Goal: Task Accomplishment & Management: Use online tool/utility

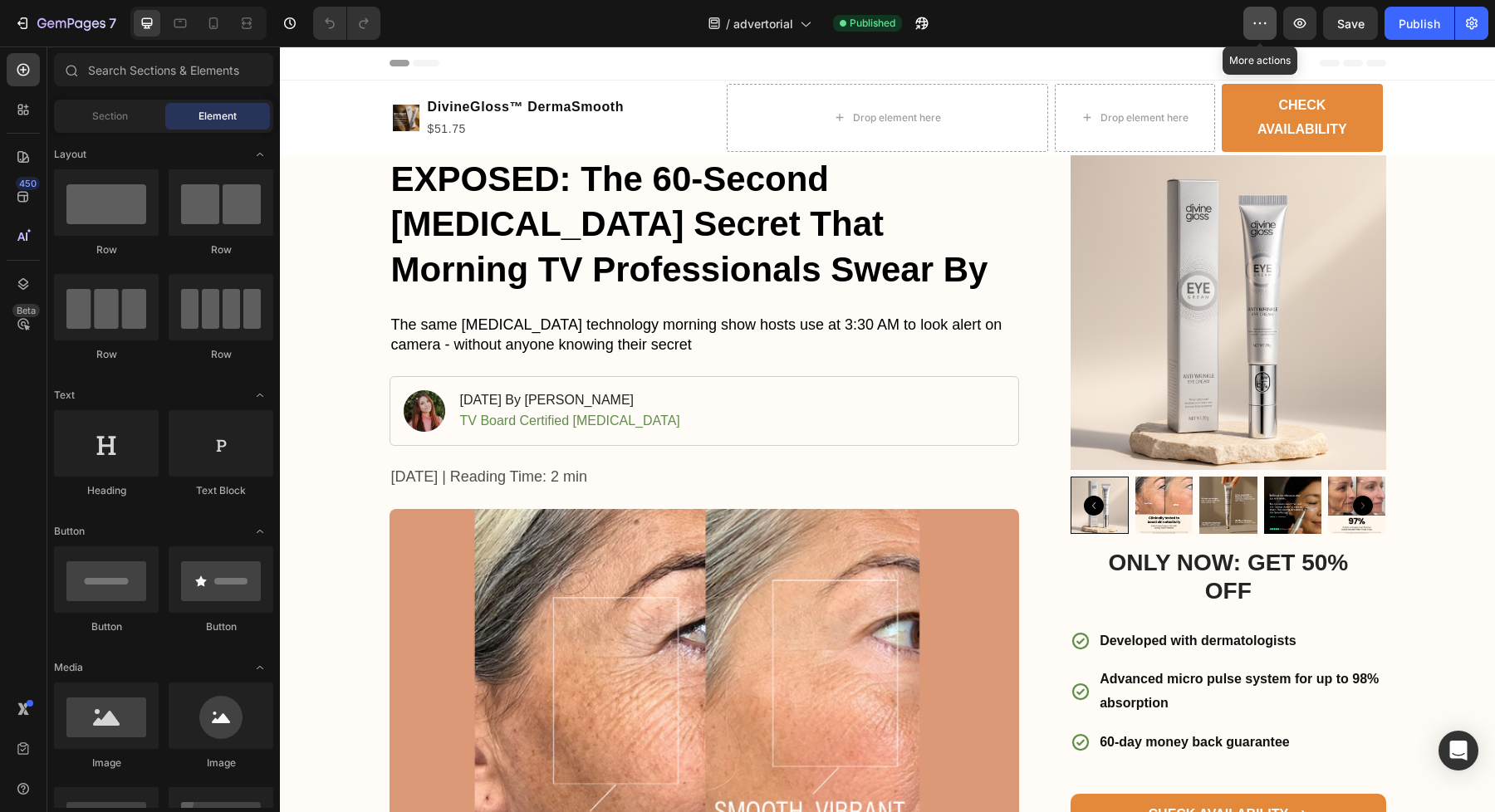
click at [1249, 26] on button "button" at bounding box center [1259, 23] width 33 height 33
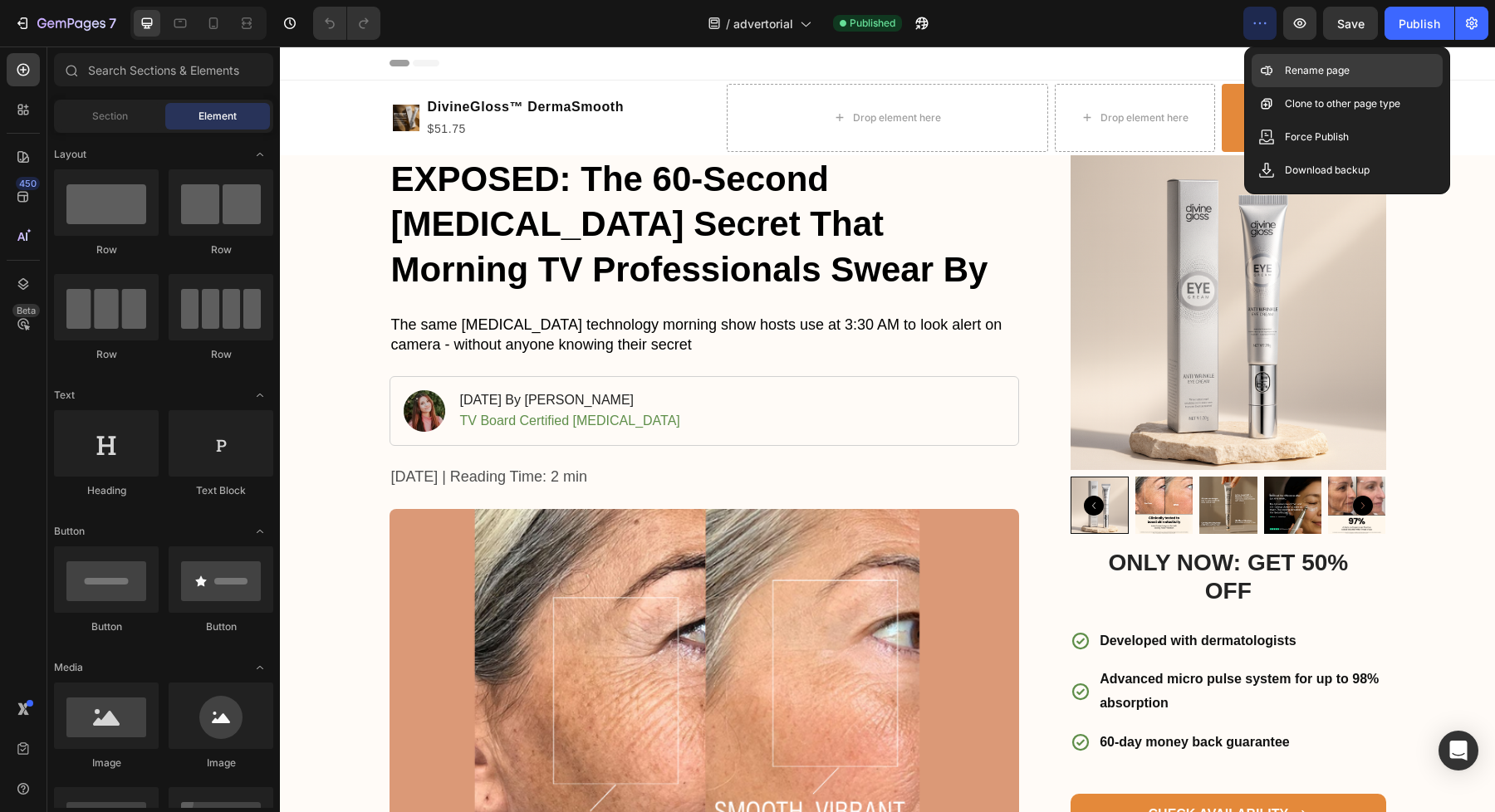
click at [1282, 63] on div "Rename page" at bounding box center [1347, 70] width 191 height 33
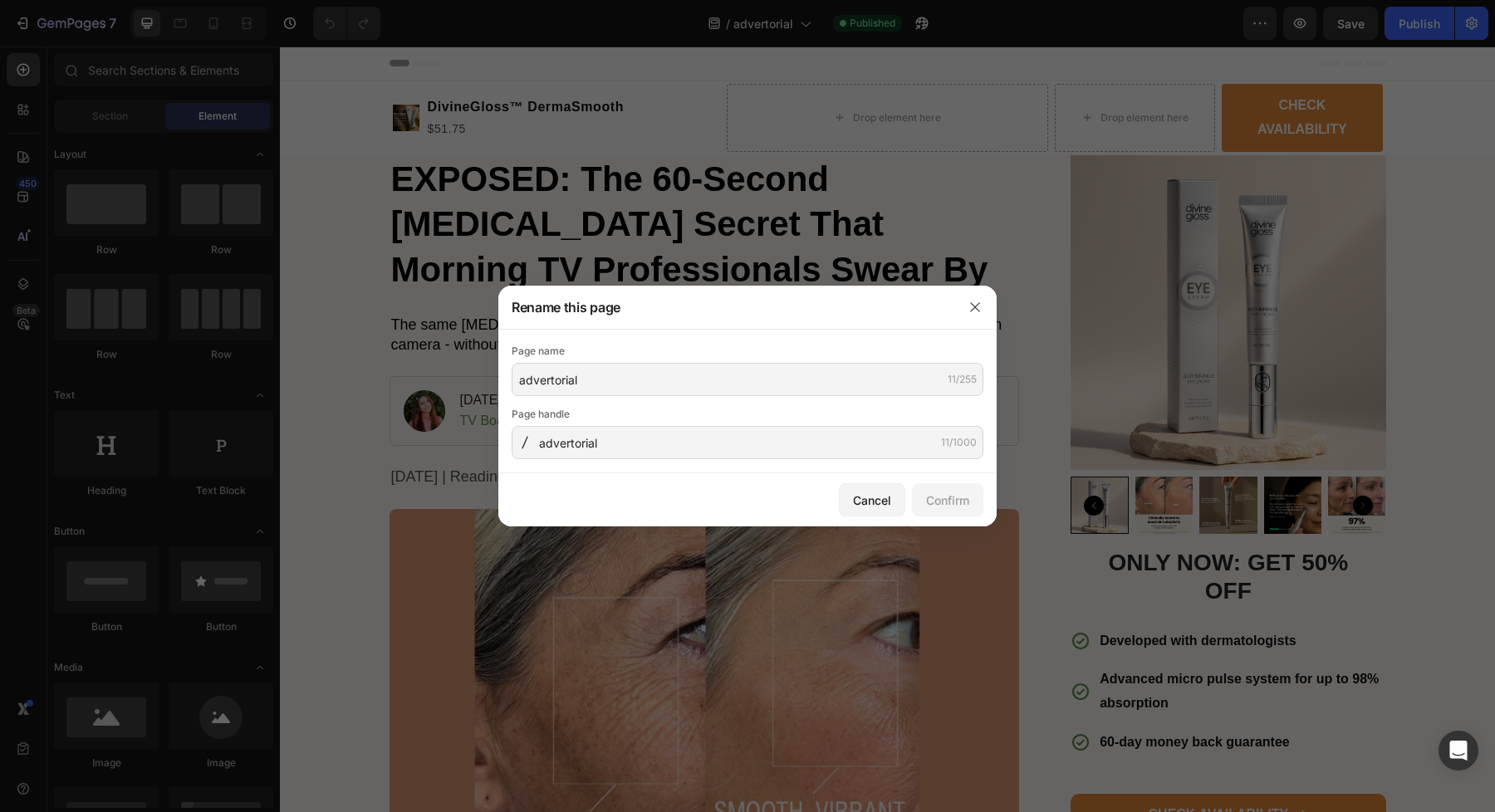
click at [1243, 101] on div at bounding box center [748, 406] width 1495 height 812
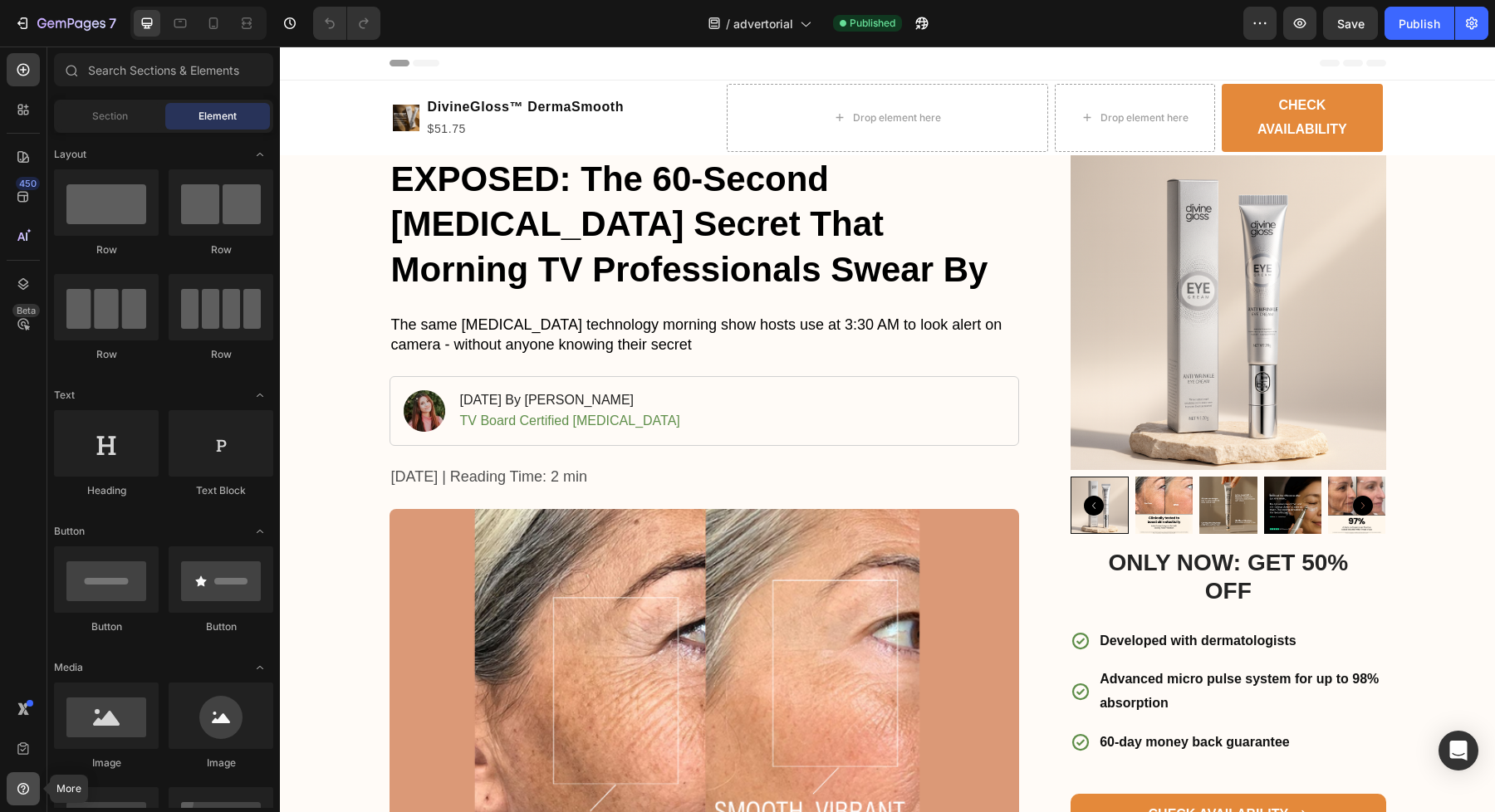
click at [23, 787] on icon at bounding box center [23, 788] width 17 height 17
click at [27, 790] on icon at bounding box center [24, 789] width 12 height 12
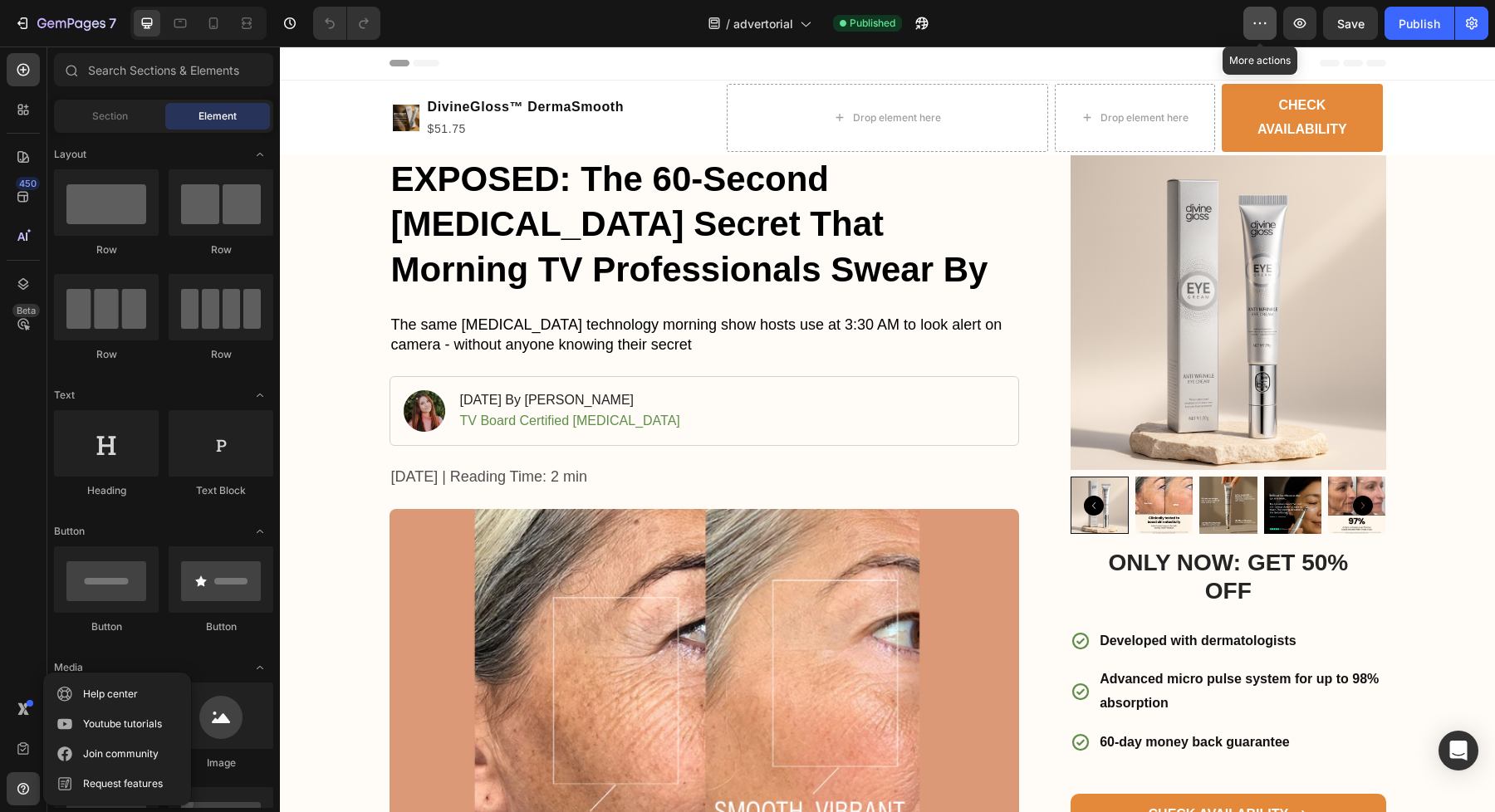
click at [1258, 27] on icon "button" at bounding box center [1259, 23] width 17 height 17
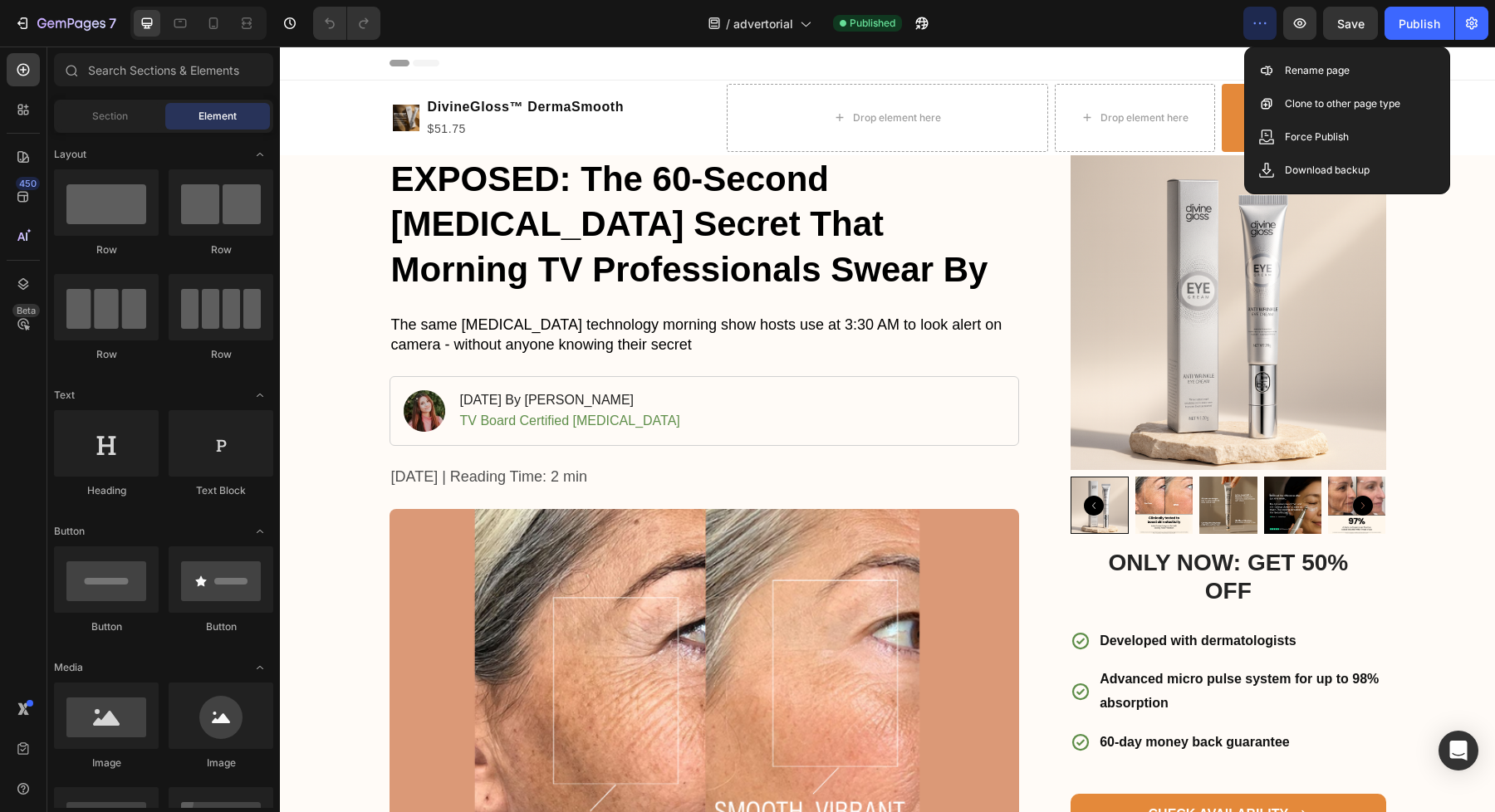
click at [1258, 27] on icon "button" at bounding box center [1259, 23] width 17 height 17
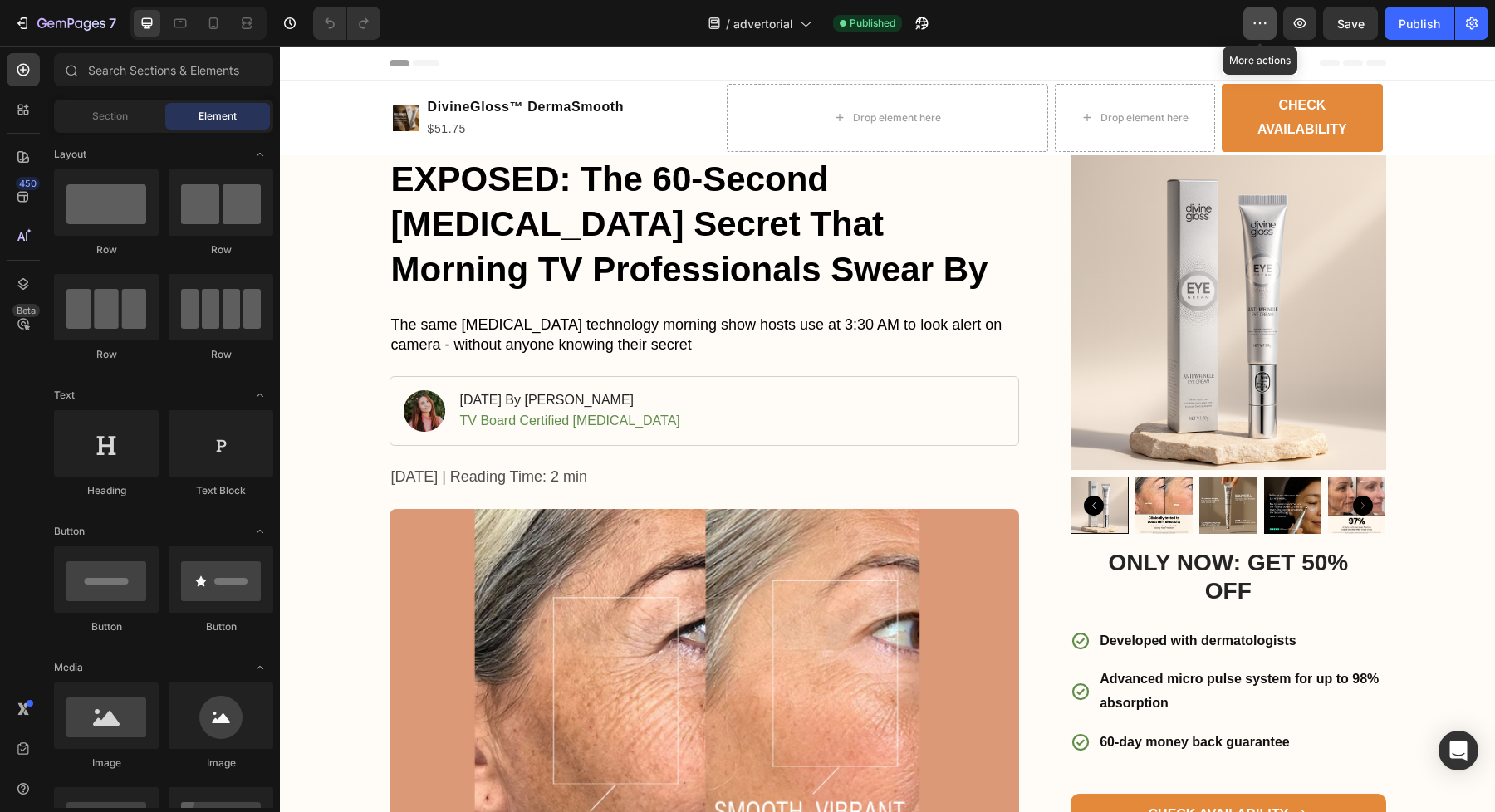
click at [1258, 27] on icon "button" at bounding box center [1259, 23] width 17 height 17
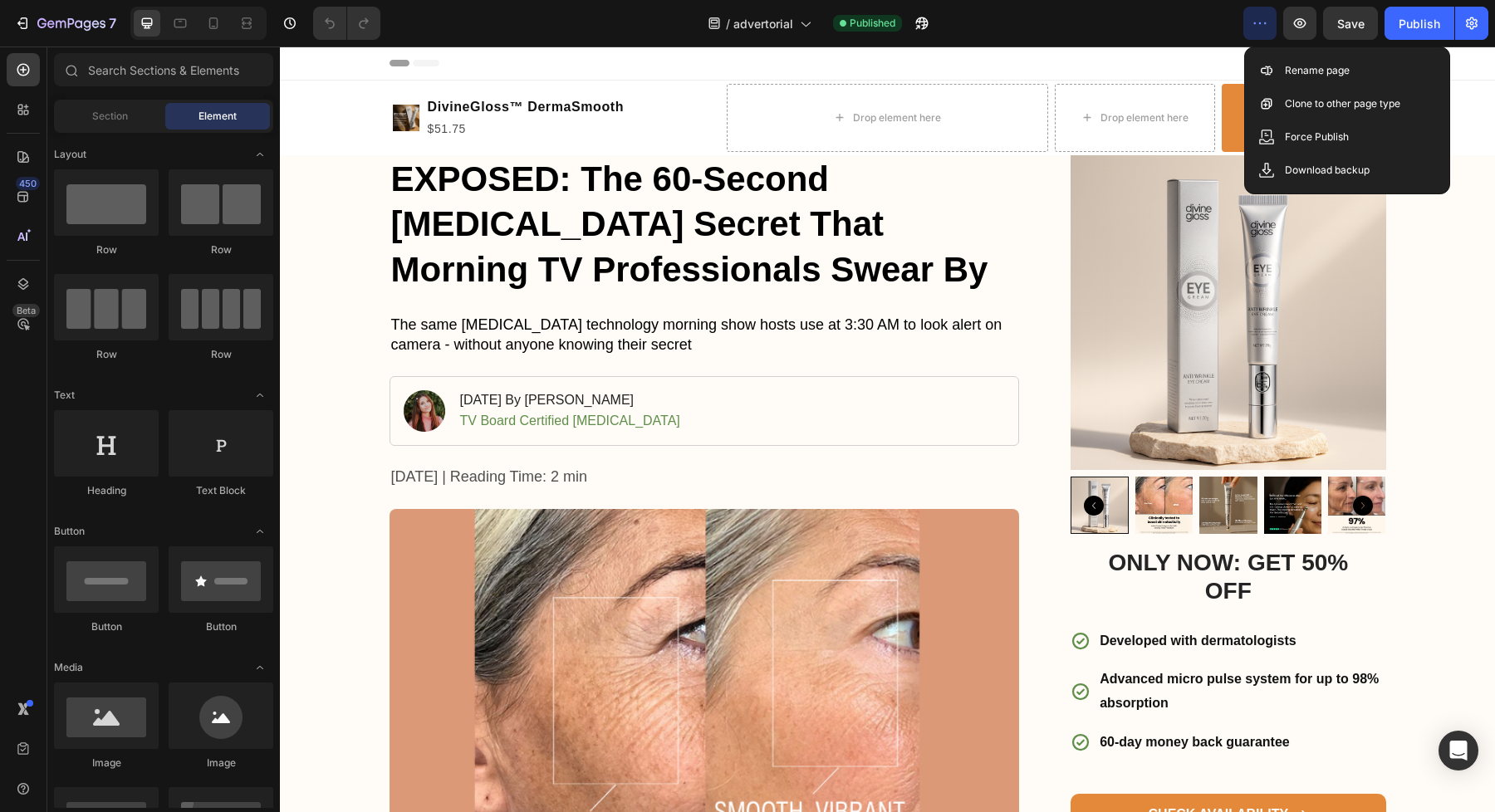
click at [1258, 27] on icon "button" at bounding box center [1259, 23] width 17 height 17
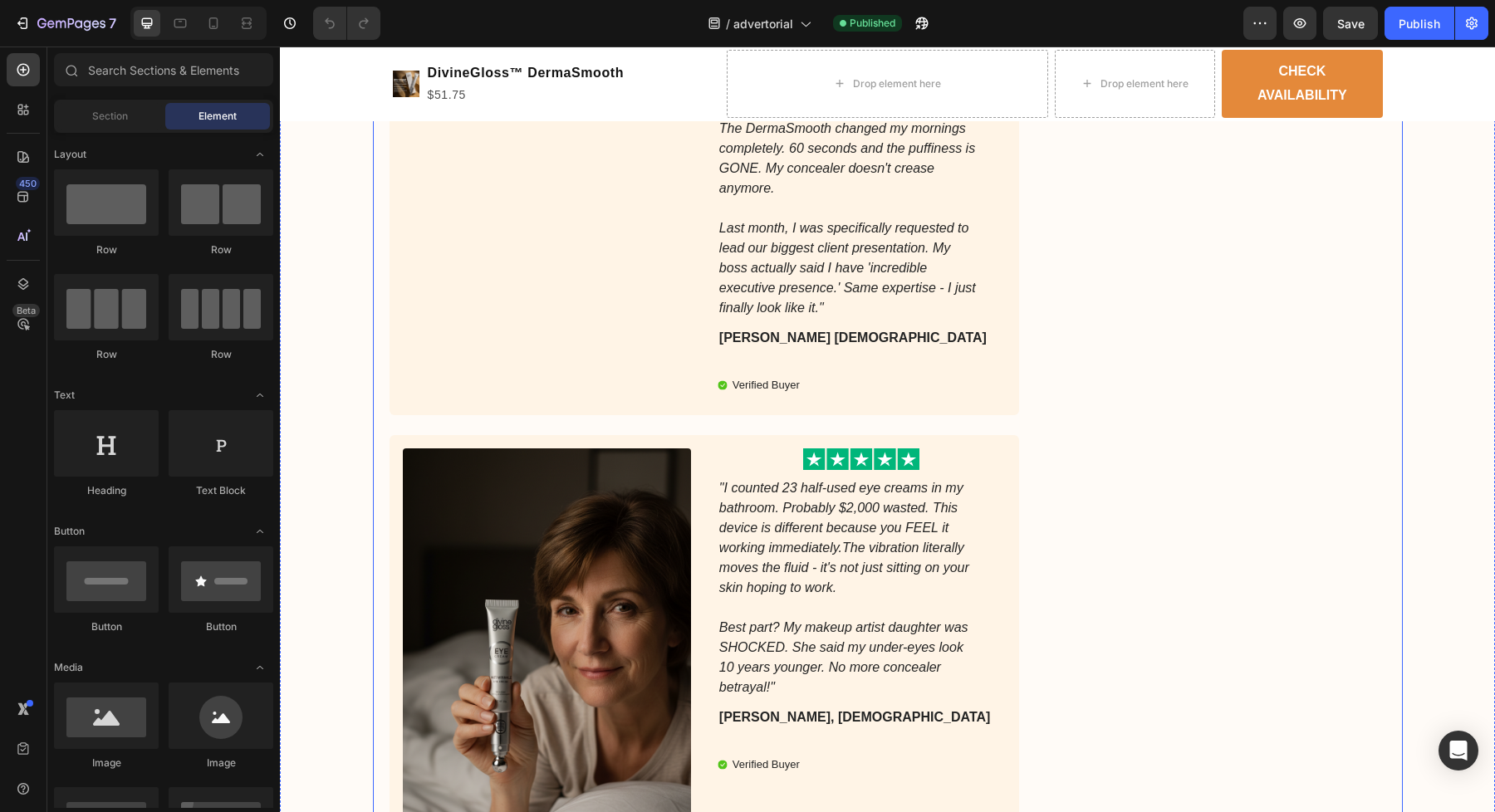
scroll to position [4492, 0]
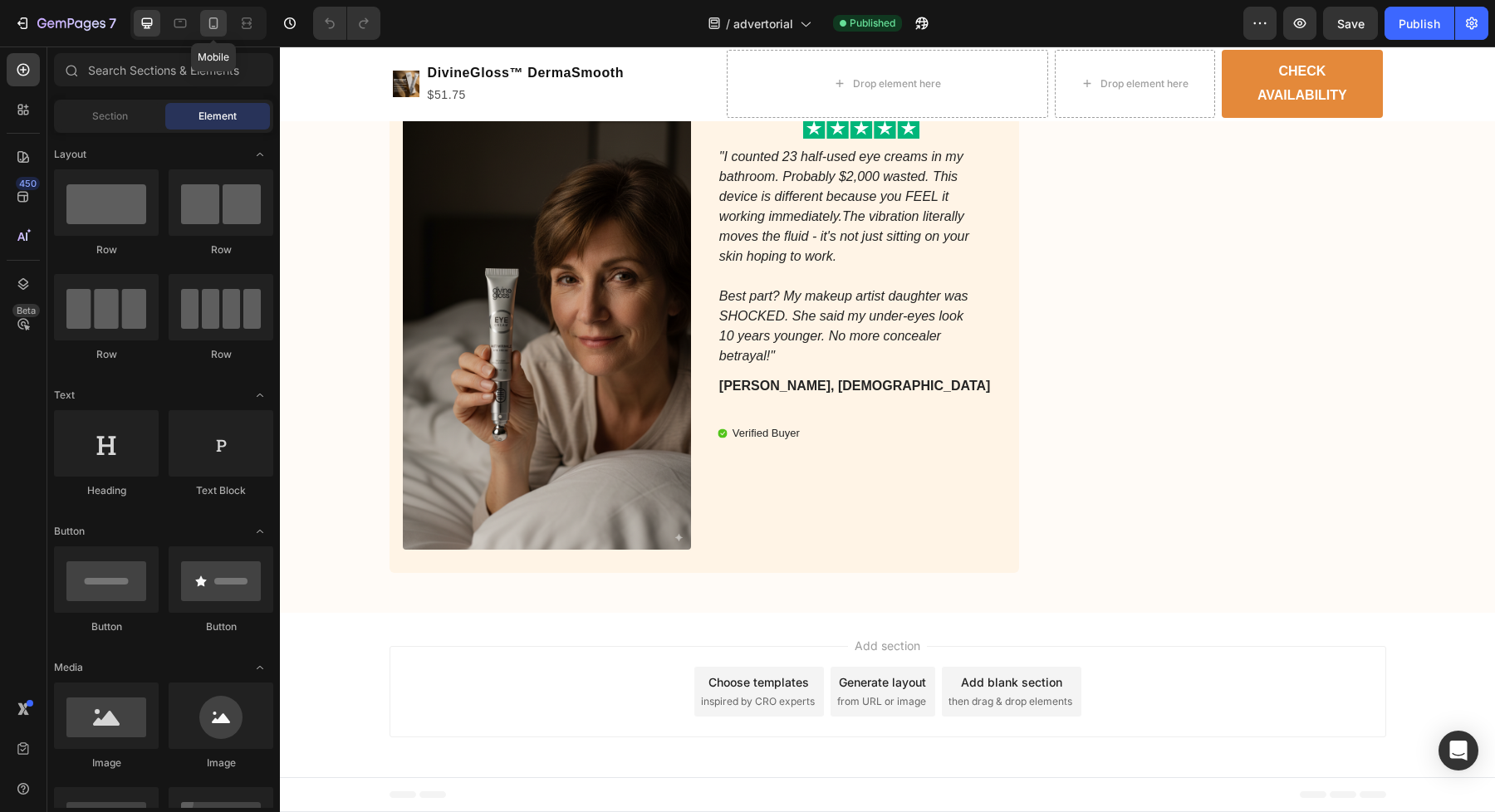
click at [220, 23] on icon at bounding box center [213, 23] width 17 height 17
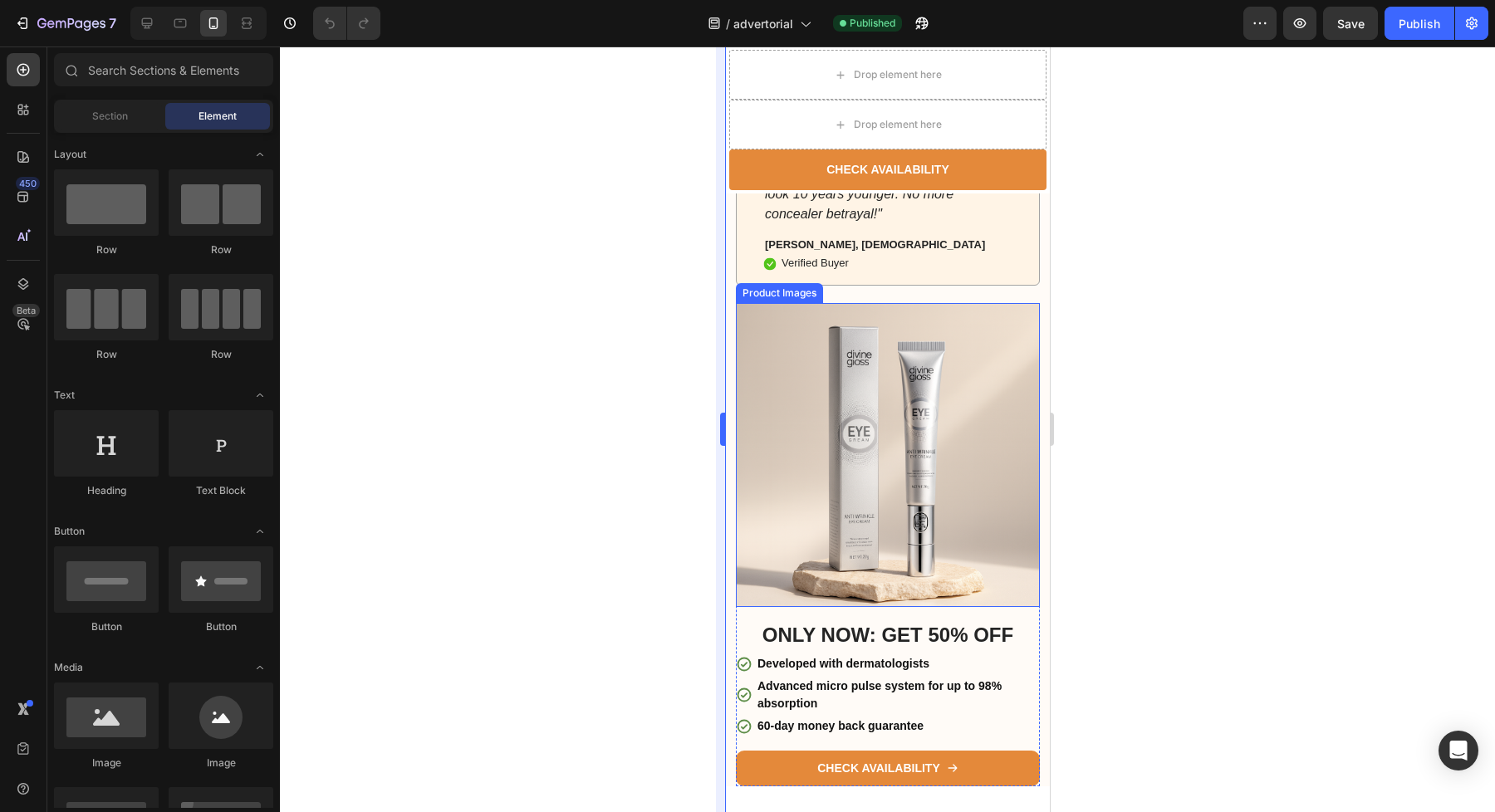
scroll to position [4572, 0]
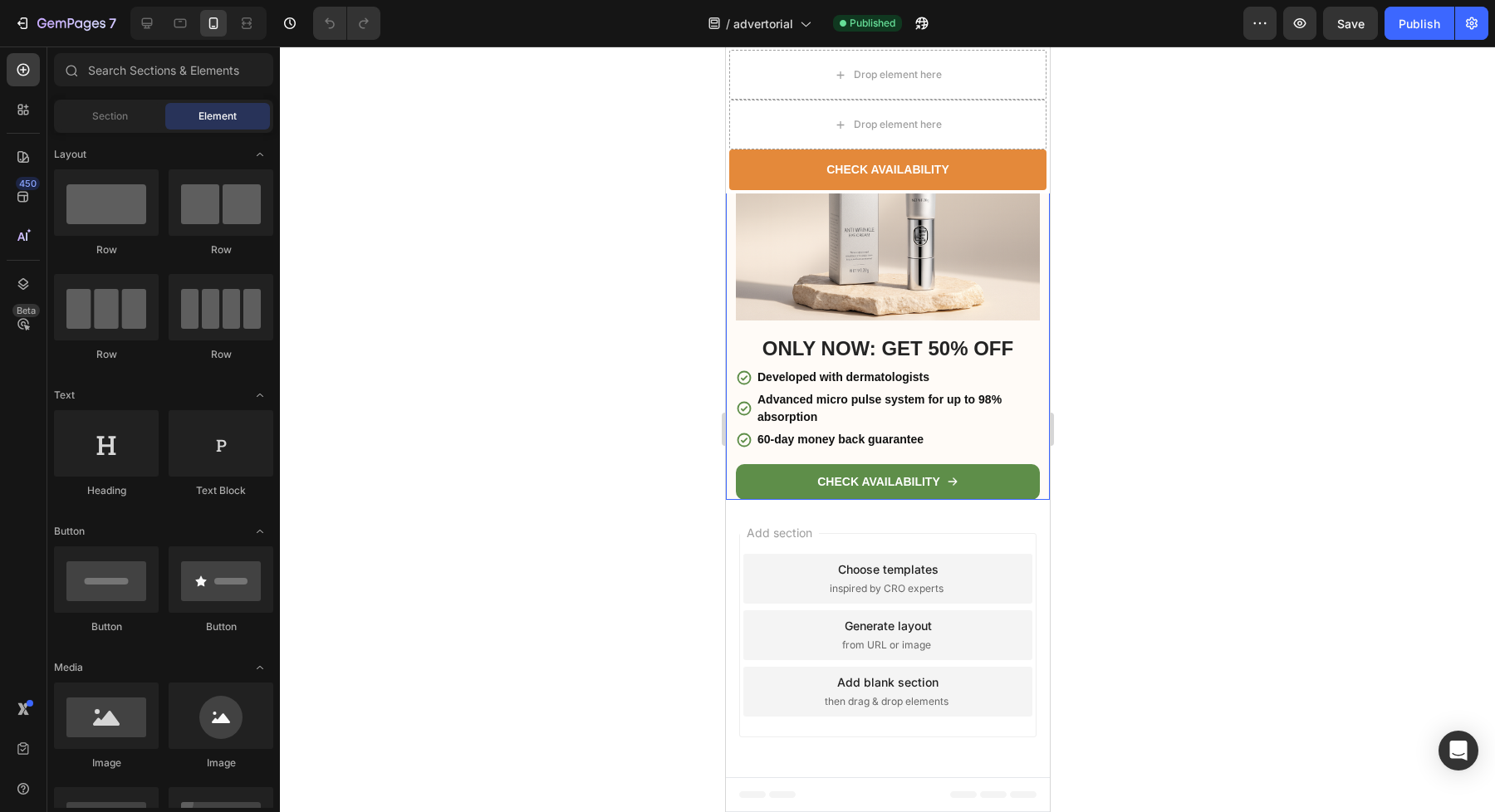
click at [1035, 485] on link "CHECK AVAILABILITY" at bounding box center [887, 481] width 304 height 35
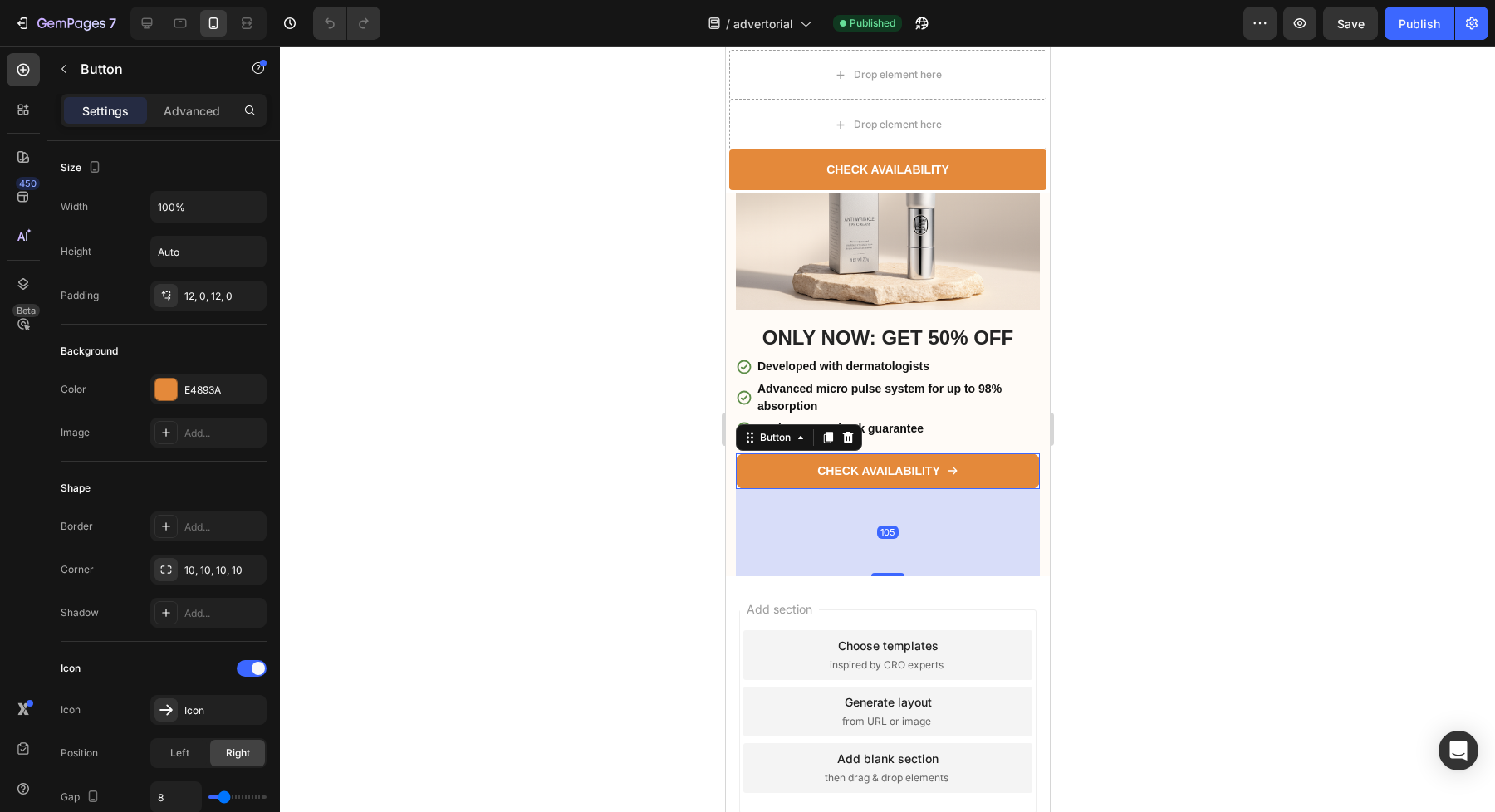
drag, startPoint x: 889, startPoint y: 499, endPoint x: 891, endPoint y: 586, distance: 87.0
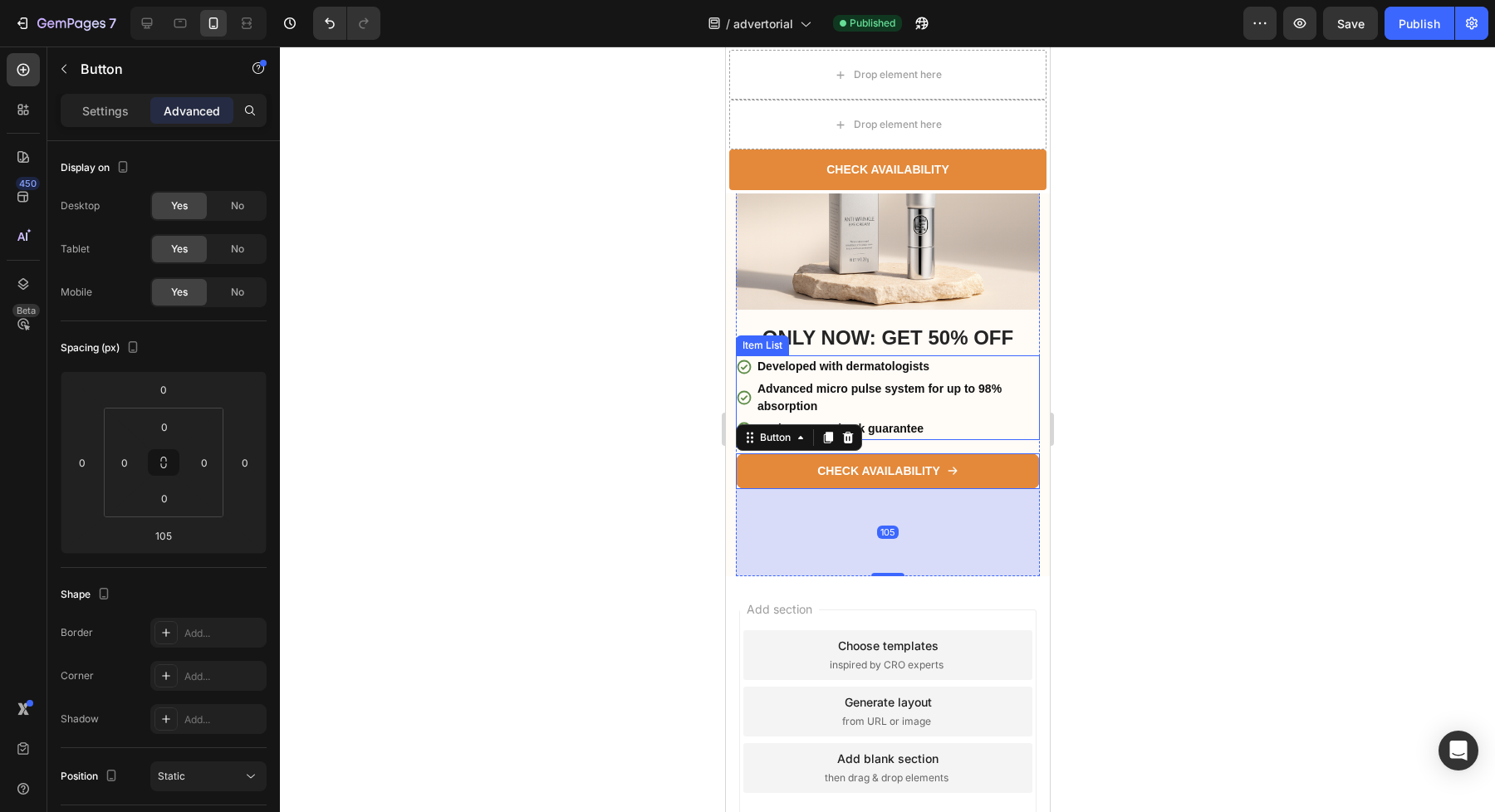
click at [980, 407] on p "Advanced micro pulse system for up to 98% absorption" at bounding box center [897, 398] width 280 height 35
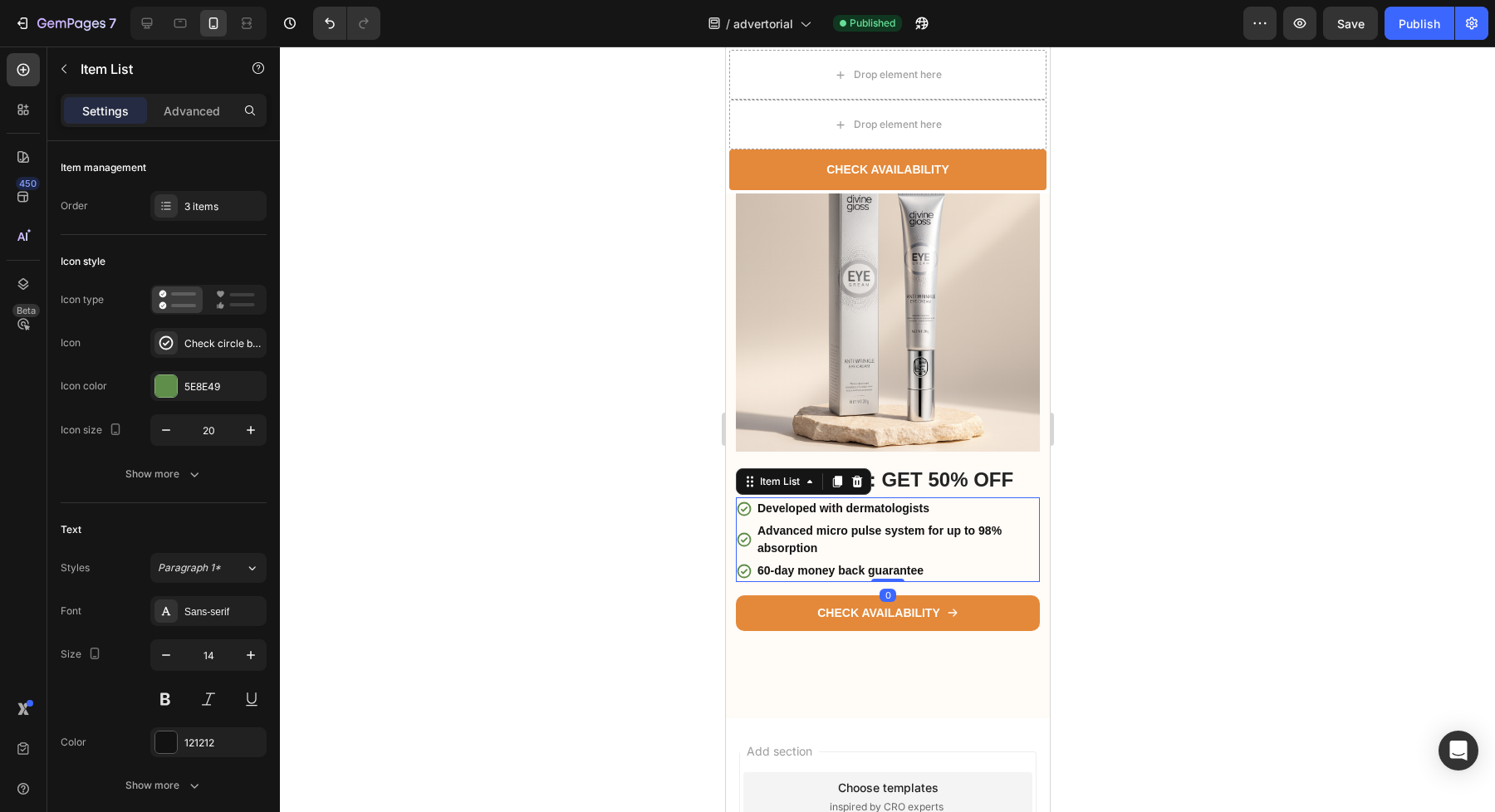
scroll to position [4425, 0]
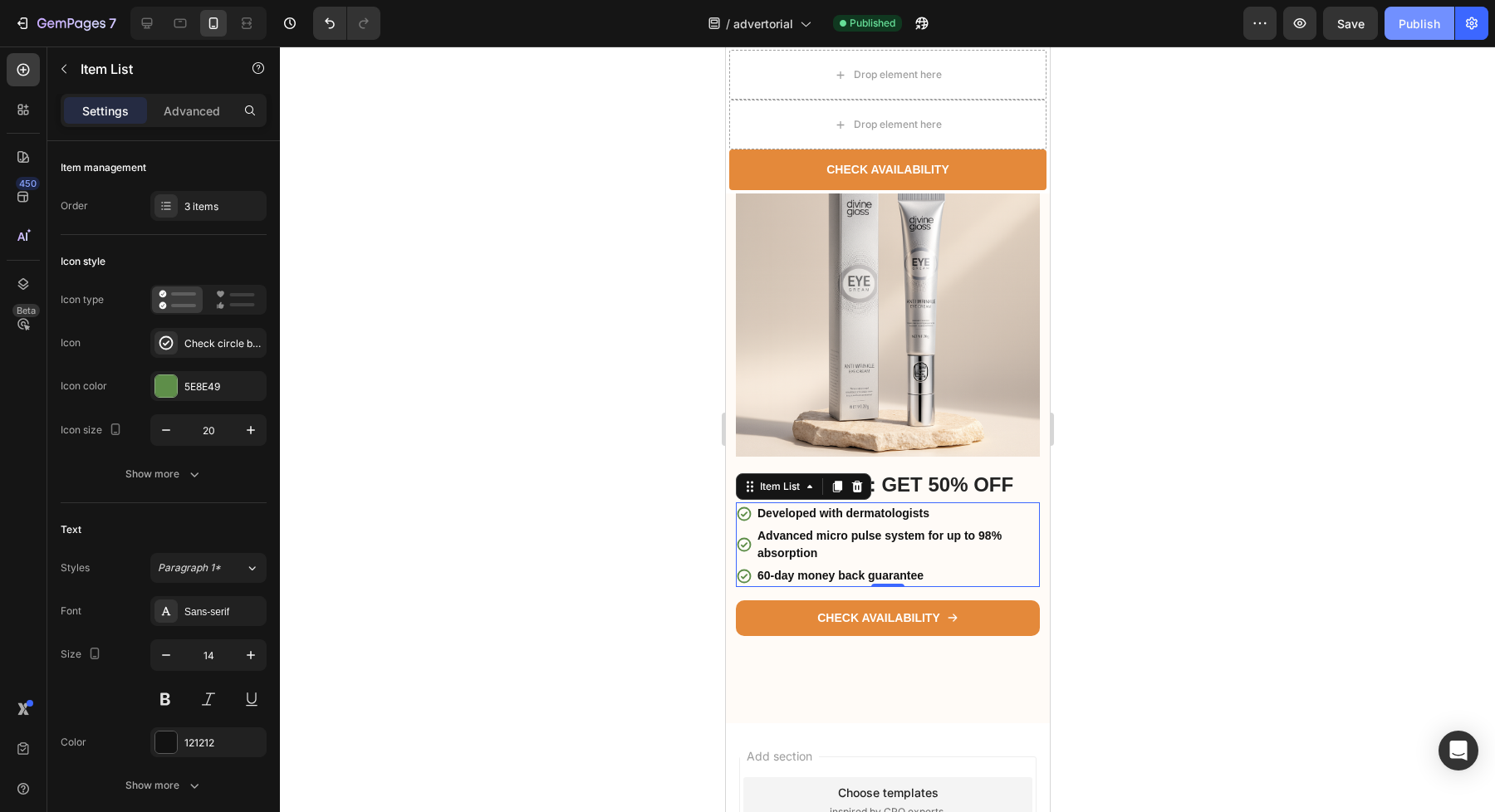
click at [1421, 27] on div "Publish" at bounding box center [1419, 24] width 42 height 18
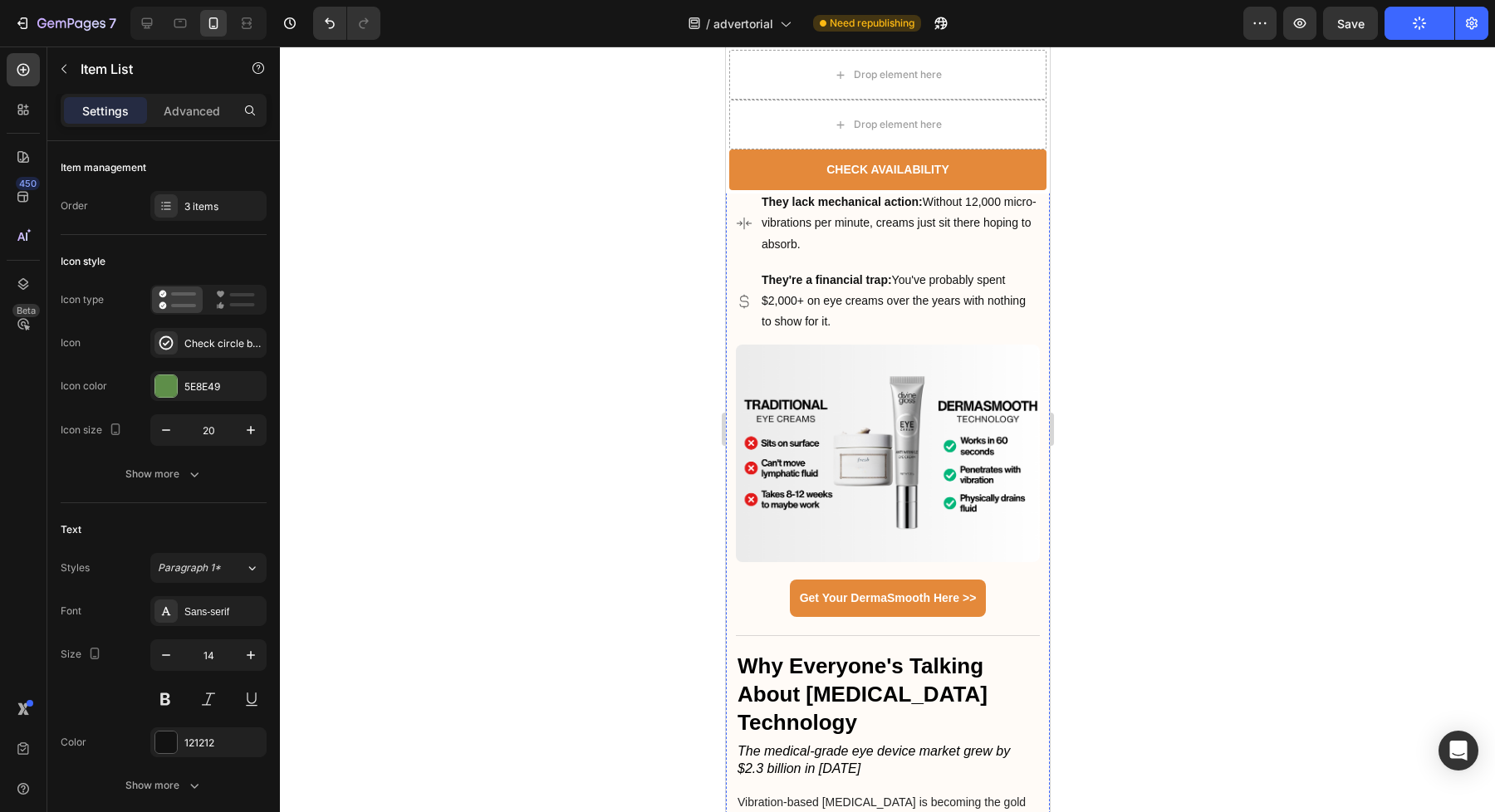
scroll to position [0, 0]
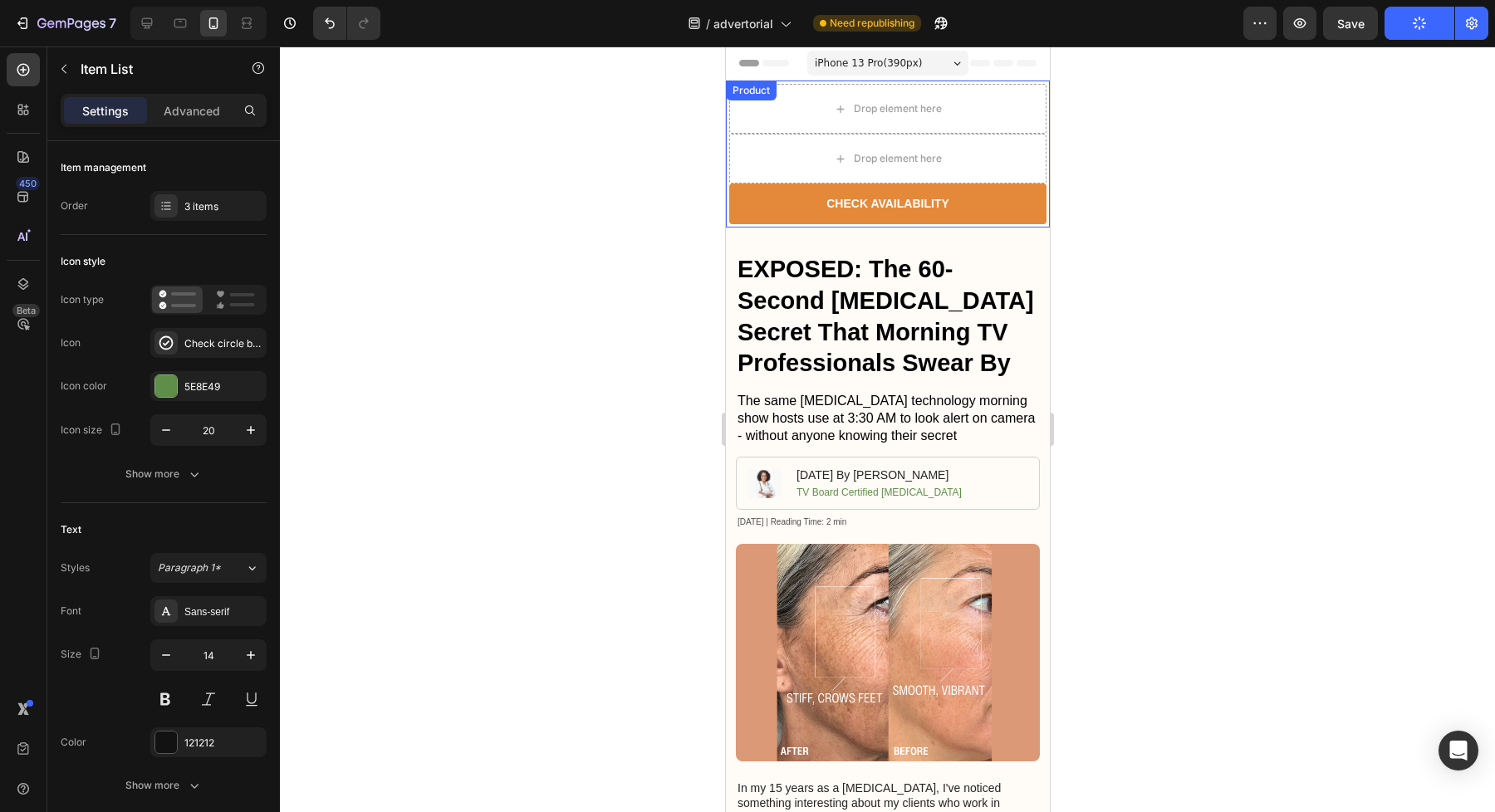
click at [990, 226] on div "Product Images DivineGloss™ DermaSmooth Product Title $51.75 Product Price Prod…" at bounding box center [887, 154] width 324 height 147
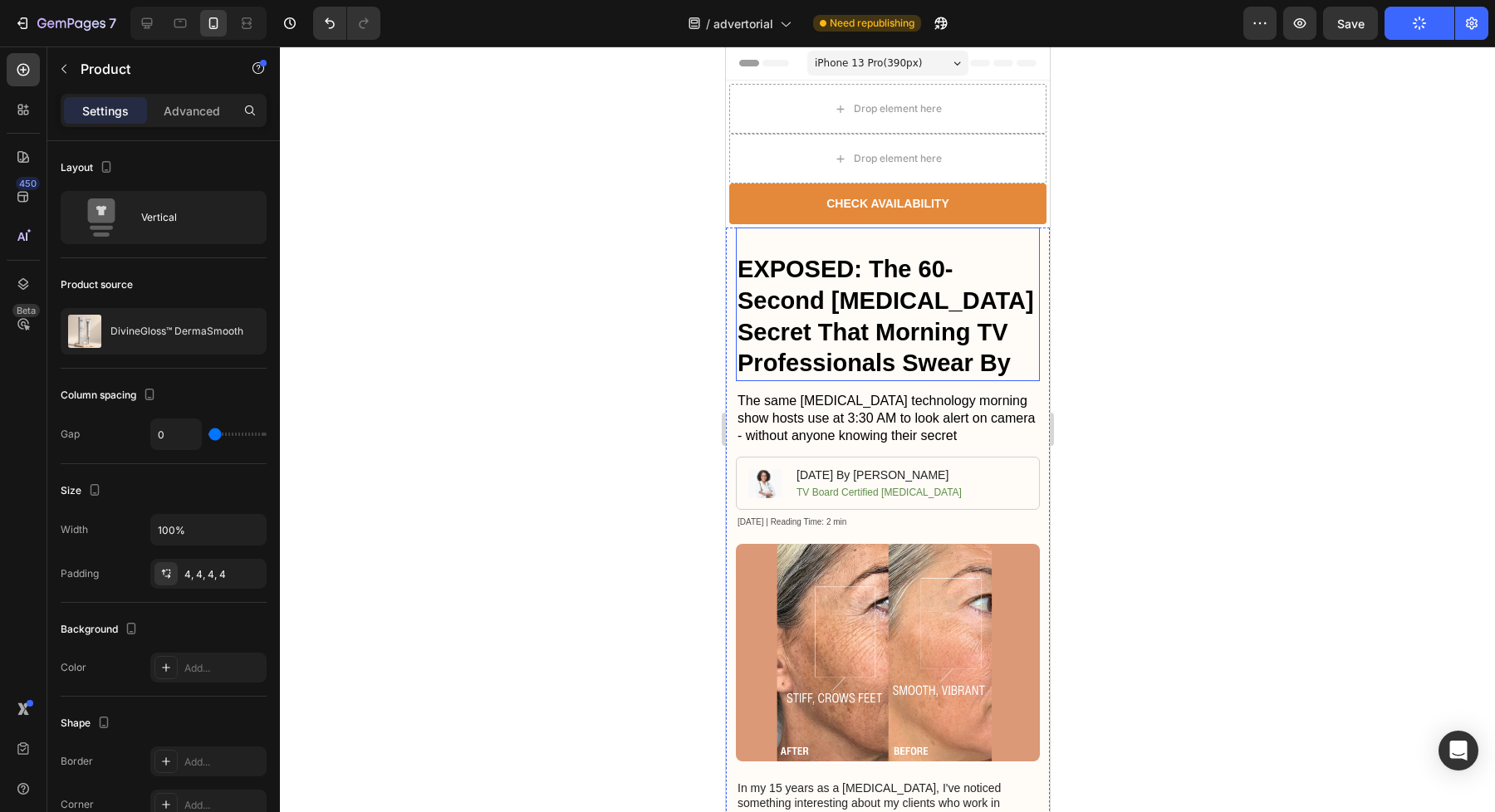
click at [928, 242] on div "EXPOSED: The 60-Second [MEDICAL_DATA] Secret That Morning TV Professionals Swea…" at bounding box center [887, 304] width 304 height 154
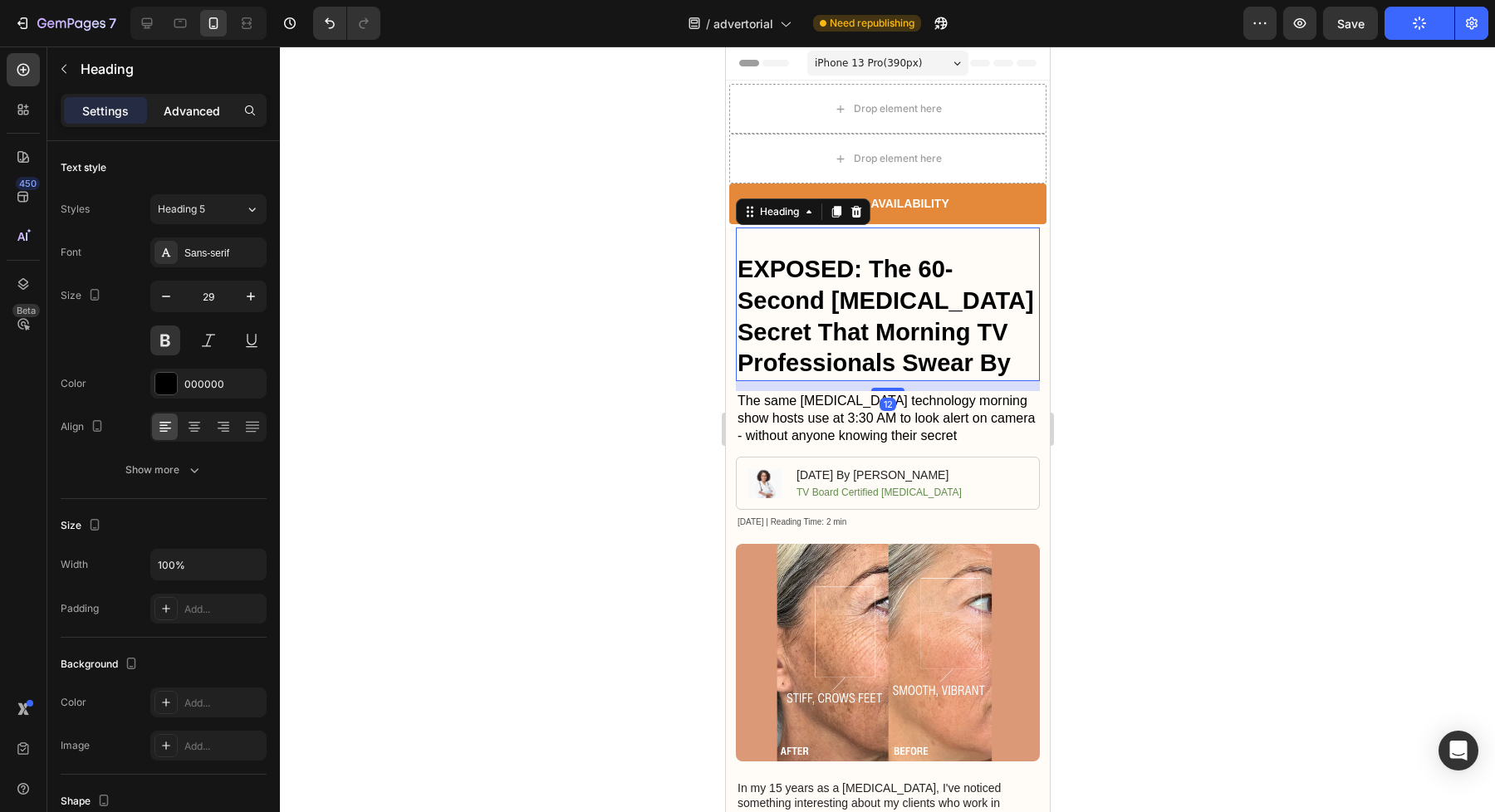
click at [185, 113] on p "Advanced" at bounding box center [192, 111] width 57 height 18
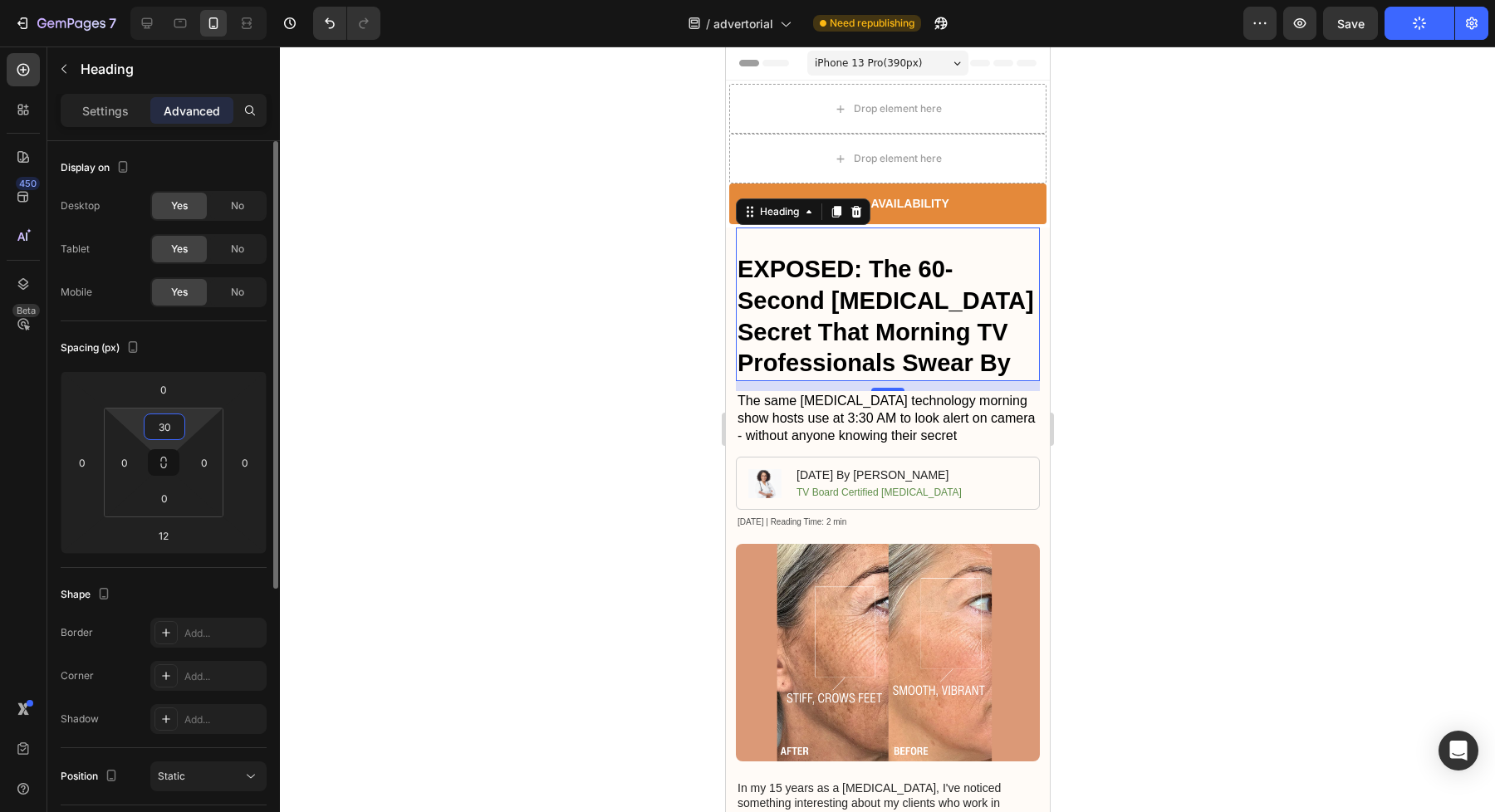
click at [155, 420] on input "30" at bounding box center [164, 426] width 33 height 25
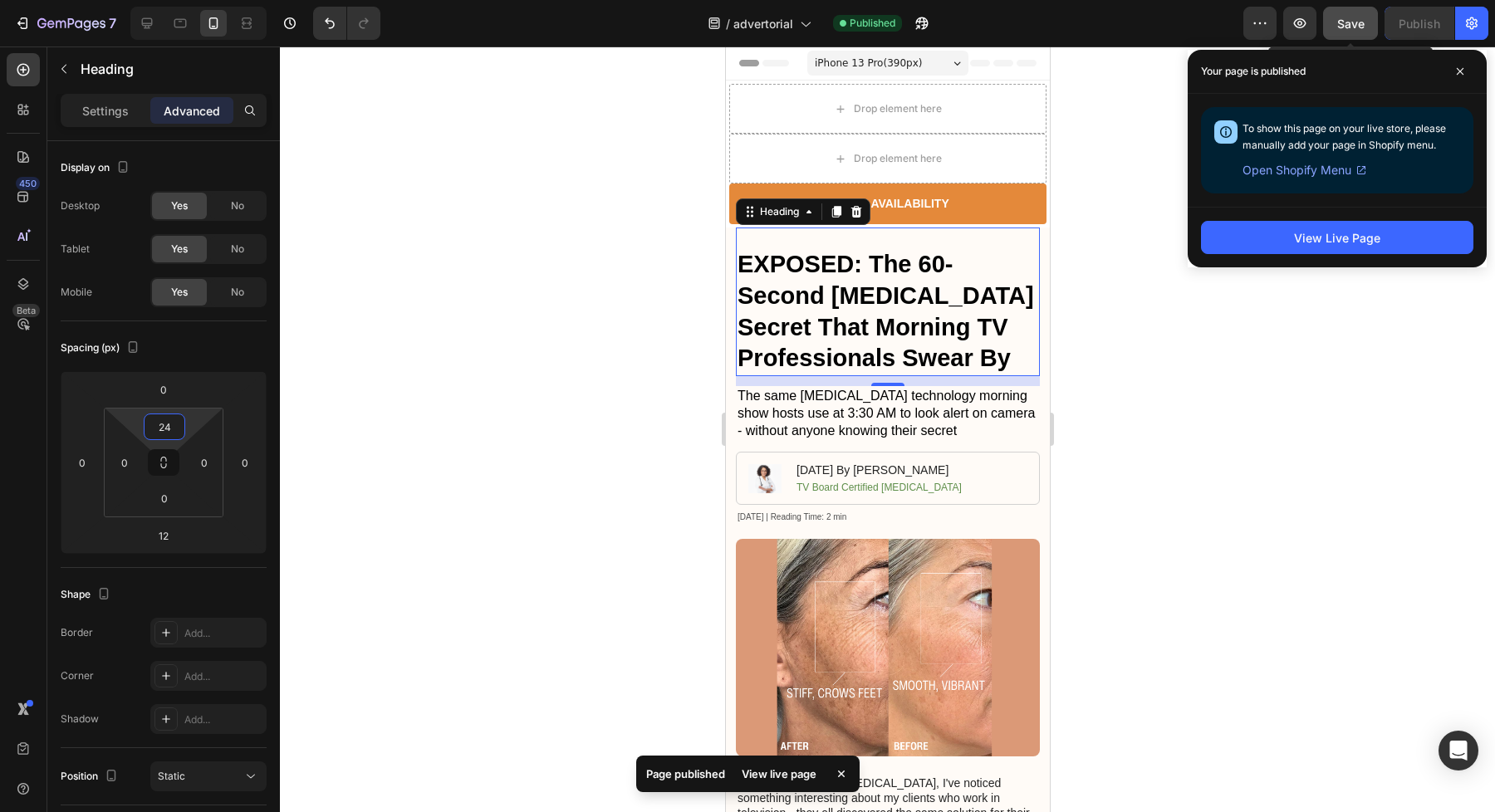
type input "24"
click at [1364, 20] on span "Save" at bounding box center [1351, 24] width 28 height 14
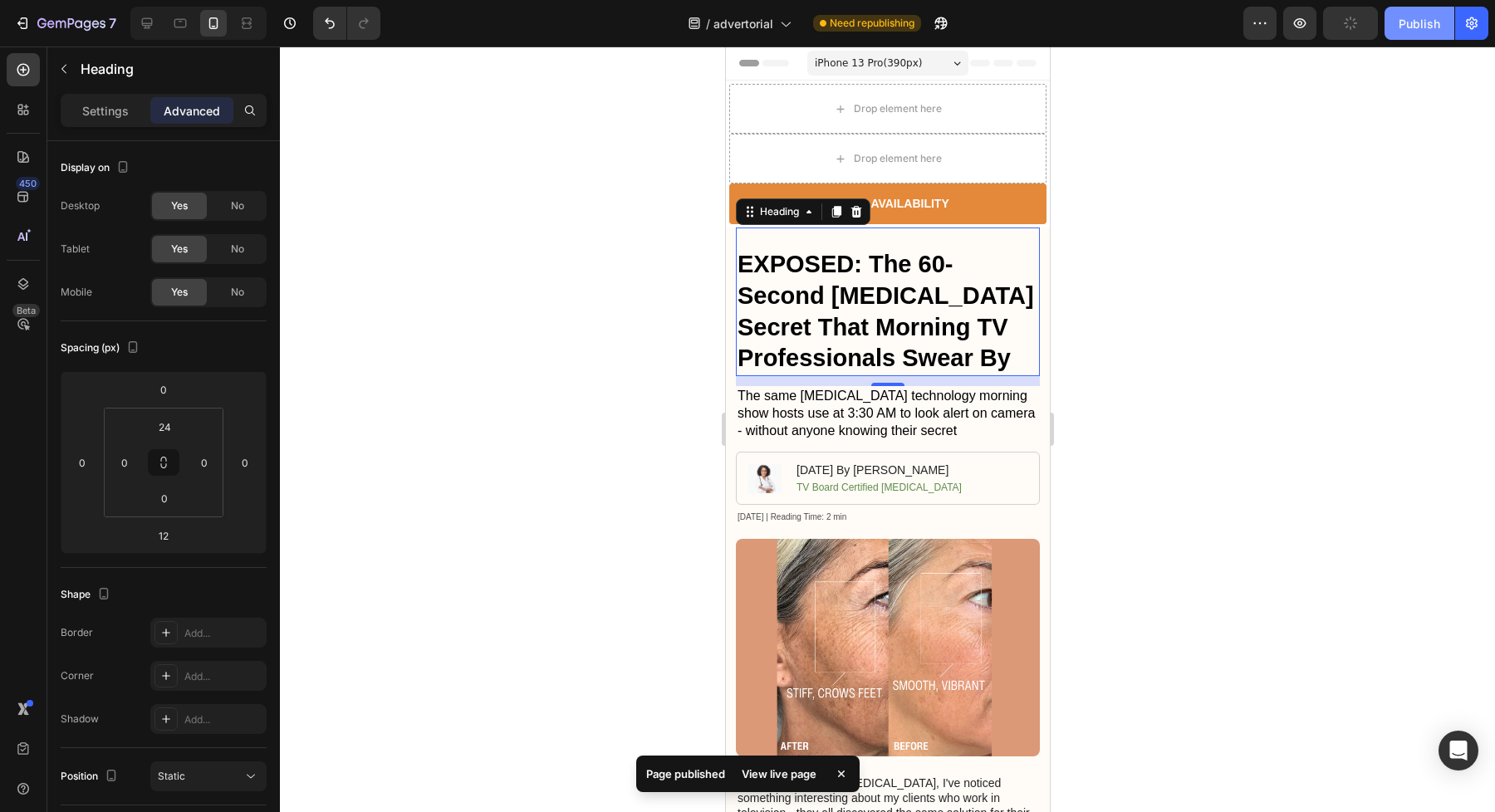
click at [1438, 20] on div "Publish" at bounding box center [1419, 24] width 42 height 18
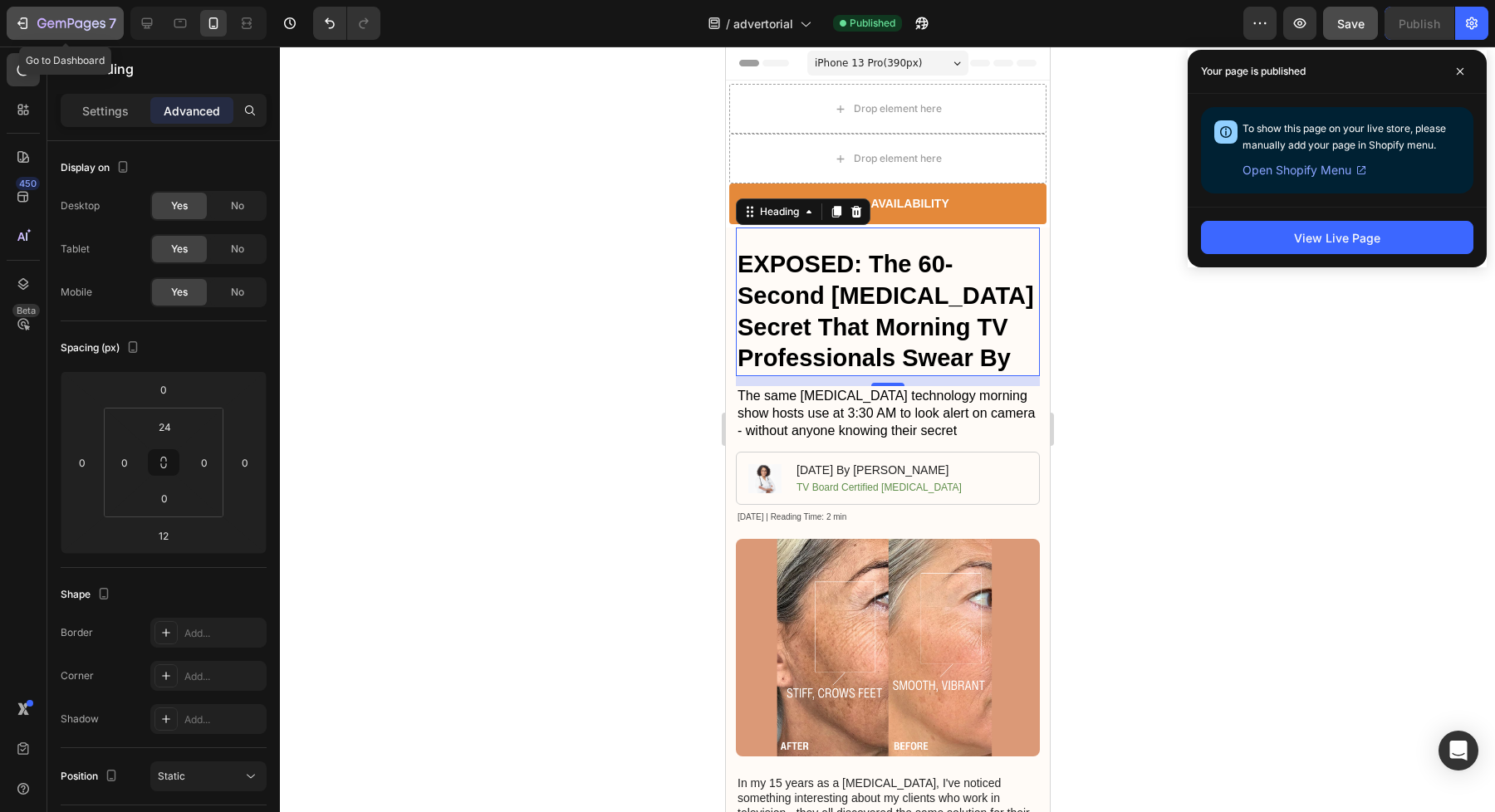
click at [26, 27] on icon "button" at bounding box center [22, 23] width 17 height 17
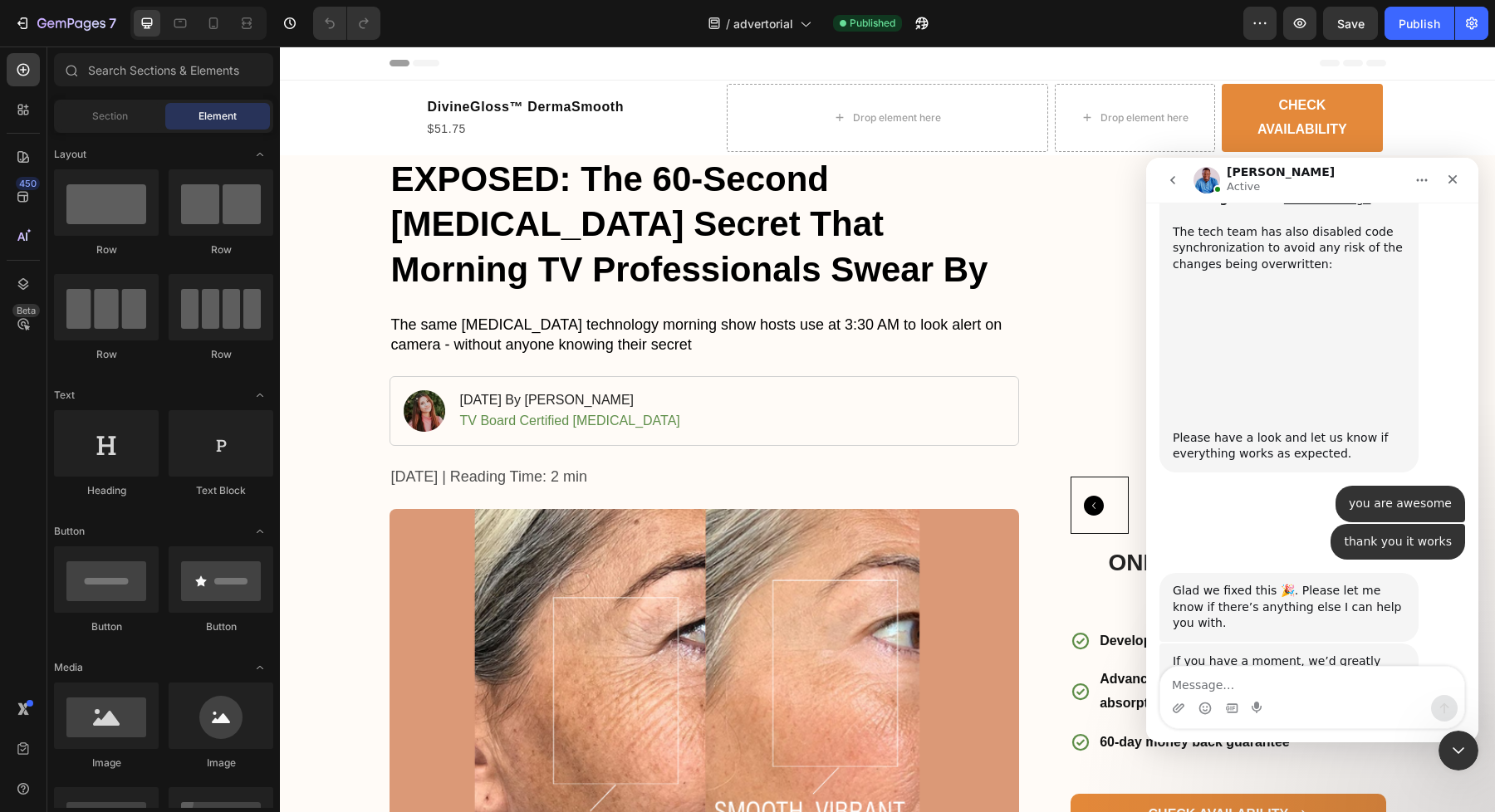
scroll to position [5190, 0]
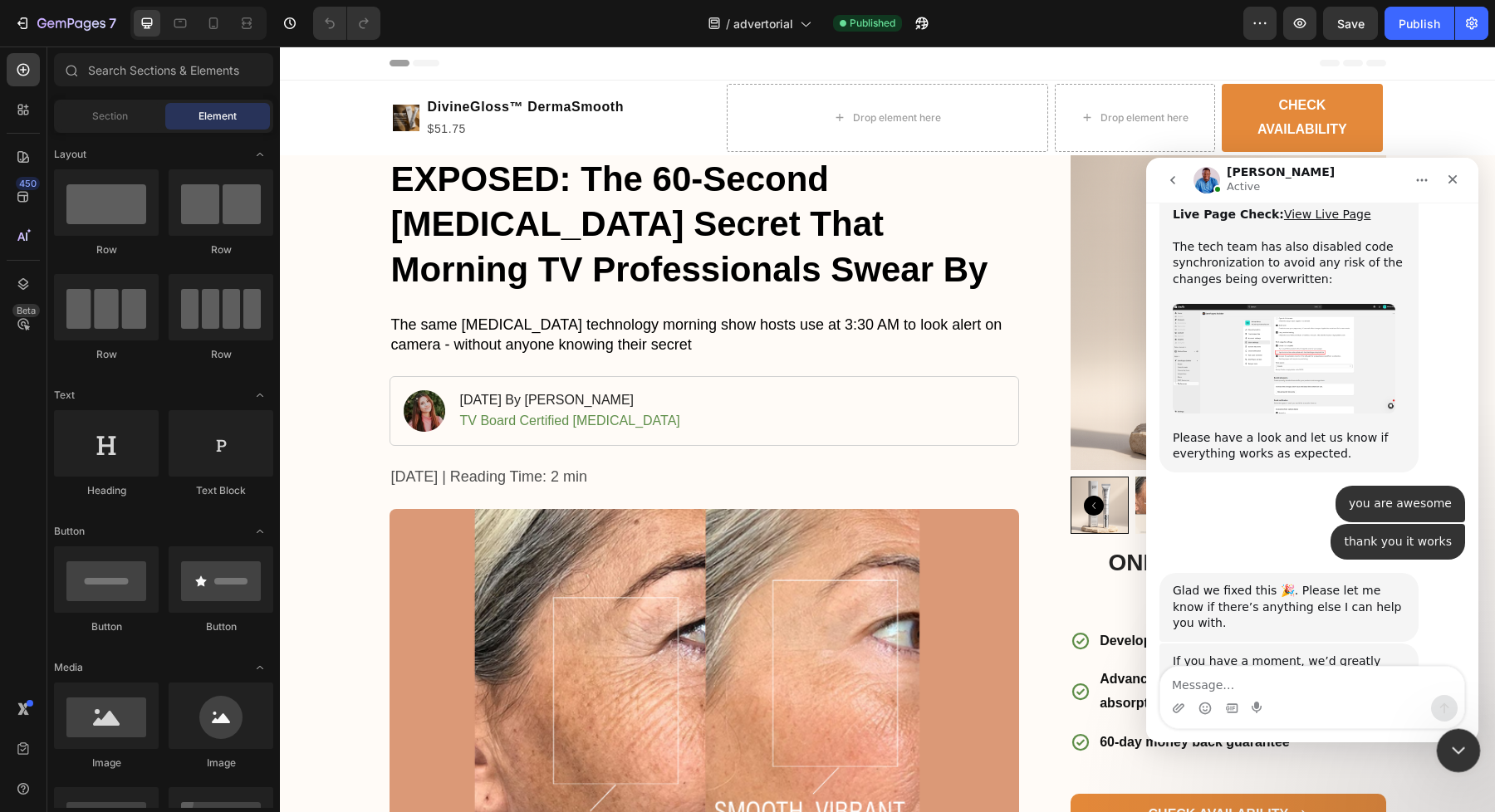
click at [1460, 750] on icon "Close Intercom Messenger" at bounding box center [1455, 748] width 20 height 20
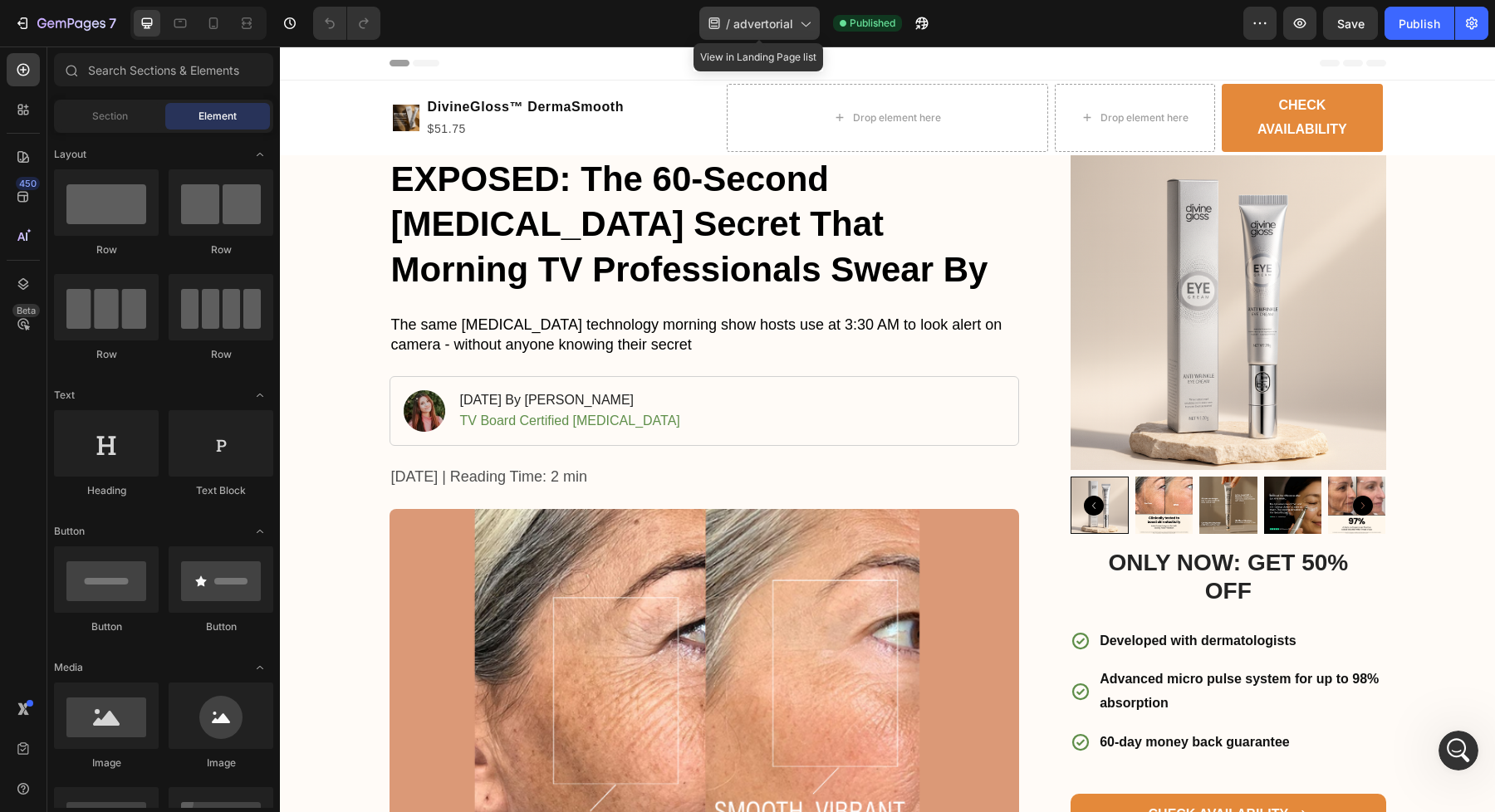
click at [783, 30] on span "advertorial" at bounding box center [763, 24] width 60 height 18
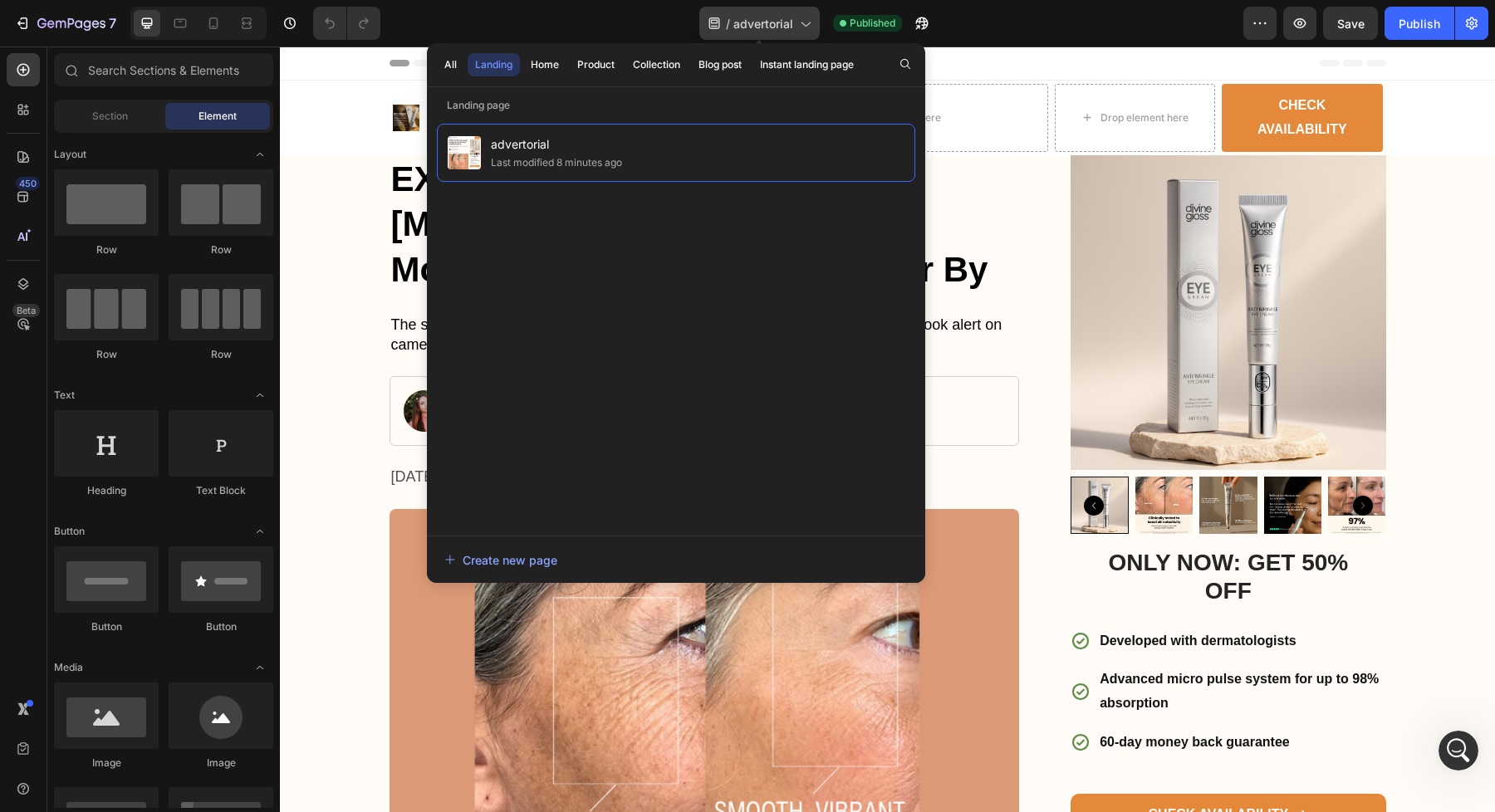
click at [783, 30] on span "advertorial" at bounding box center [763, 24] width 60 height 18
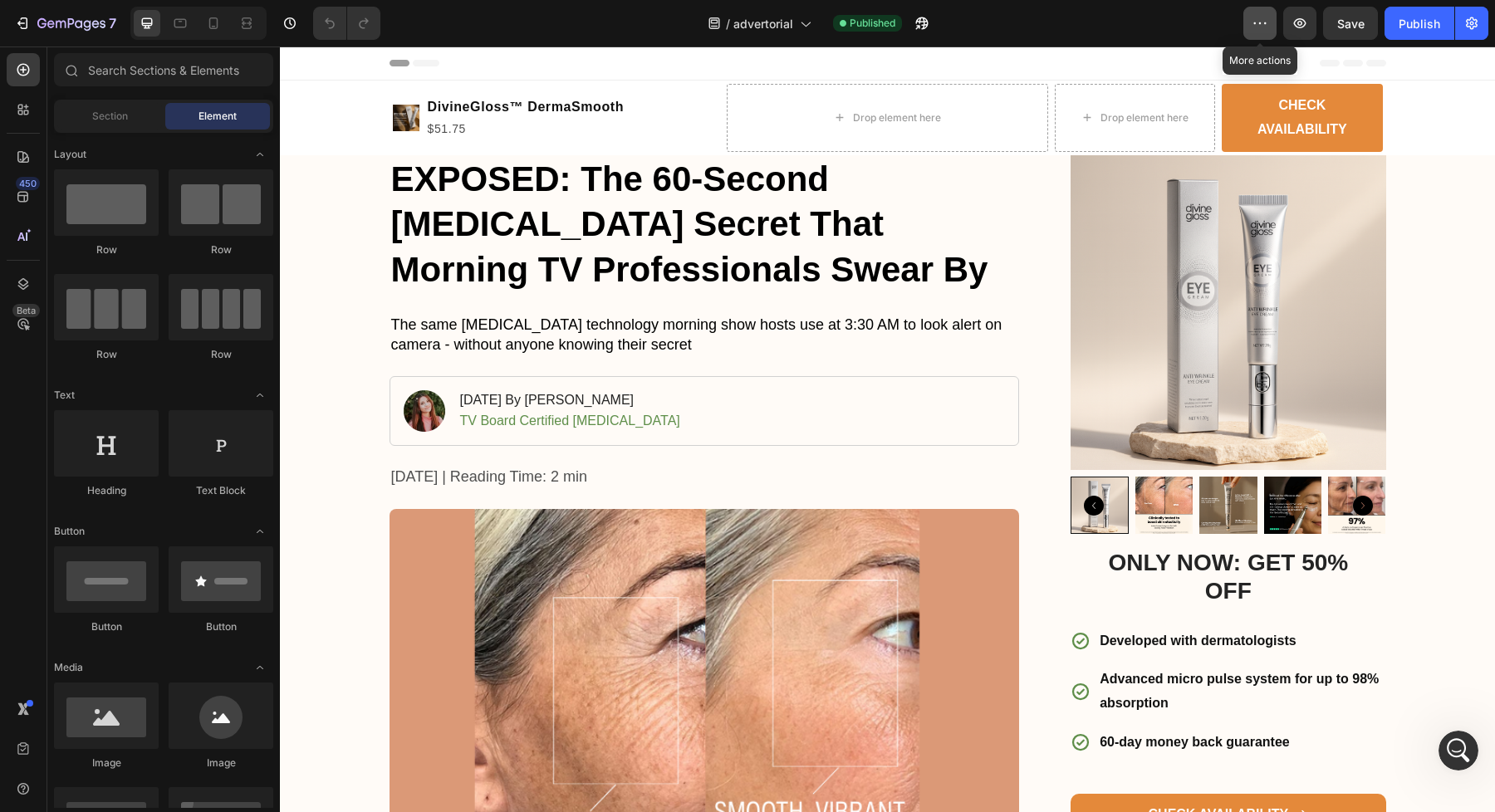
click at [1263, 25] on icon "button" at bounding box center [1259, 23] width 17 height 17
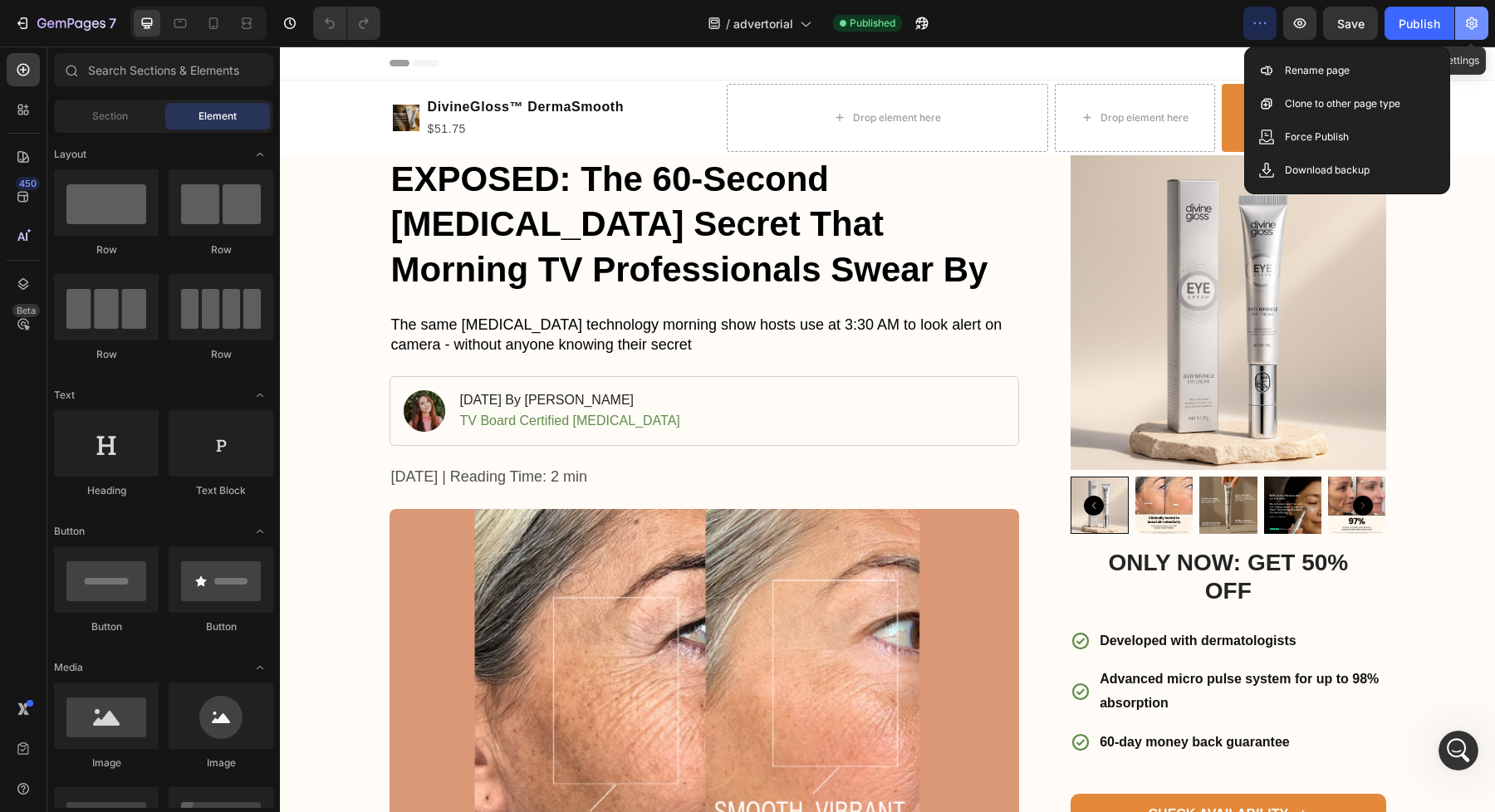
click at [1473, 23] on icon "button" at bounding box center [1472, 24] width 4 height 4
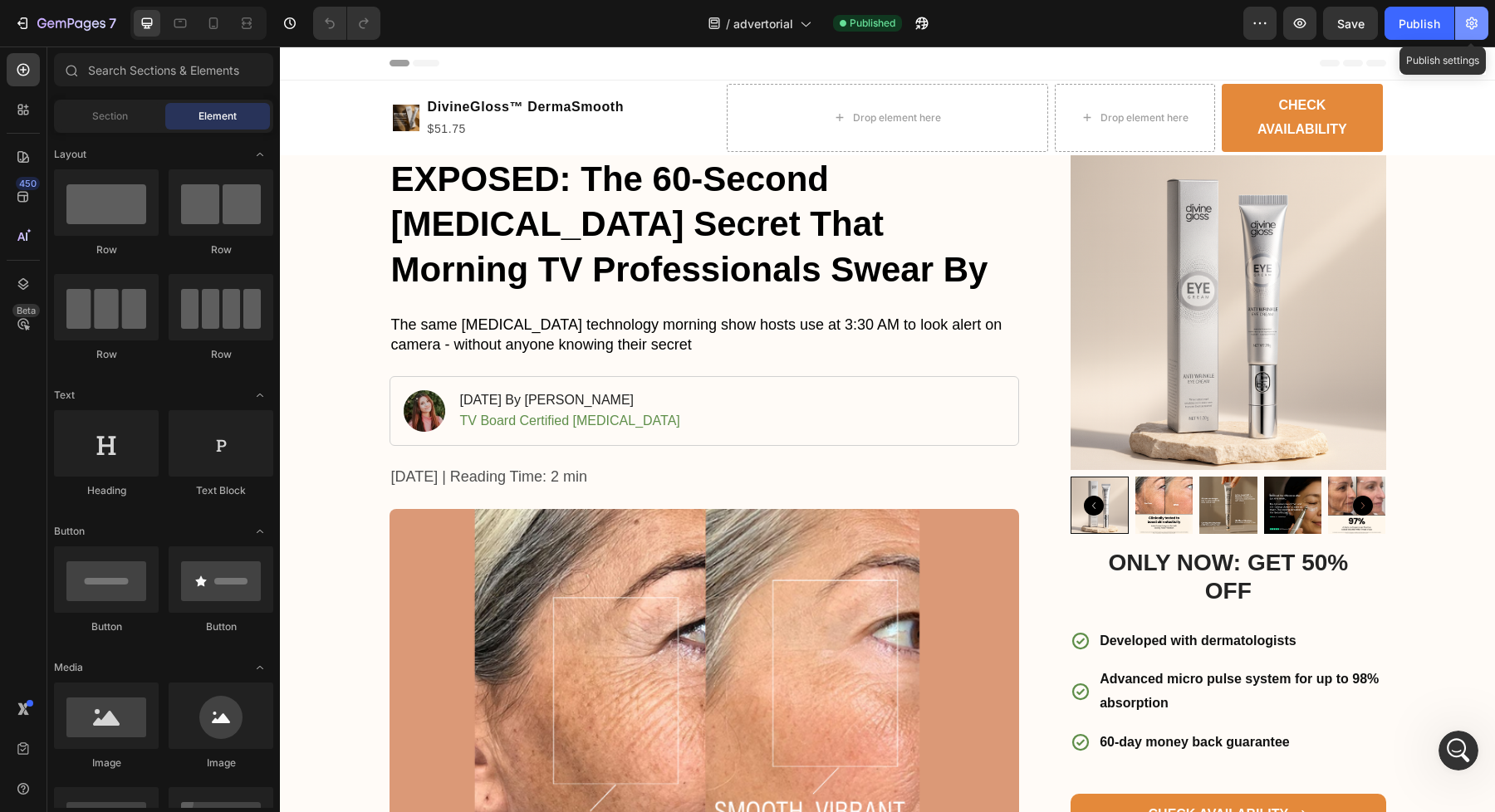
click at [1473, 23] on icon "button" at bounding box center [1472, 24] width 4 height 4
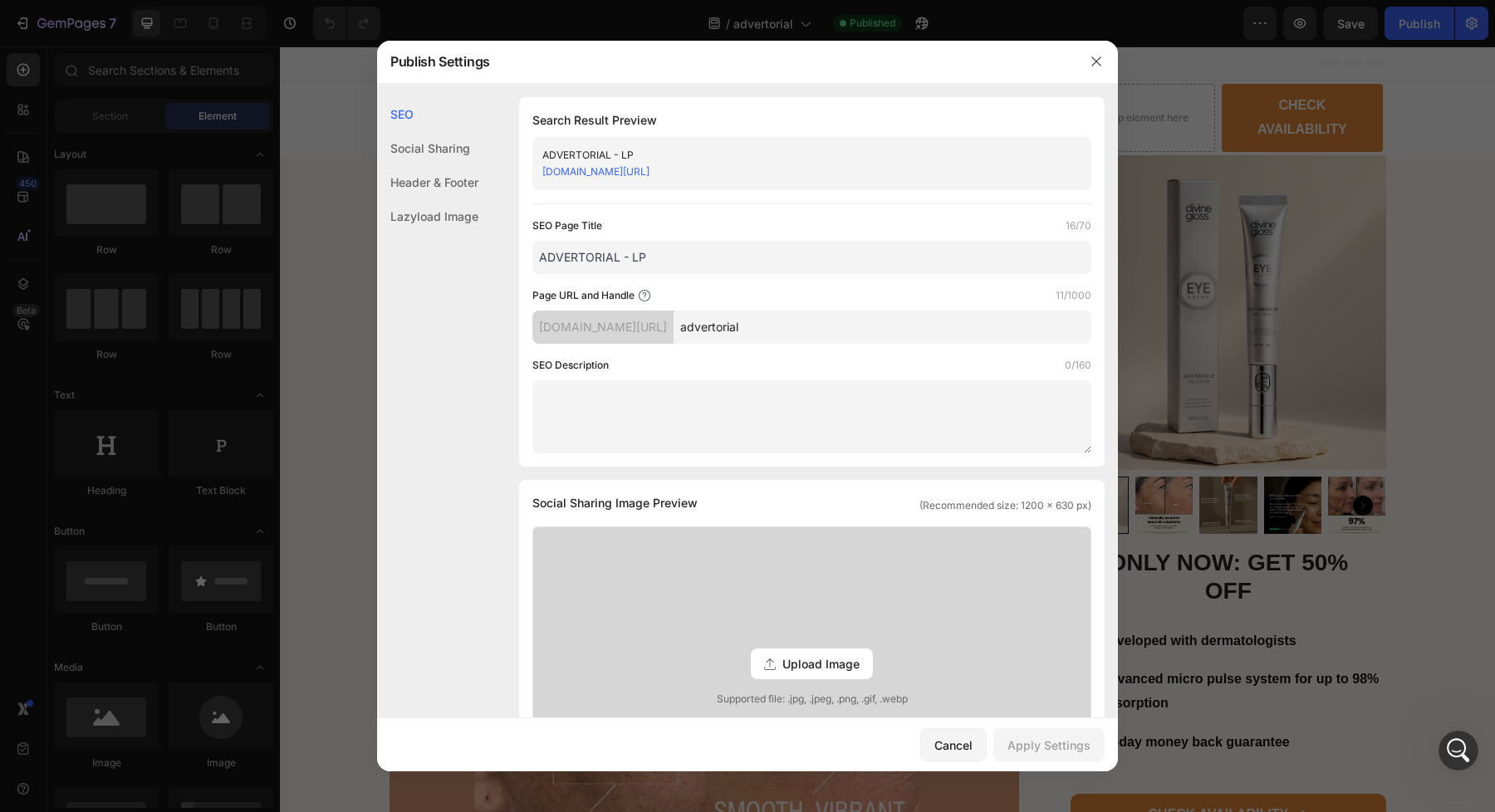
click at [722, 269] on input "ADVERTORIAL - LP" at bounding box center [811, 256] width 559 height 33
click at [704, 203] on div "Search Result Preview ADVERTORIAL - LP ve12eb-ap.myshopify.com/pages/advertoria…" at bounding box center [811, 282] width 585 height 370
click at [695, 259] on input "ADVERTORIAL - LP" at bounding box center [811, 256] width 559 height 33
drag, startPoint x: 676, startPoint y: 266, endPoint x: 643, endPoint y: 213, distance: 62.4
click at [643, 213] on div "Search Result Preview ADVERTORIAL - LP ve12eb-ap.myshopify.com/pages/advertoria…" at bounding box center [811, 282] width 585 height 370
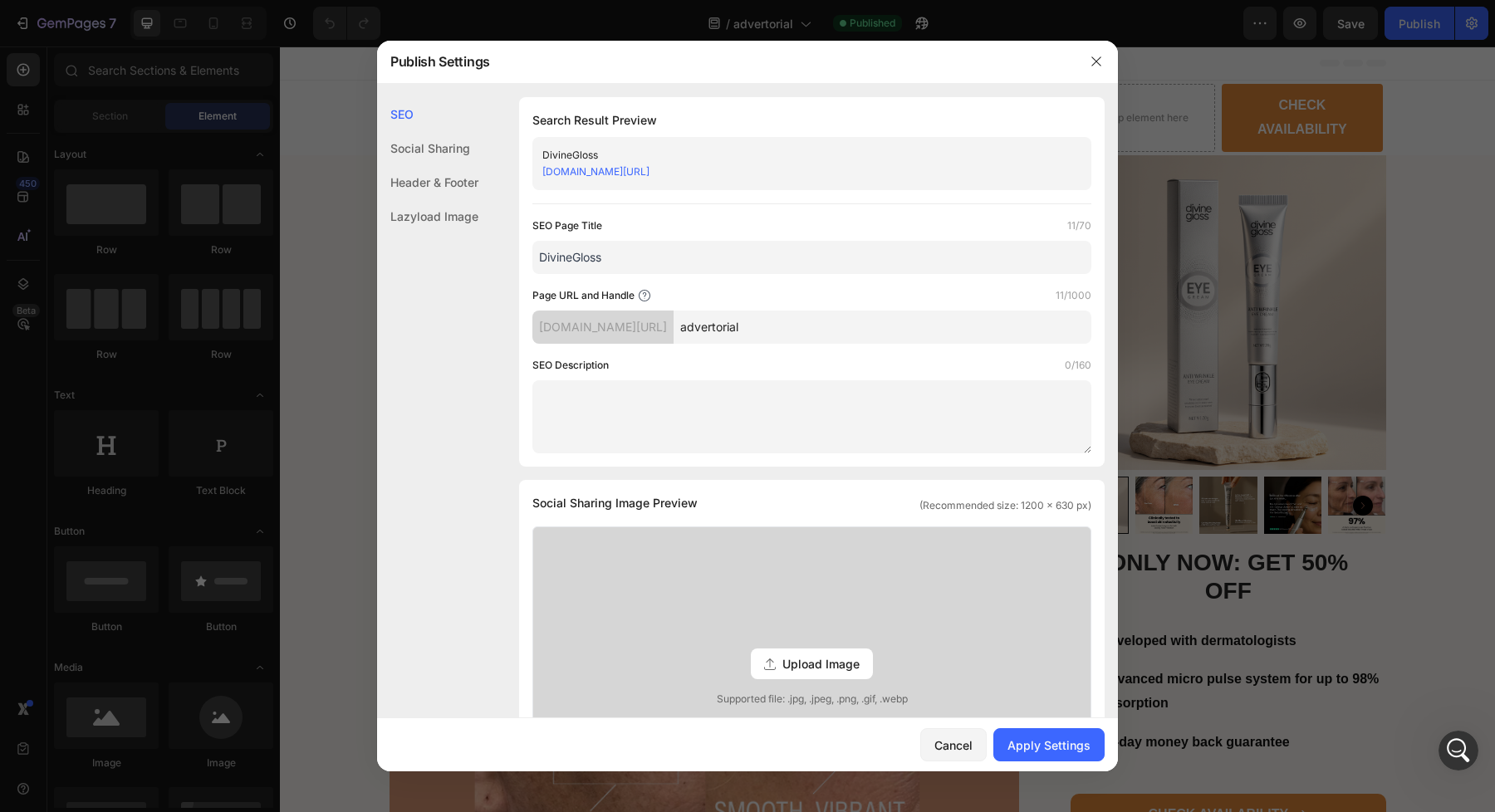
type input "D"
type input "Lymphatic"
click at [1100, 64] on icon "button" at bounding box center [1095, 61] width 13 height 13
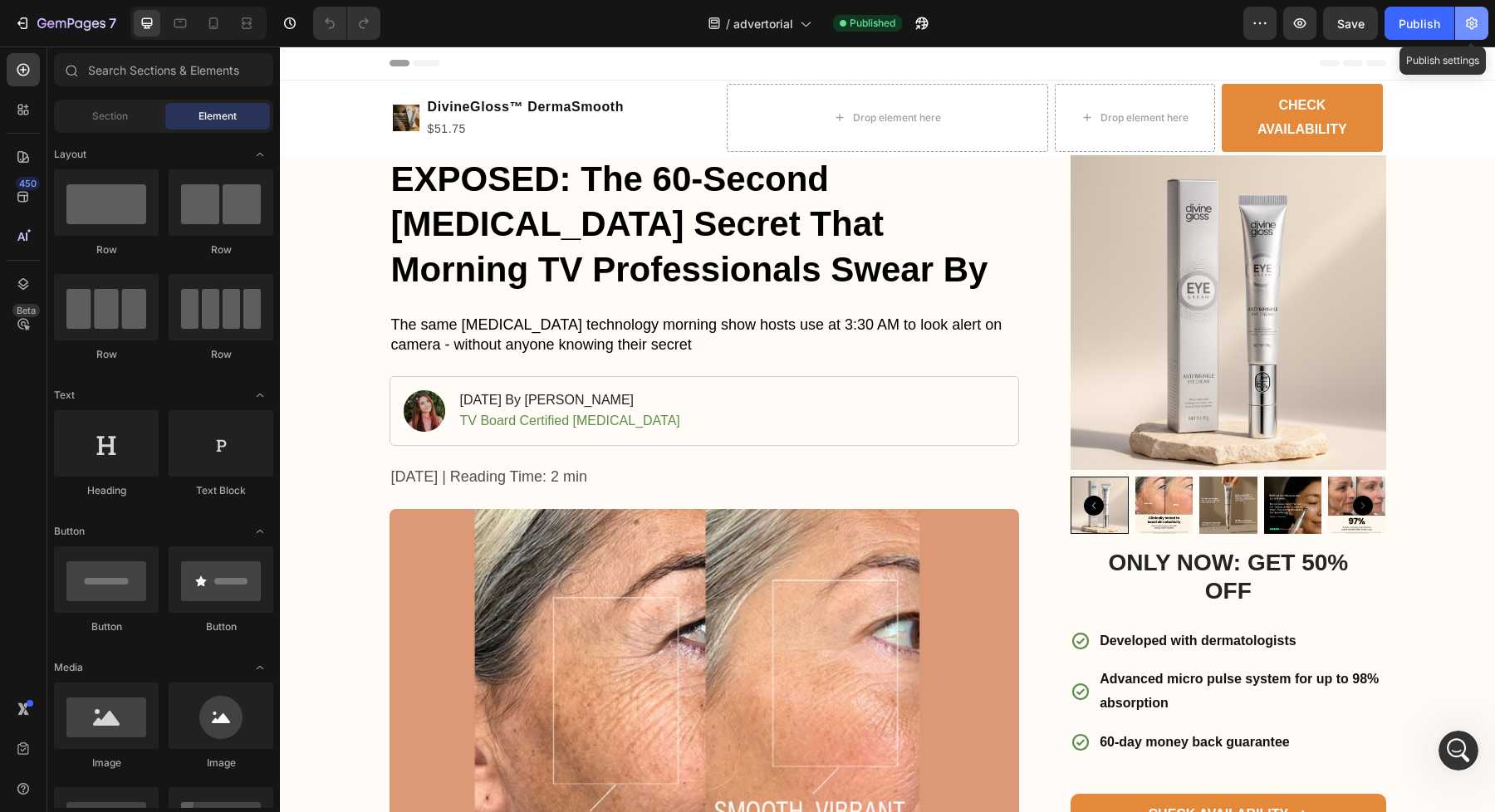
click at [1472, 22] on icon "button" at bounding box center [1472, 24] width 4 height 4
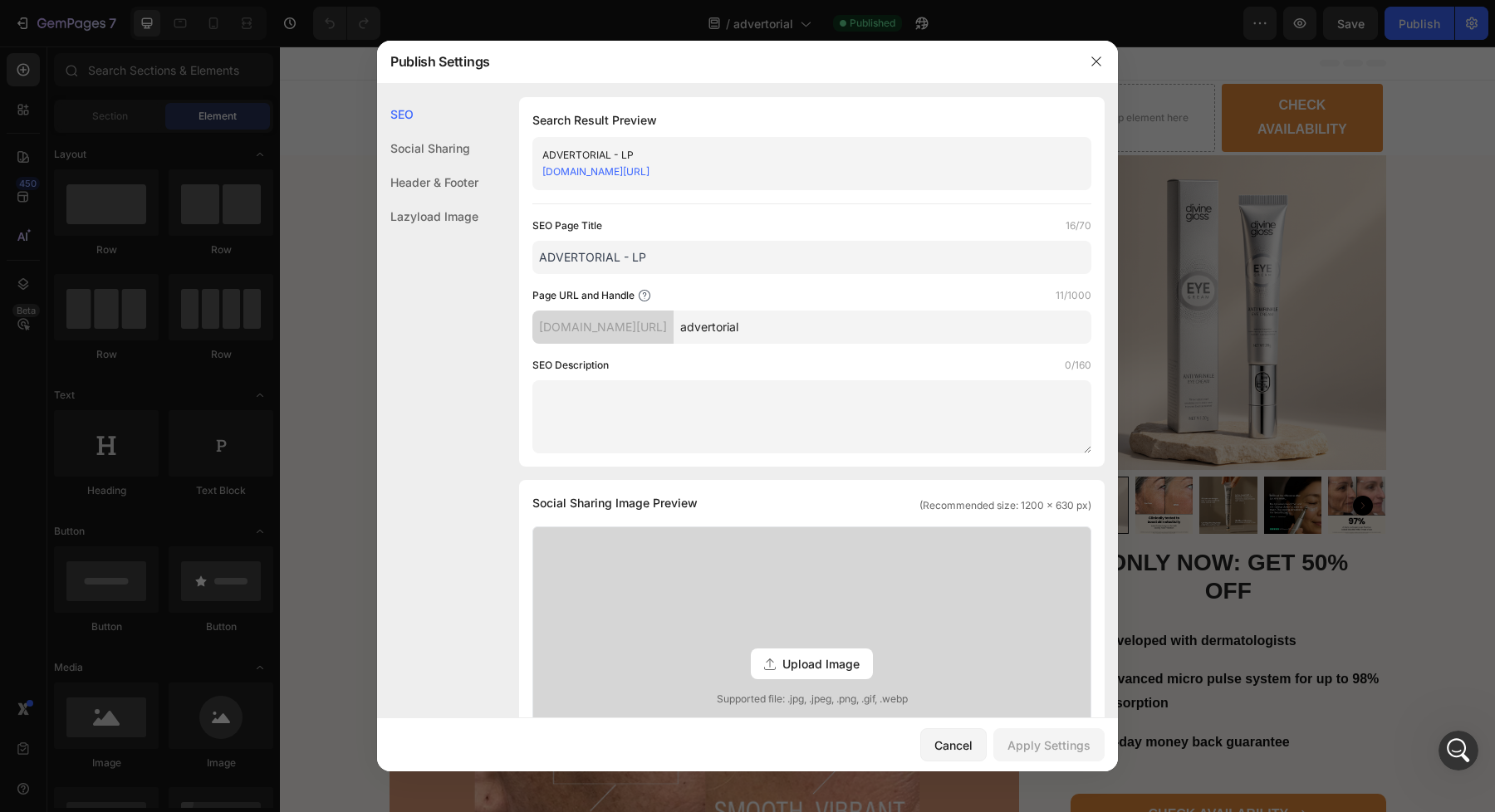
drag, startPoint x: 730, startPoint y: 259, endPoint x: 719, endPoint y: 239, distance: 22.8
click at [719, 239] on div "SEO Page Title 16/70 ADVERTORIAL - LP" at bounding box center [811, 245] width 559 height 57
type input "Lymphatic Secret - Derma Smooth"
click at [663, 209] on div "Search Result Preview Lymphatic Secret - Derma Smooth ve12eb-ap.myshopify.com/p…" at bounding box center [811, 282] width 585 height 370
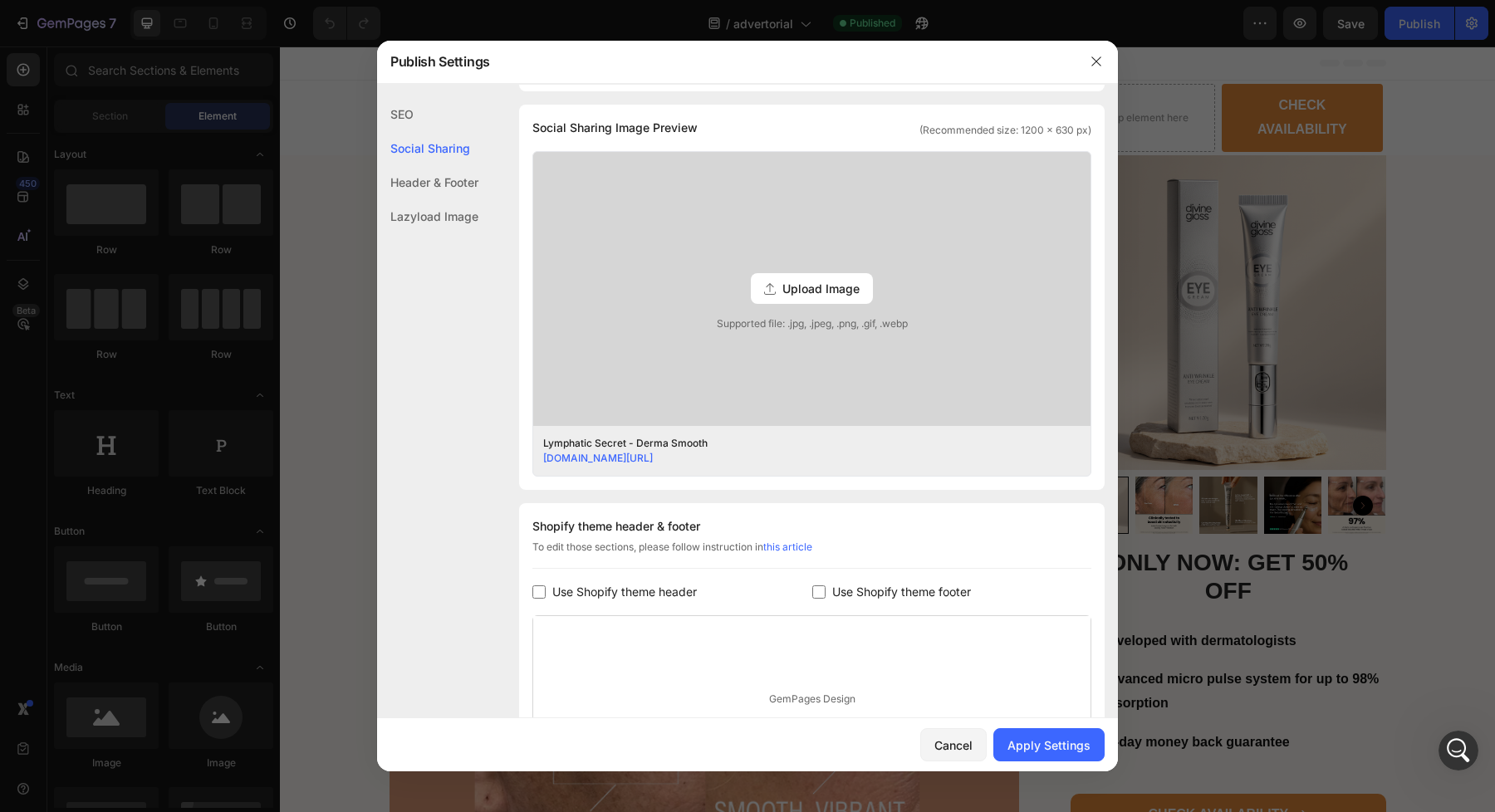
scroll to position [386, 0]
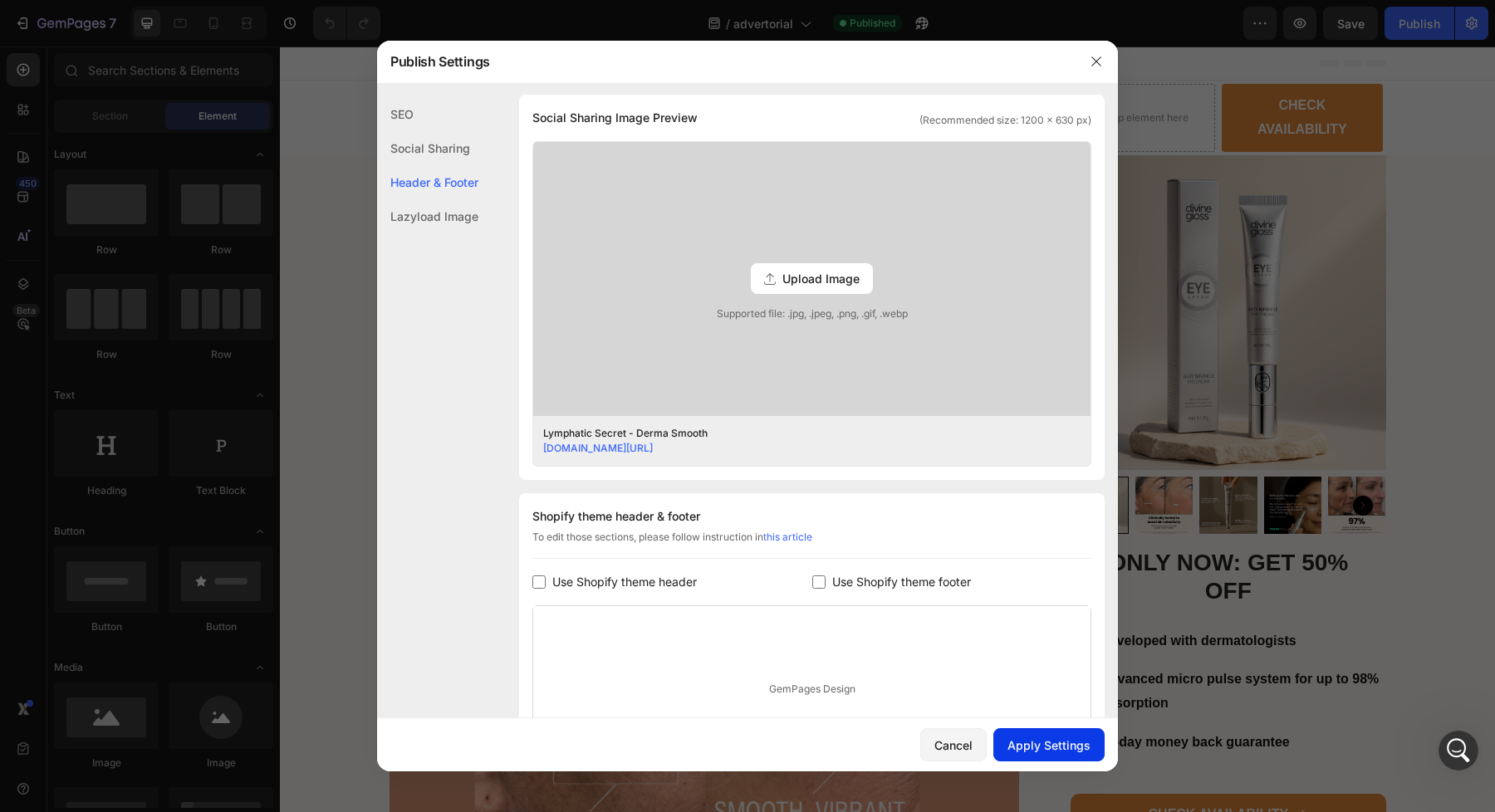
click at [1015, 749] on div "Apply Settings" at bounding box center [1049, 745] width 83 height 18
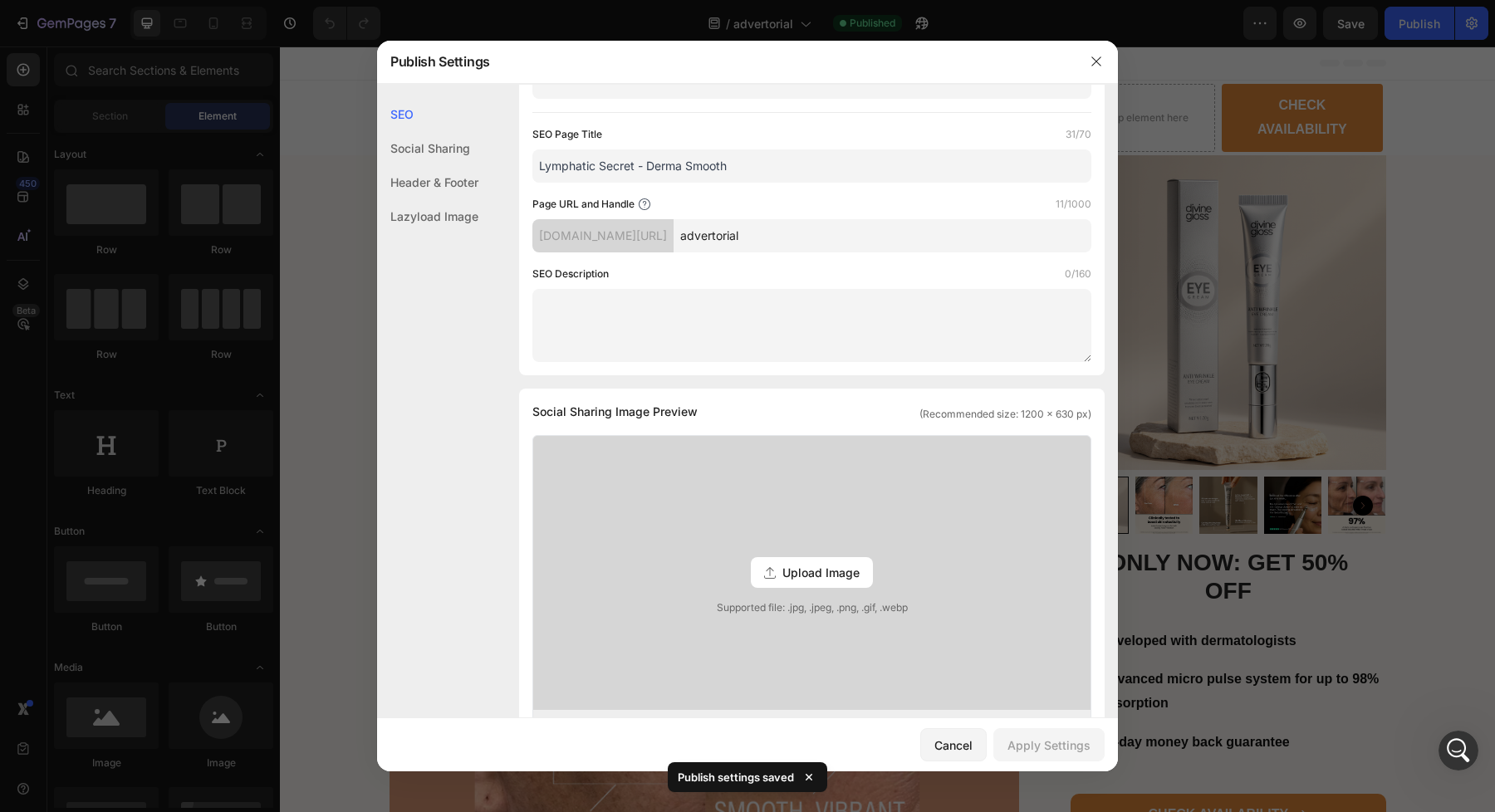
scroll to position [0, 0]
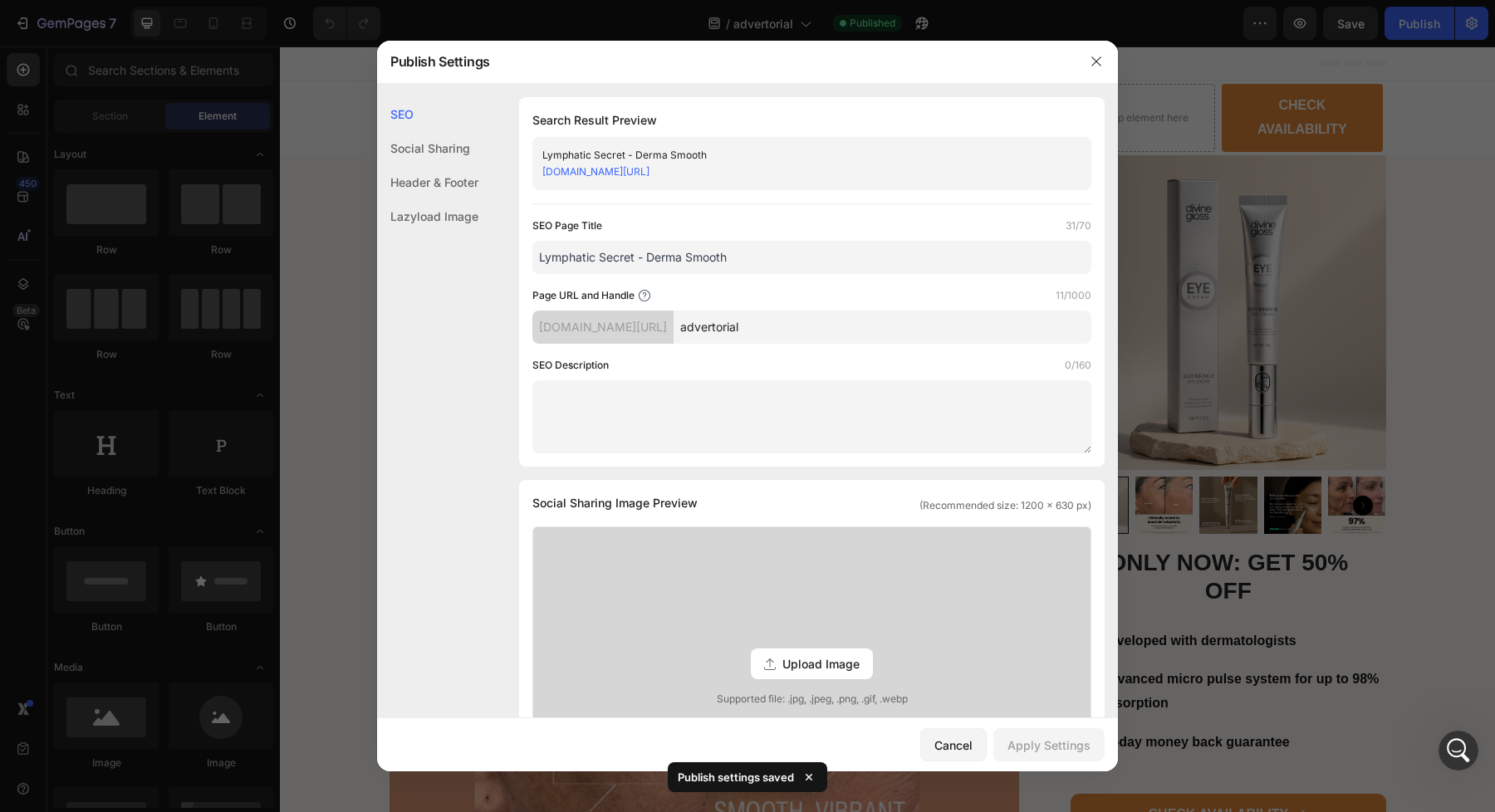
click at [471, 153] on div "Social Sharing" at bounding box center [427, 148] width 101 height 34
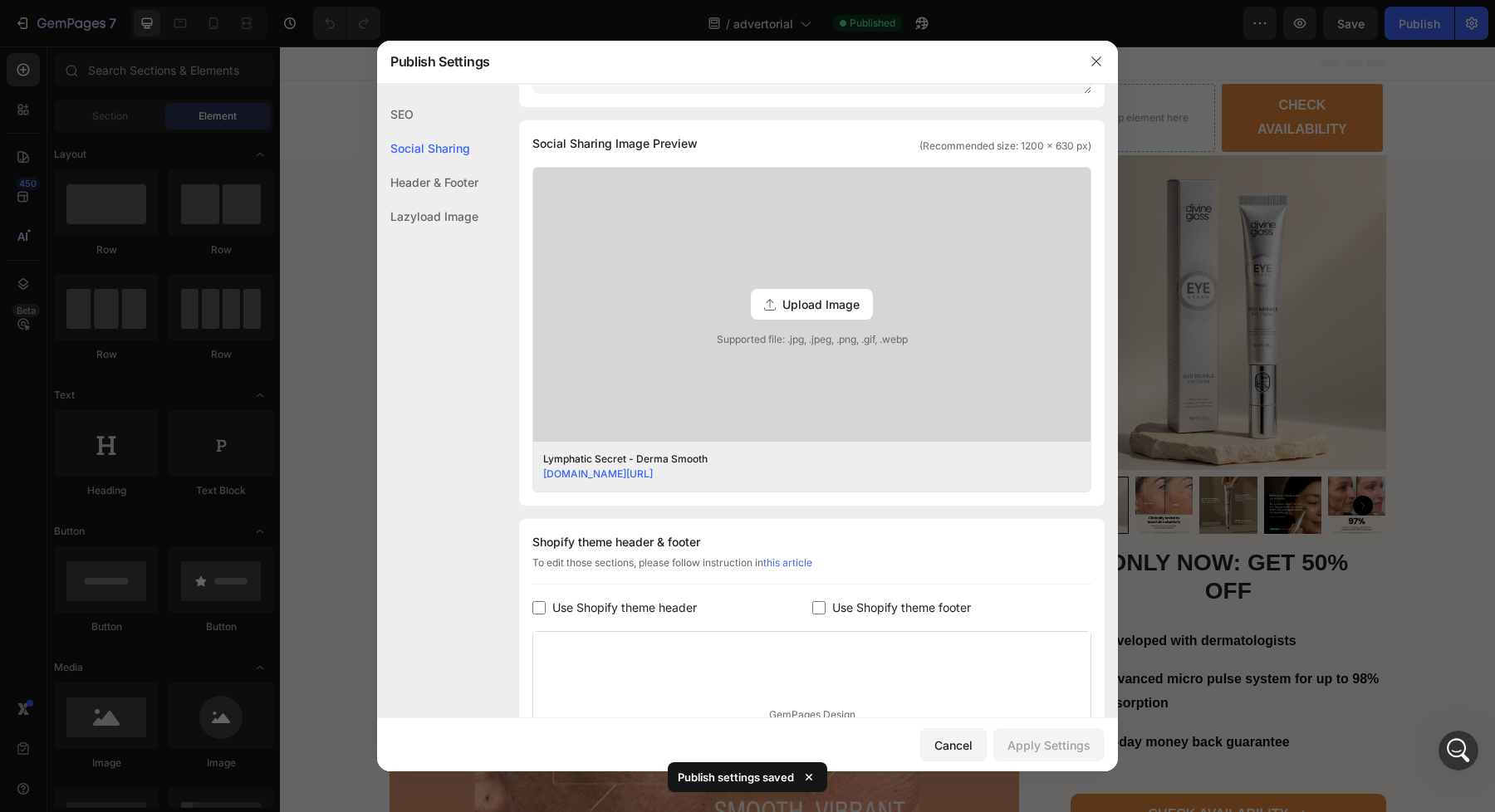
scroll to position [380, 0]
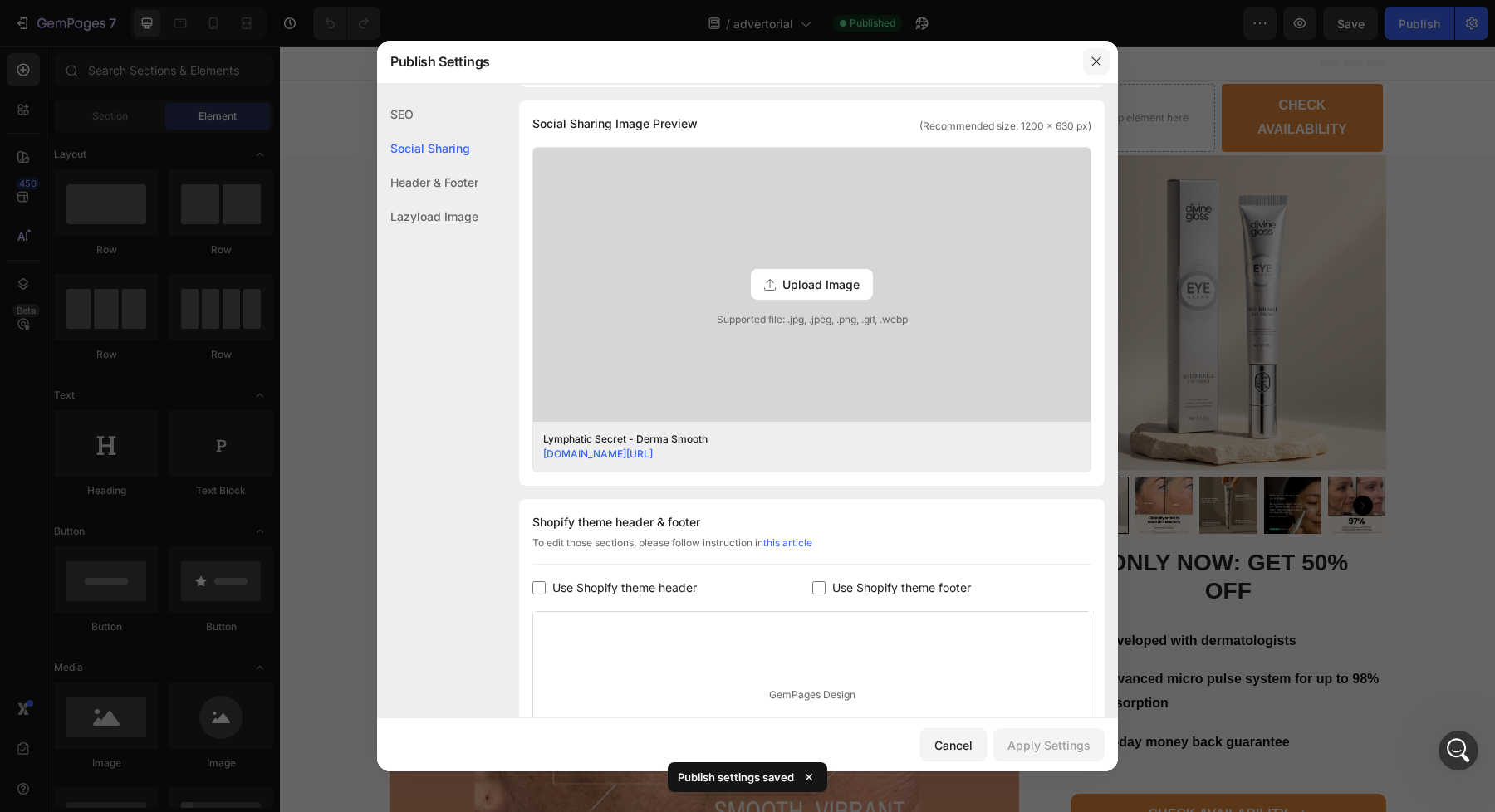
click at [1087, 69] on button "button" at bounding box center [1095, 61] width 27 height 27
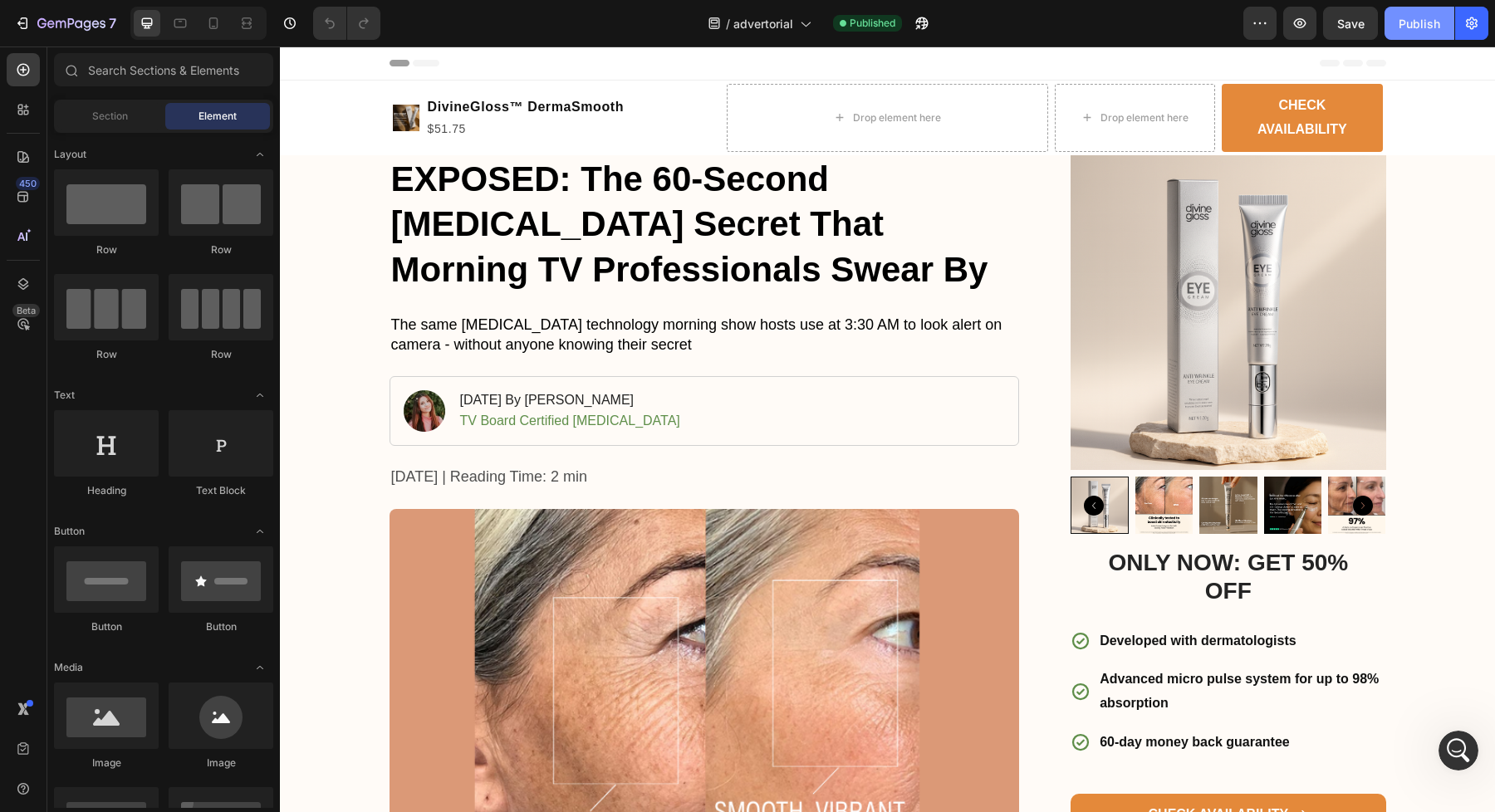
click at [1406, 18] on div "Publish" at bounding box center [1419, 24] width 42 height 18
click at [1252, 33] on button "button" at bounding box center [1259, 23] width 33 height 33
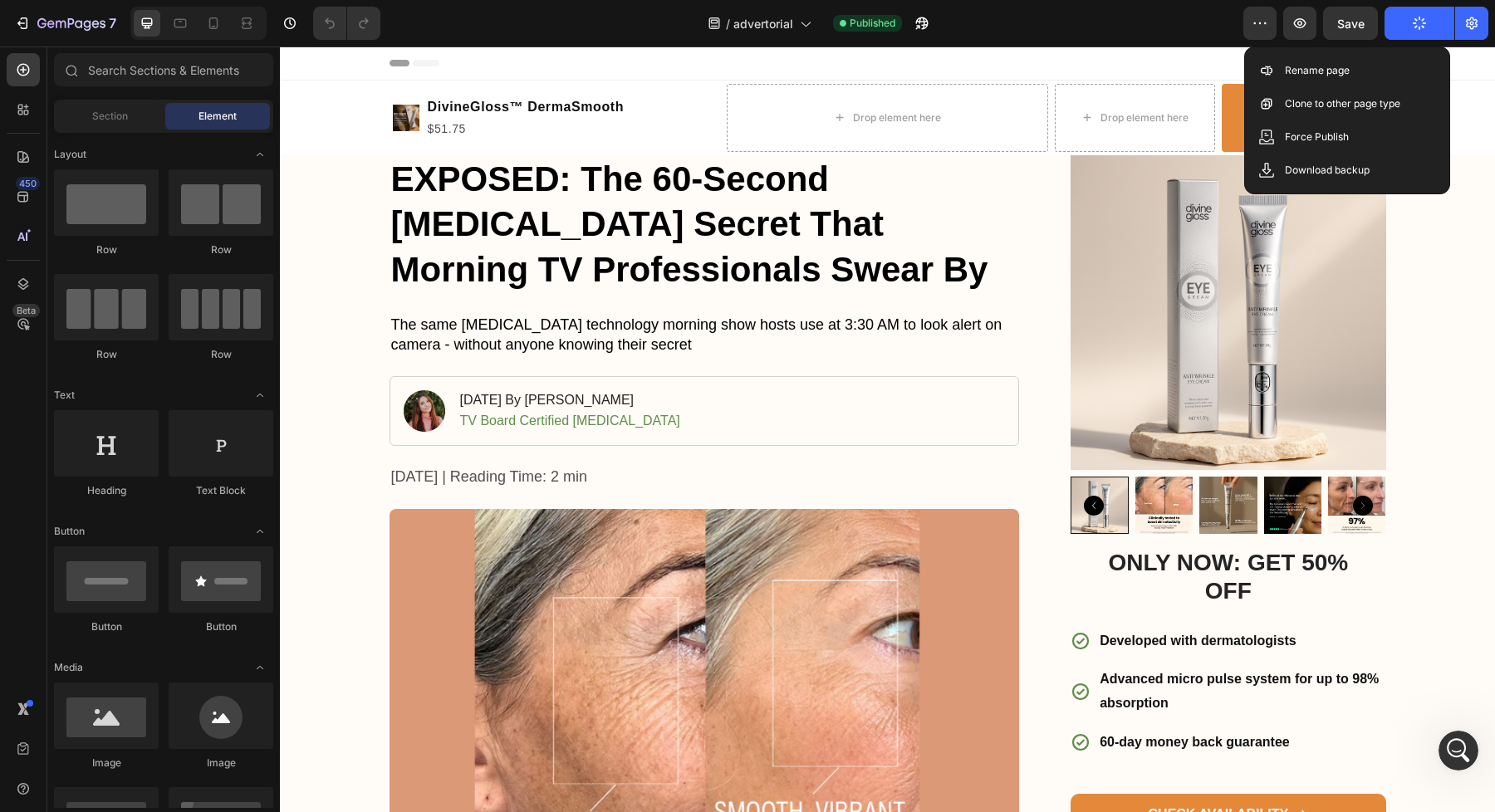
click at [1207, 34] on div "/ advertorial Published" at bounding box center [818, 23] width 850 height 33
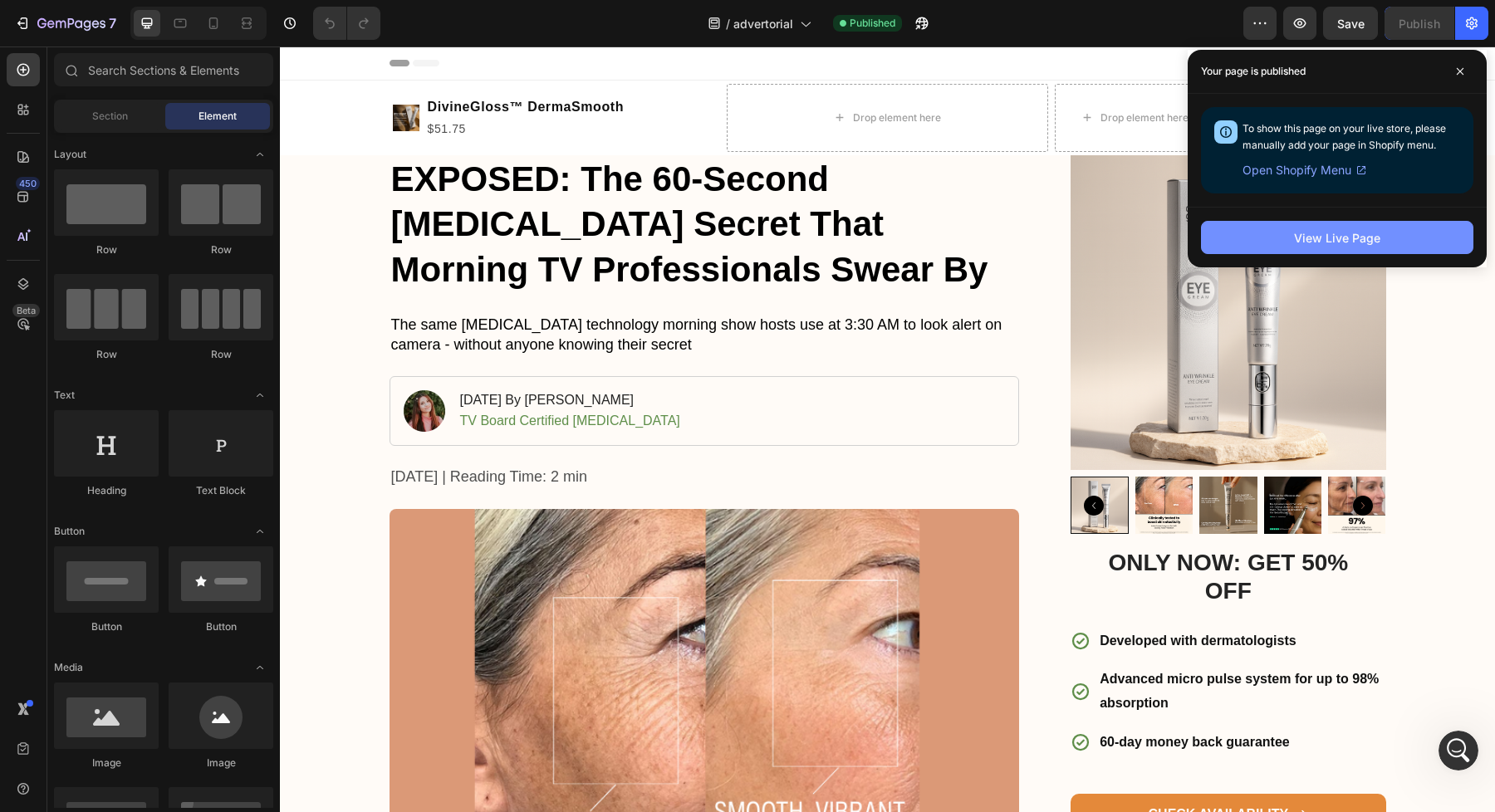
click at [1289, 227] on button "View Live Page" at bounding box center [1337, 237] width 272 height 33
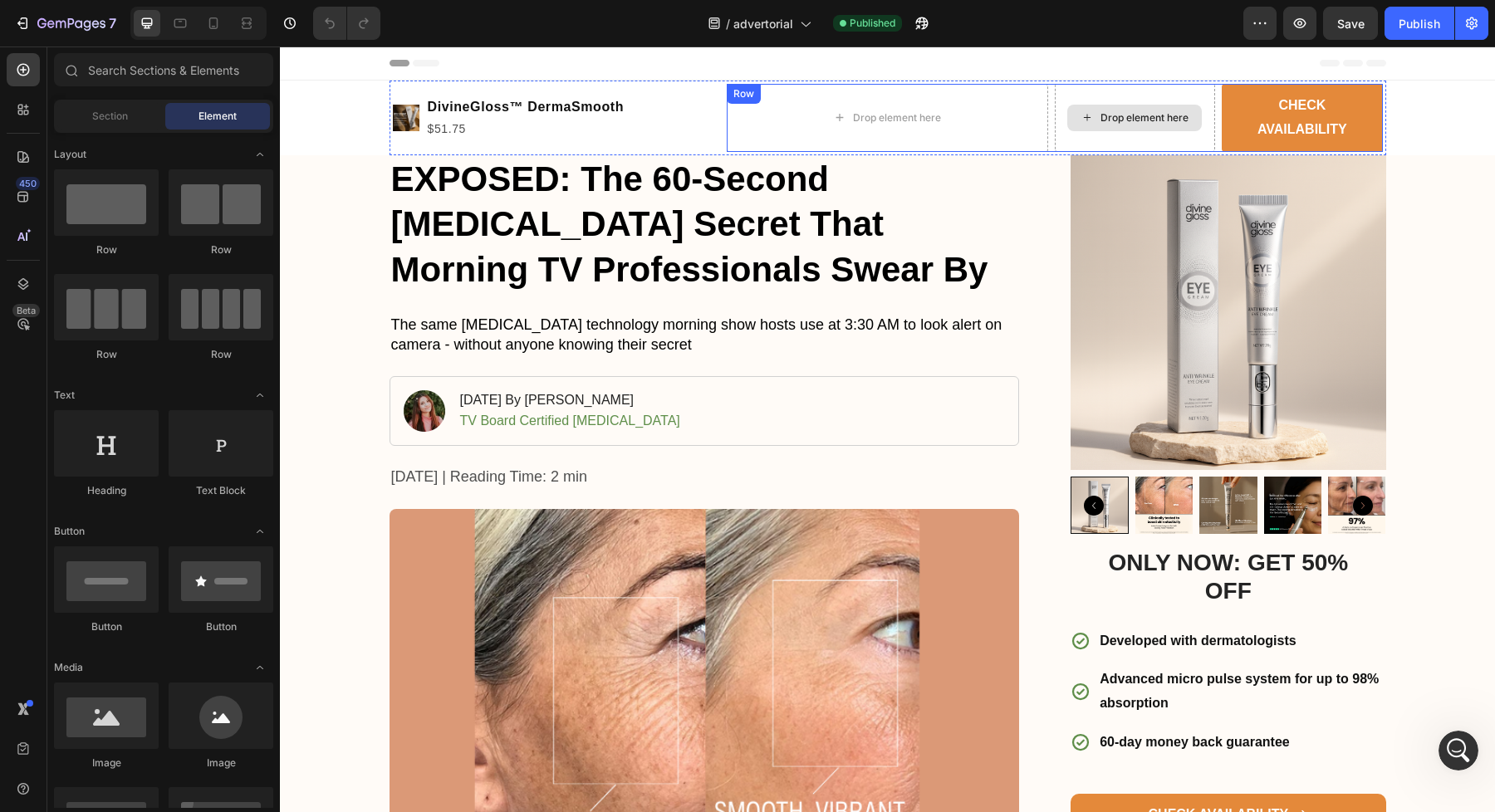
click at [1117, 119] on div "Drop element here" at bounding box center [1144, 117] width 88 height 13
click at [936, 109] on div "Drop element here" at bounding box center [887, 117] width 134 height 27
click at [939, 135] on div "Drop element here" at bounding box center [887, 117] width 321 height 69
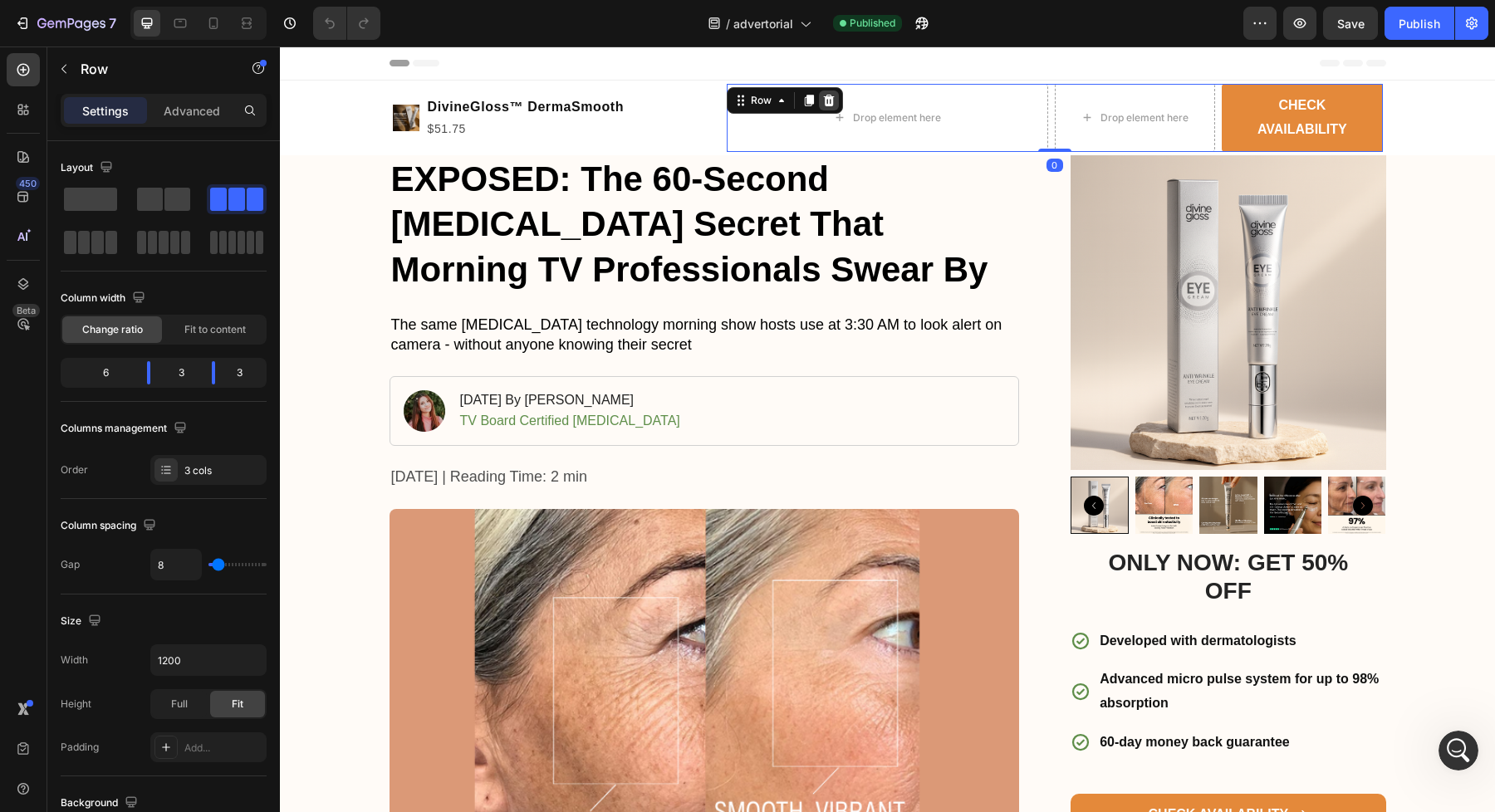
click at [829, 100] on icon at bounding box center [829, 100] width 11 height 12
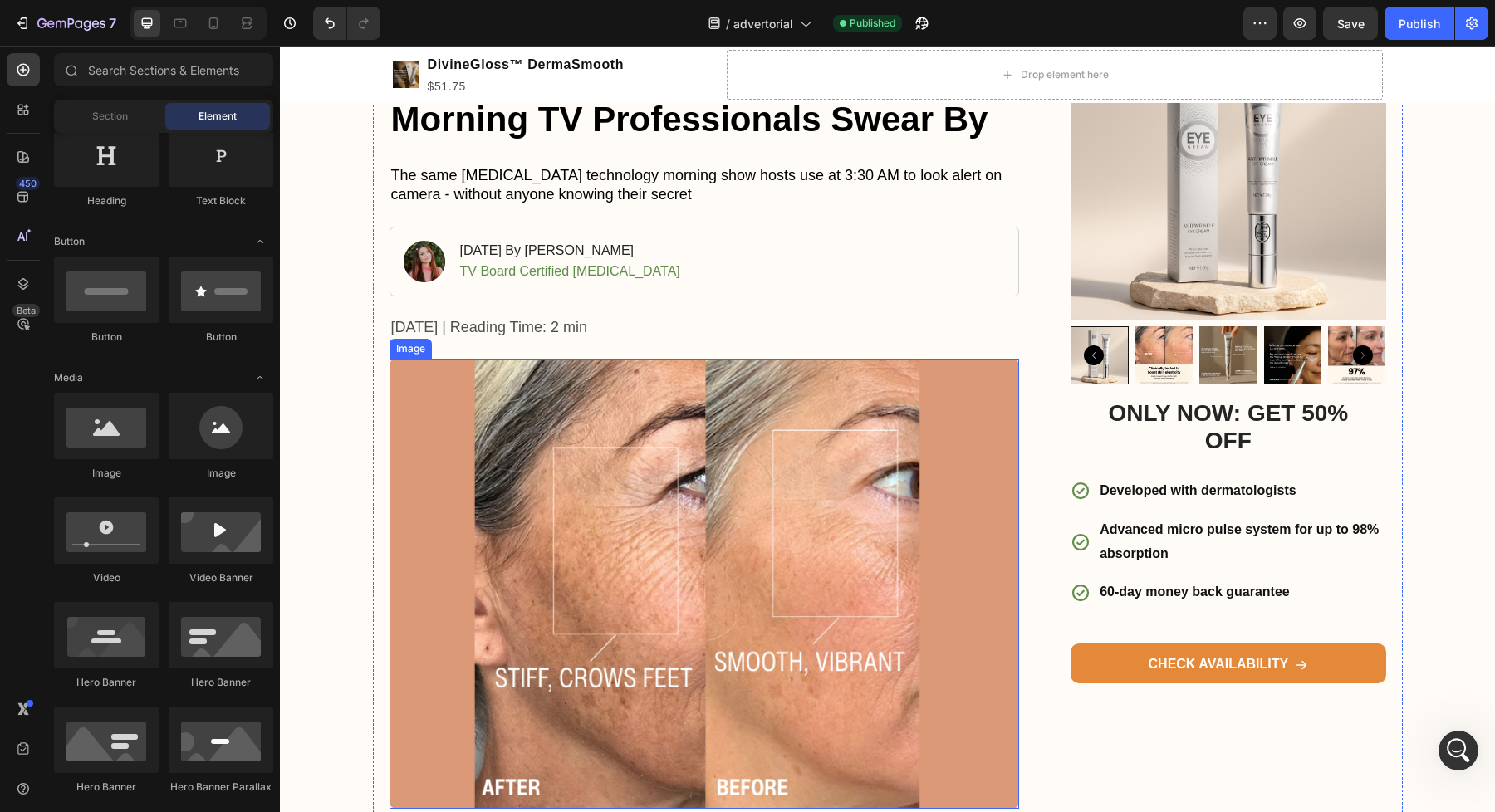
scroll to position [154, 0]
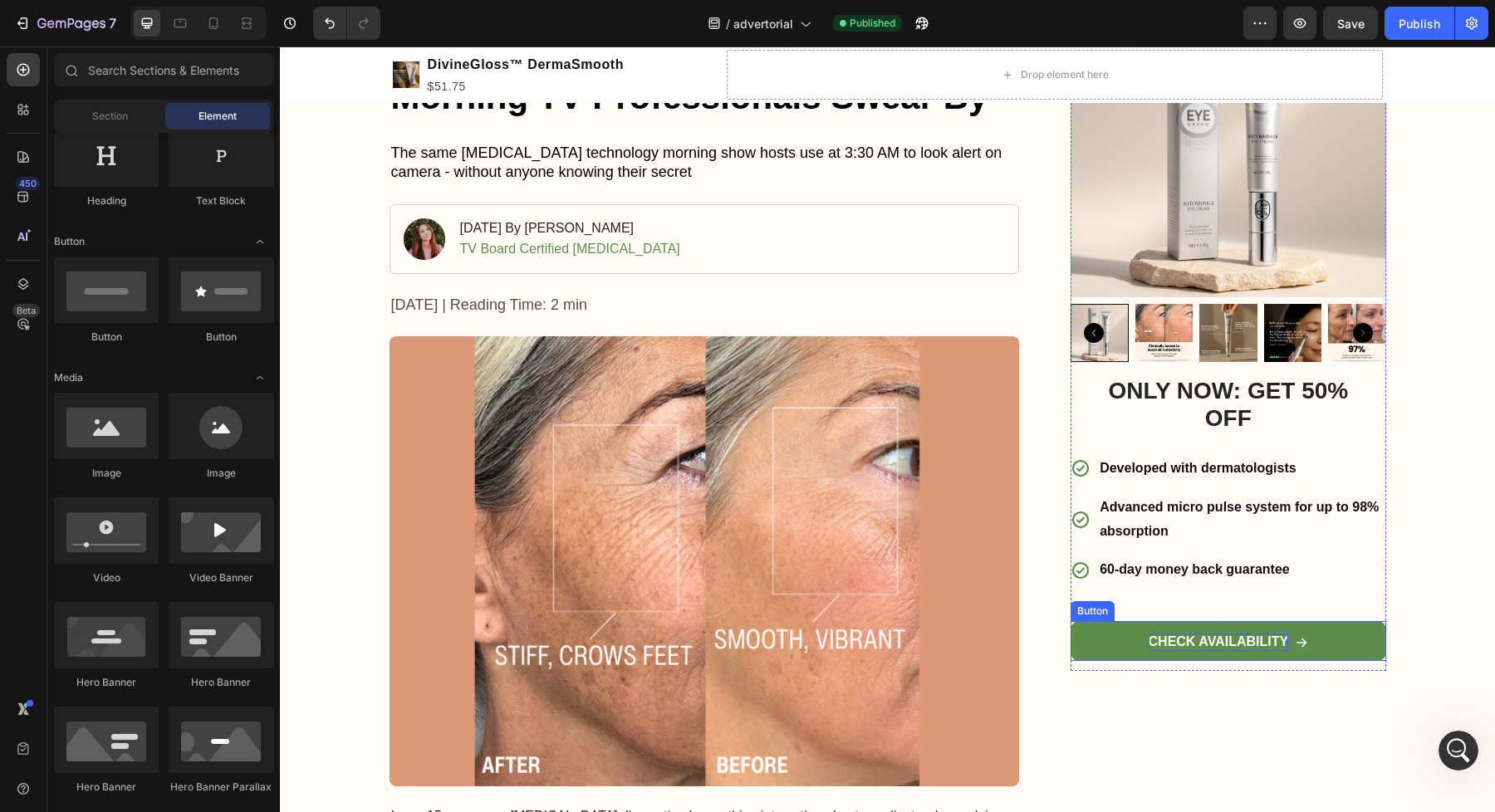
click at [1286, 640] on p "CHECK AVAILABILITY" at bounding box center [1218, 642] width 140 height 18
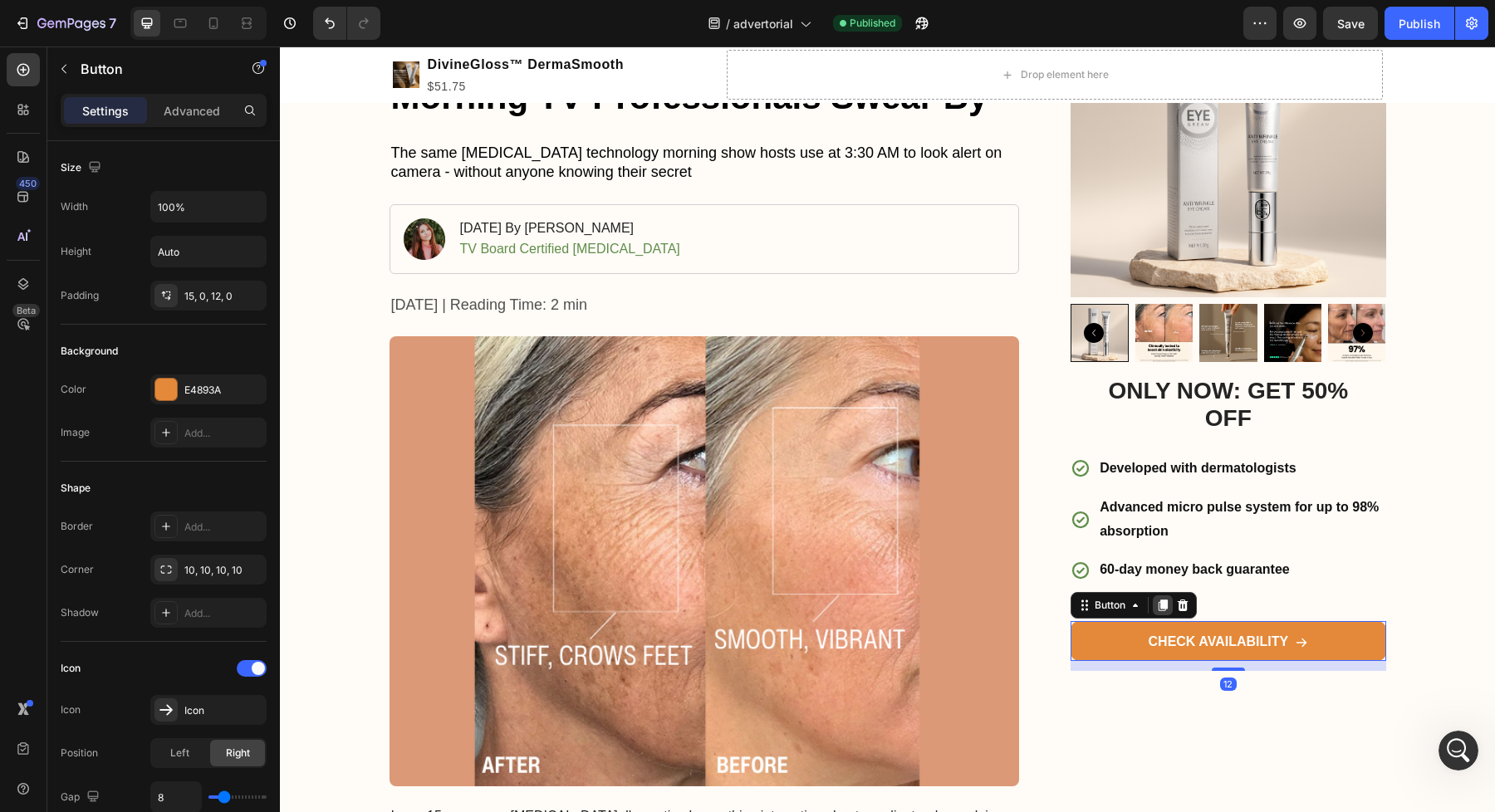
click at [1158, 605] on icon at bounding box center [1162, 604] width 13 height 13
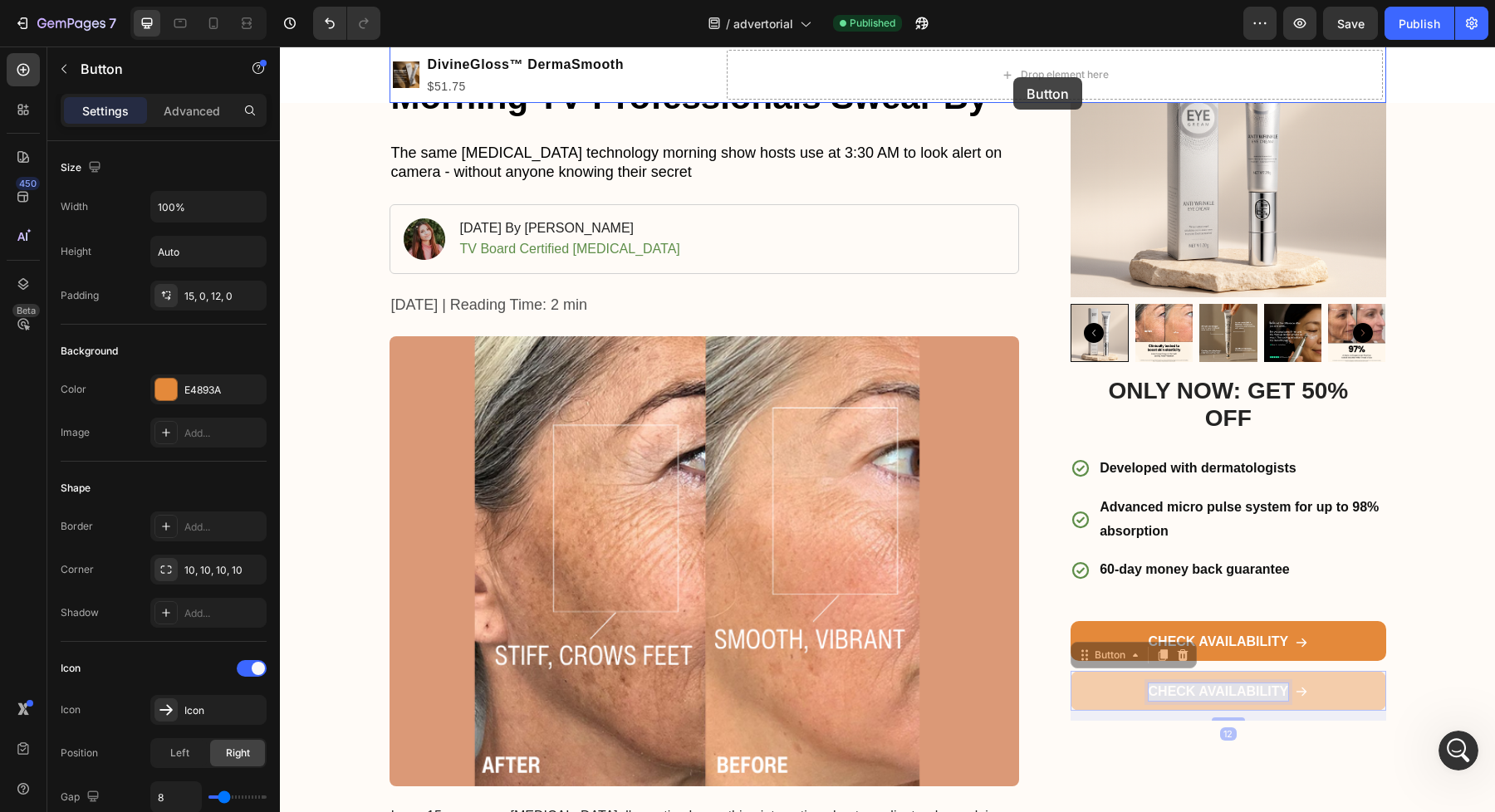
drag, startPoint x: 1176, startPoint y: 694, endPoint x: 1013, endPoint y: 77, distance: 638.2
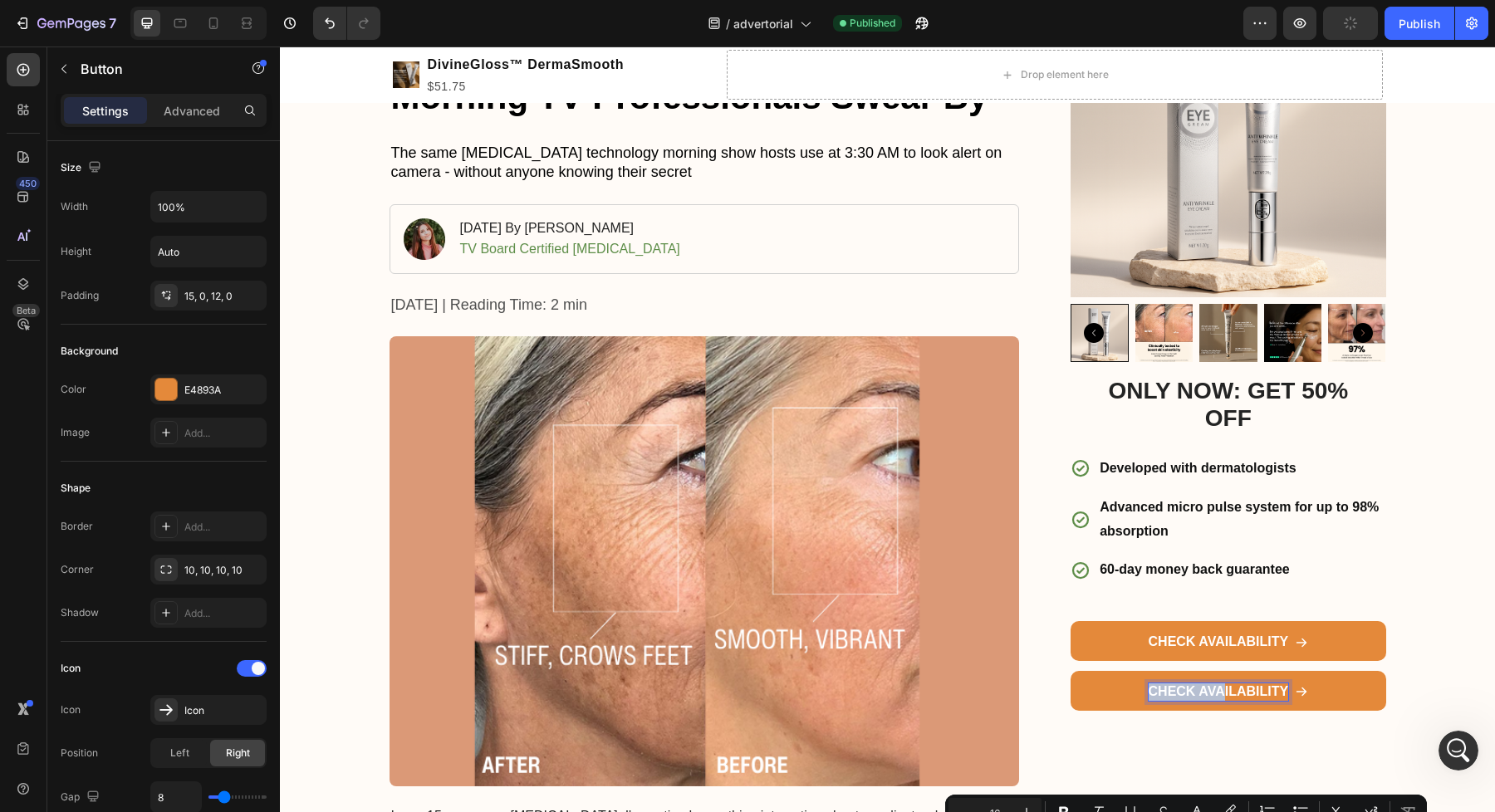
scroll to position [0, 0]
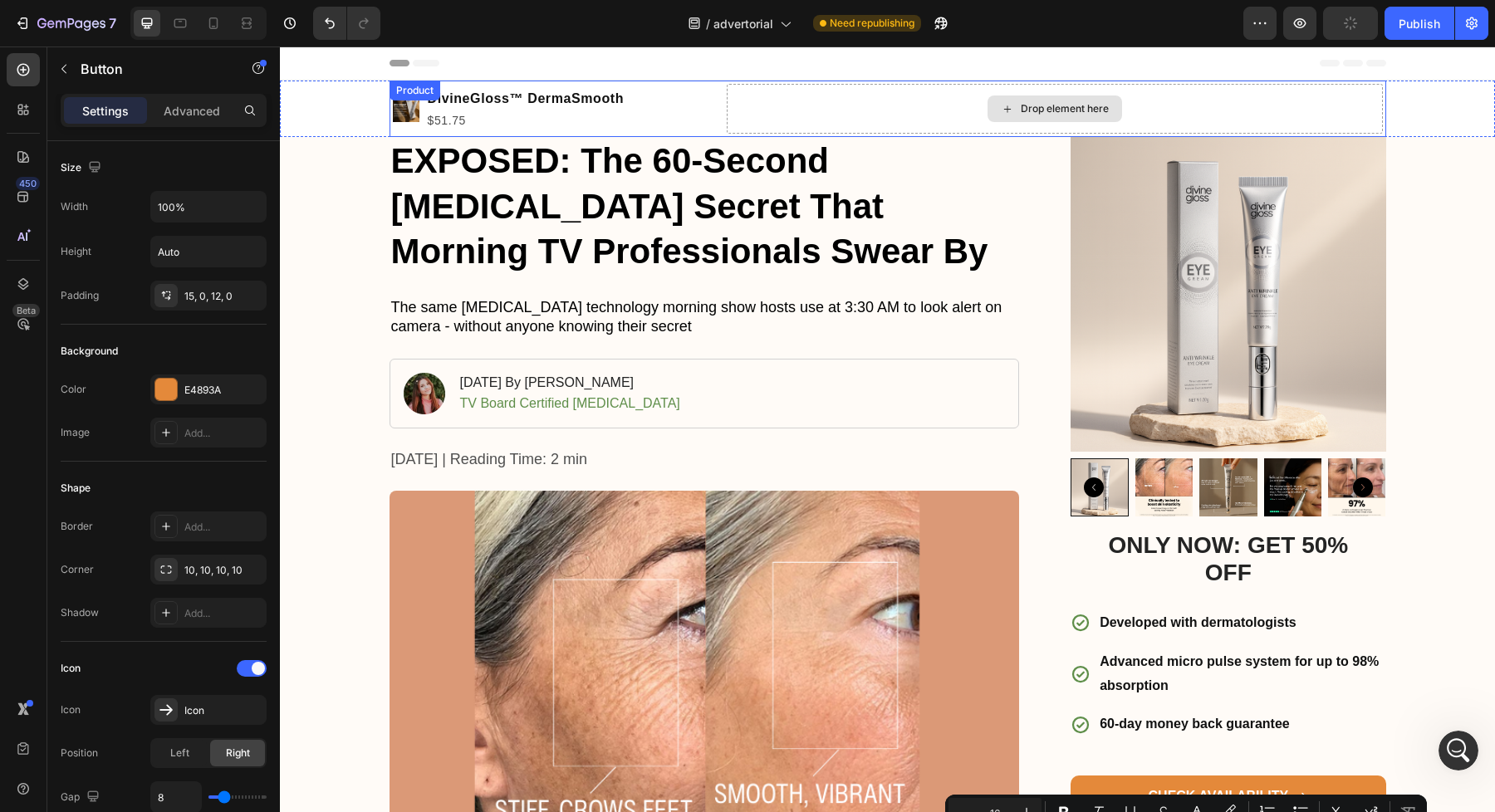
drag, startPoint x: 1200, startPoint y: 425, endPoint x: 1069, endPoint y: 113, distance: 338.4
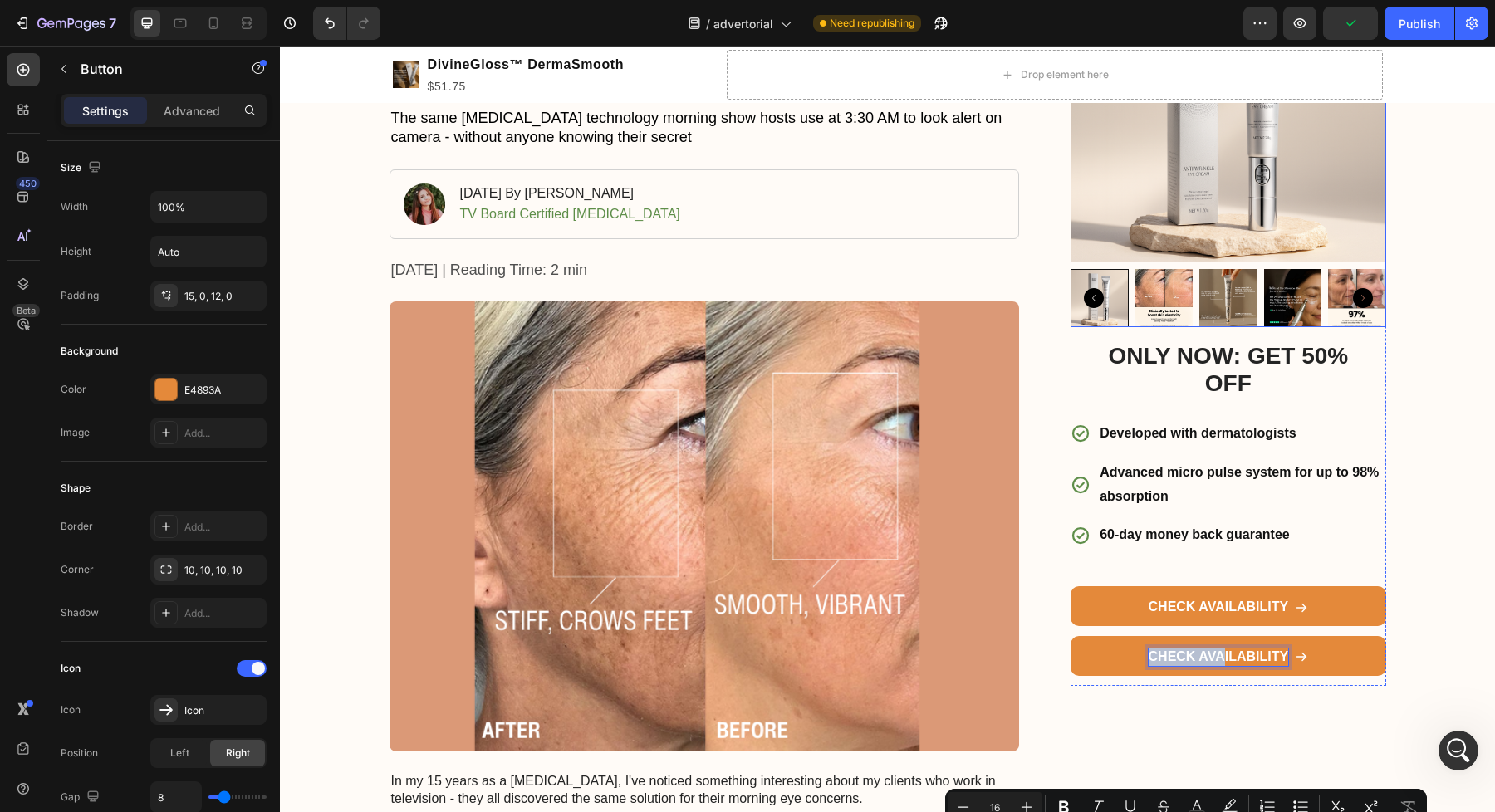
scroll to position [213, 0]
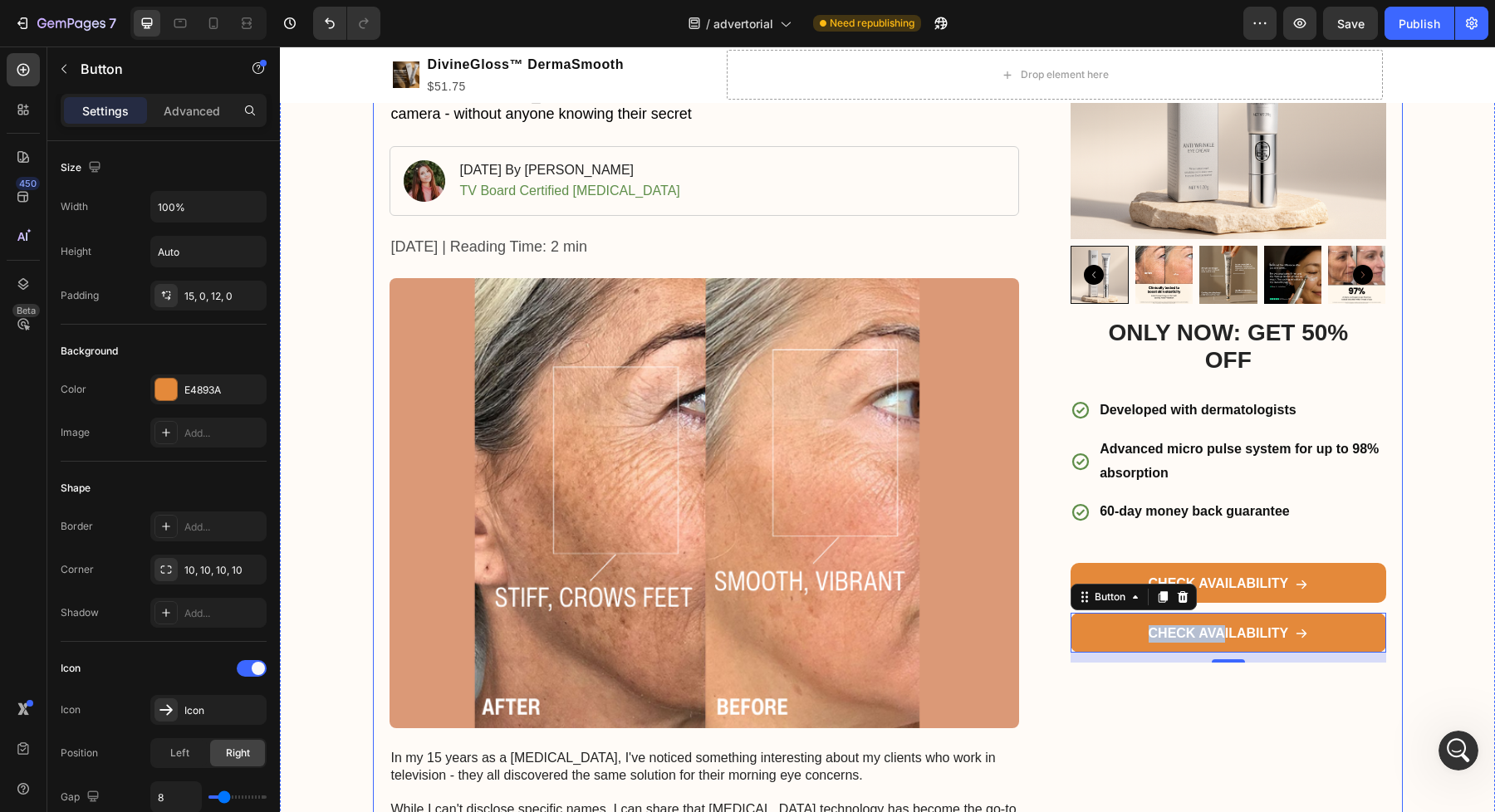
drag, startPoint x: 1107, startPoint y: 634, endPoint x: 1053, endPoint y: 124, distance: 512.9
drag, startPoint x: 1349, startPoint y: 631, endPoint x: 1264, endPoint y: 687, distance: 101.8
click at [1124, 631] on link "CHECK AVAILABILITY" at bounding box center [1228, 633] width 315 height 40
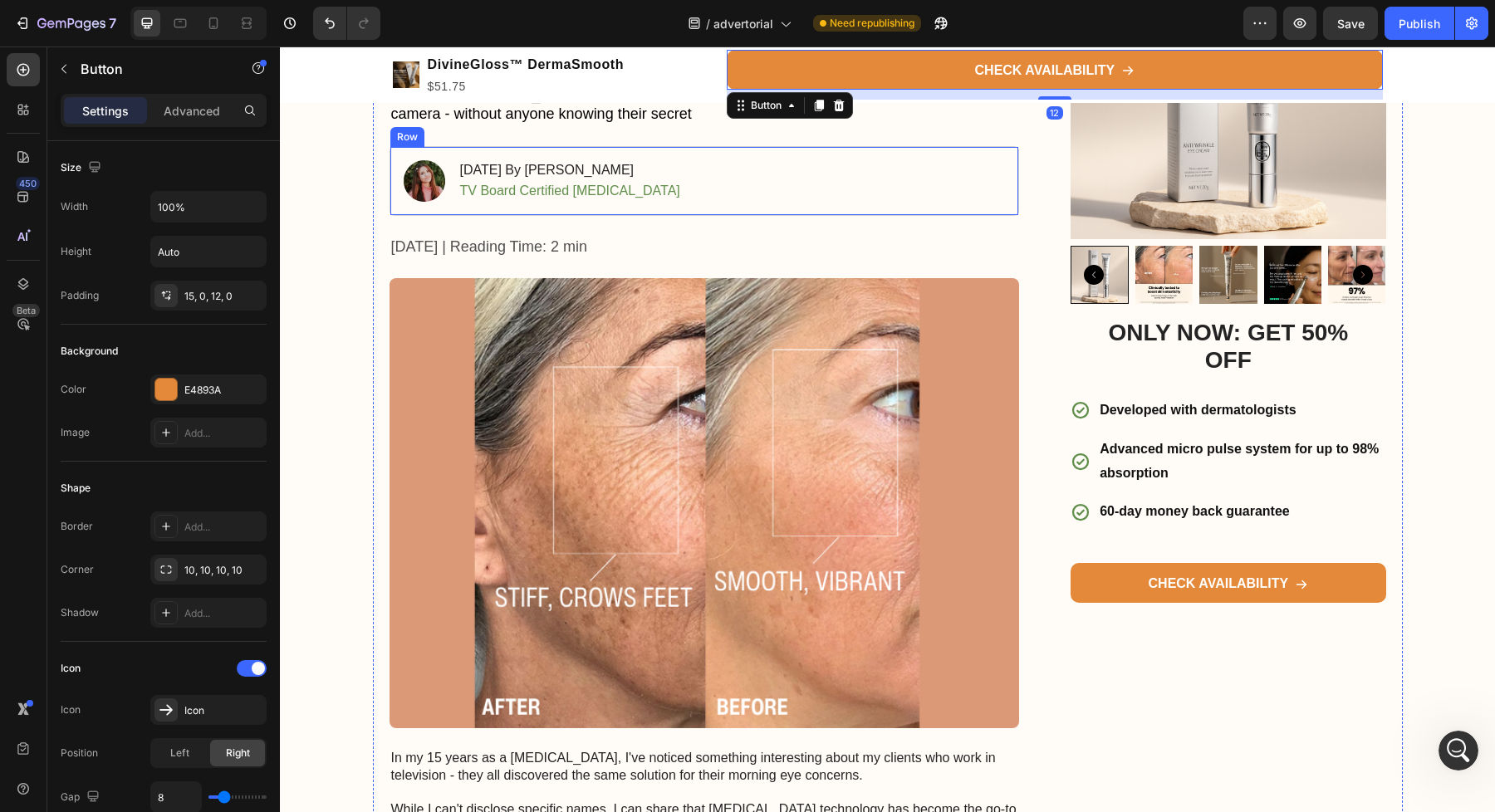
scroll to position [0, 0]
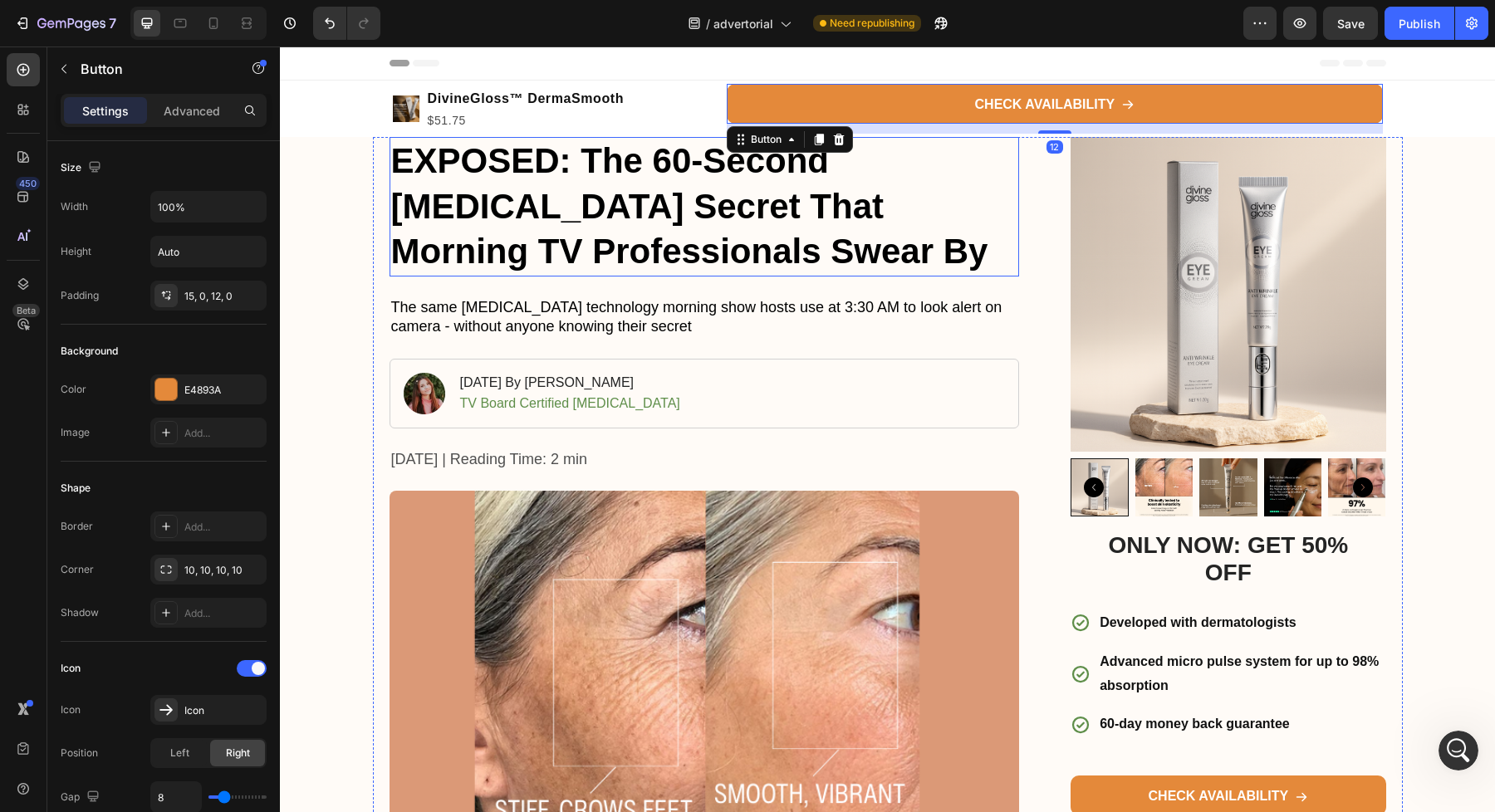
click at [1014, 209] on h1 "EXPOSED: The 60-Second [MEDICAL_DATA] Secret That Morning TV Professionals Swea…" at bounding box center [705, 207] width 630 height 139
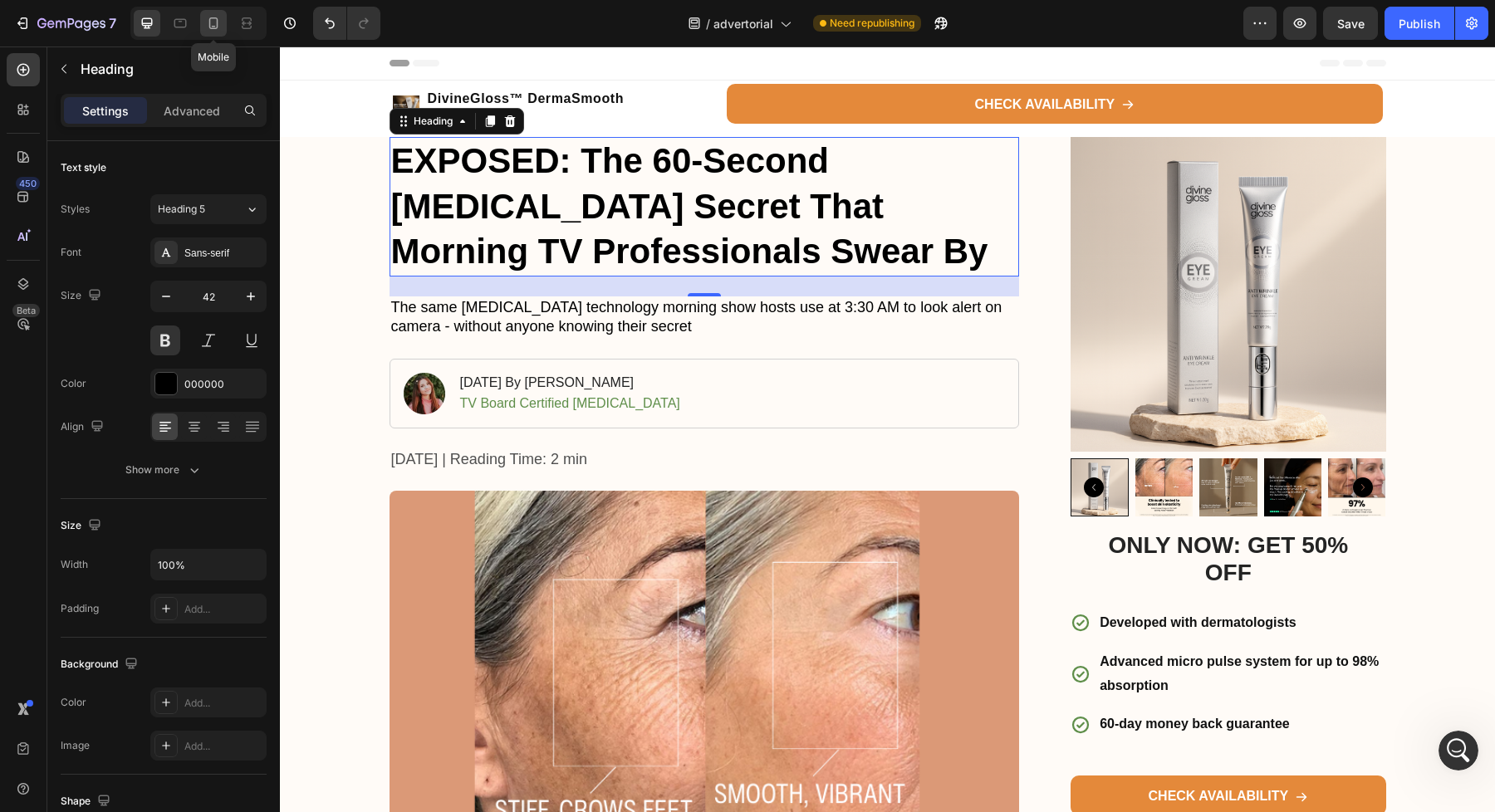
click at [205, 23] on div at bounding box center [213, 23] width 27 height 27
type input "29"
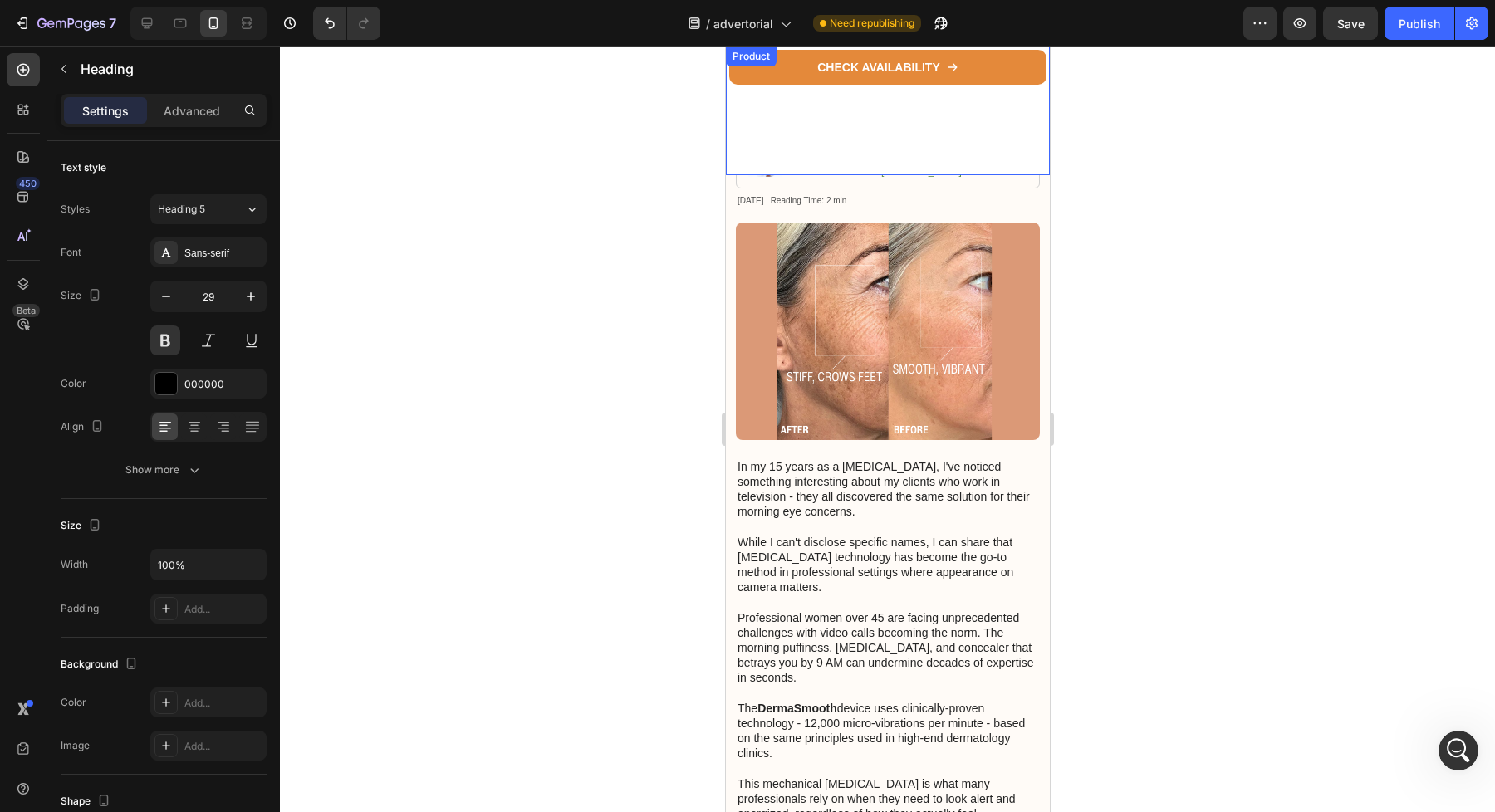
scroll to position [354, 0]
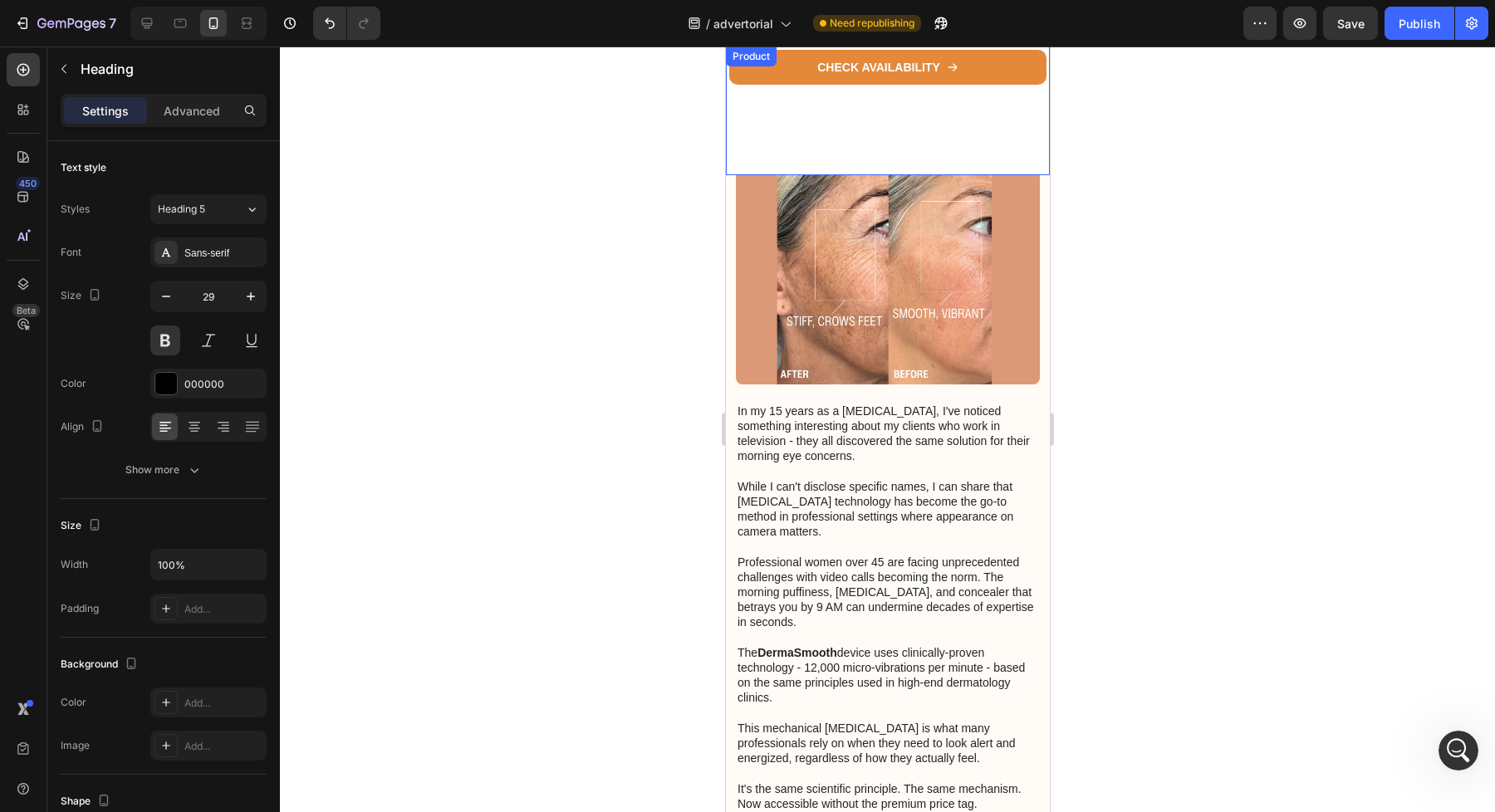
click at [961, 122] on div "CHECK AVAILABILITY Button" at bounding box center [887, 110] width 317 height 122
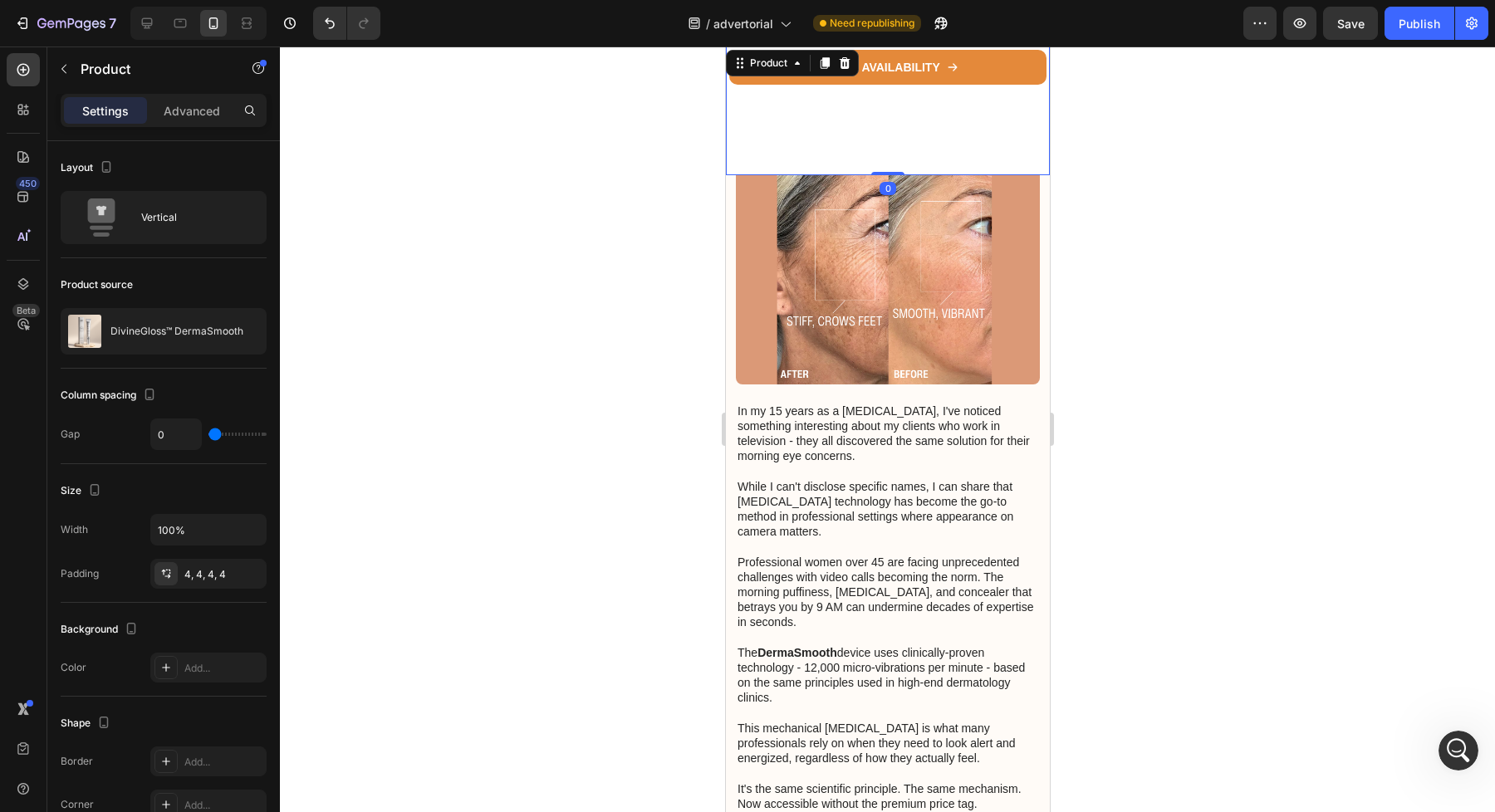
drag, startPoint x: 896, startPoint y: 172, endPoint x: 898, endPoint y: 99, distance: 73.0
click at [898, 99] on div "Product Images DivineGloss™ DermaSmooth Product Title $51.75 Product Price Prod…" at bounding box center [887, 110] width 324 height 128
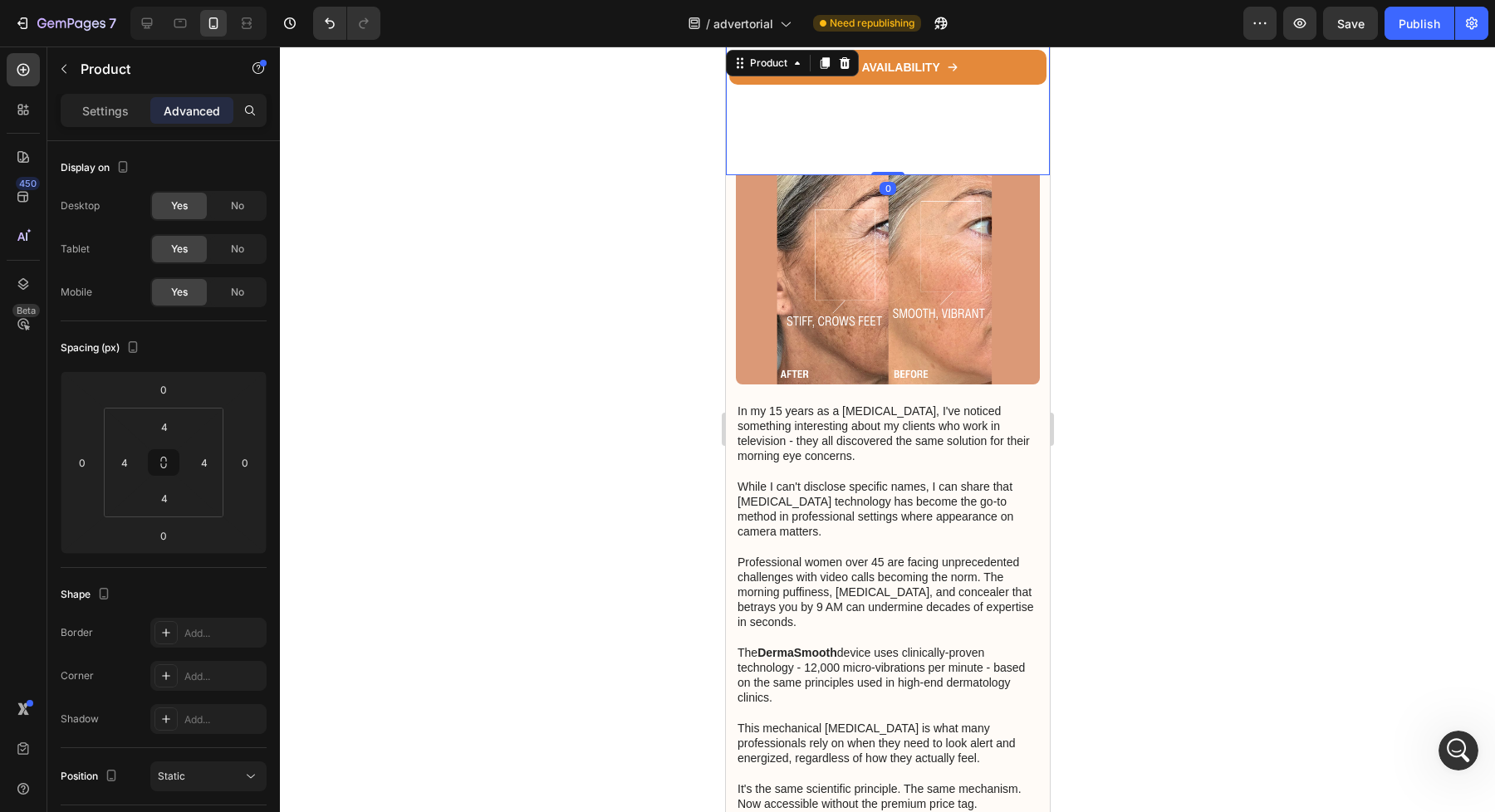
click at [1045, 84] on div "CHECK AVAILABILITY Button" at bounding box center [887, 110] width 317 height 122
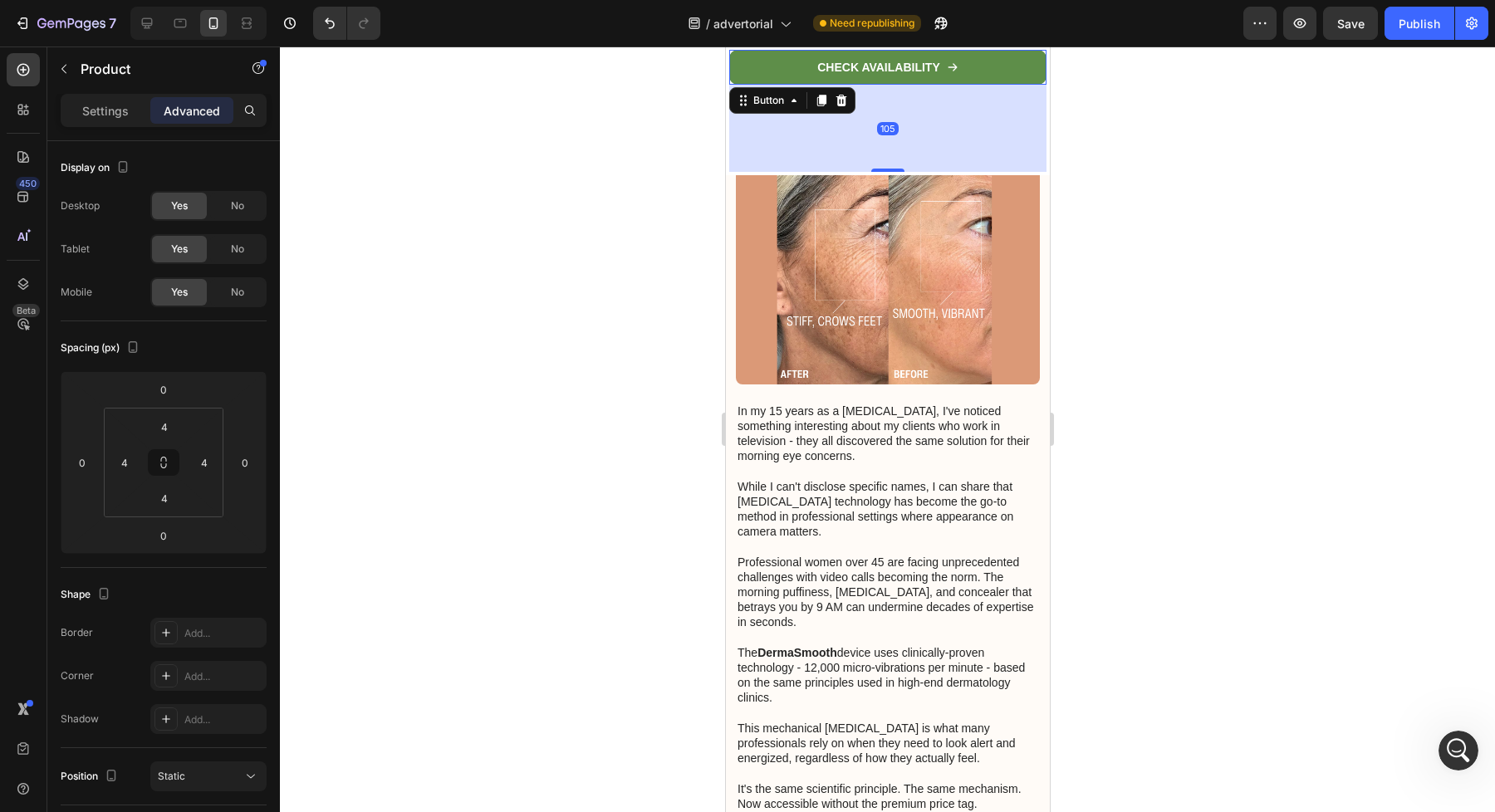
click at [1045, 76] on link "CHECK AVAILABILITY" at bounding box center [887, 67] width 317 height 35
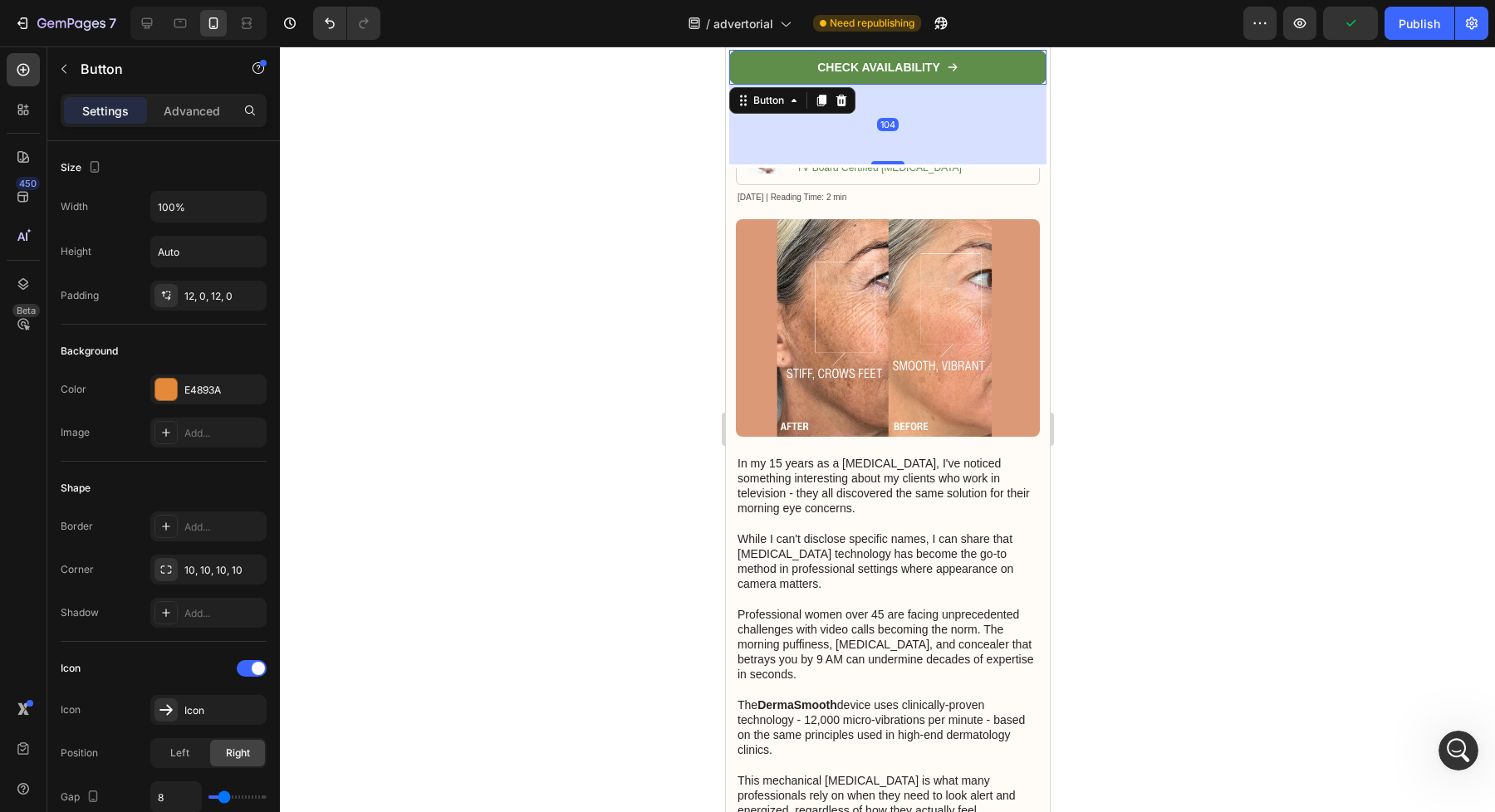
scroll to position [266, 0]
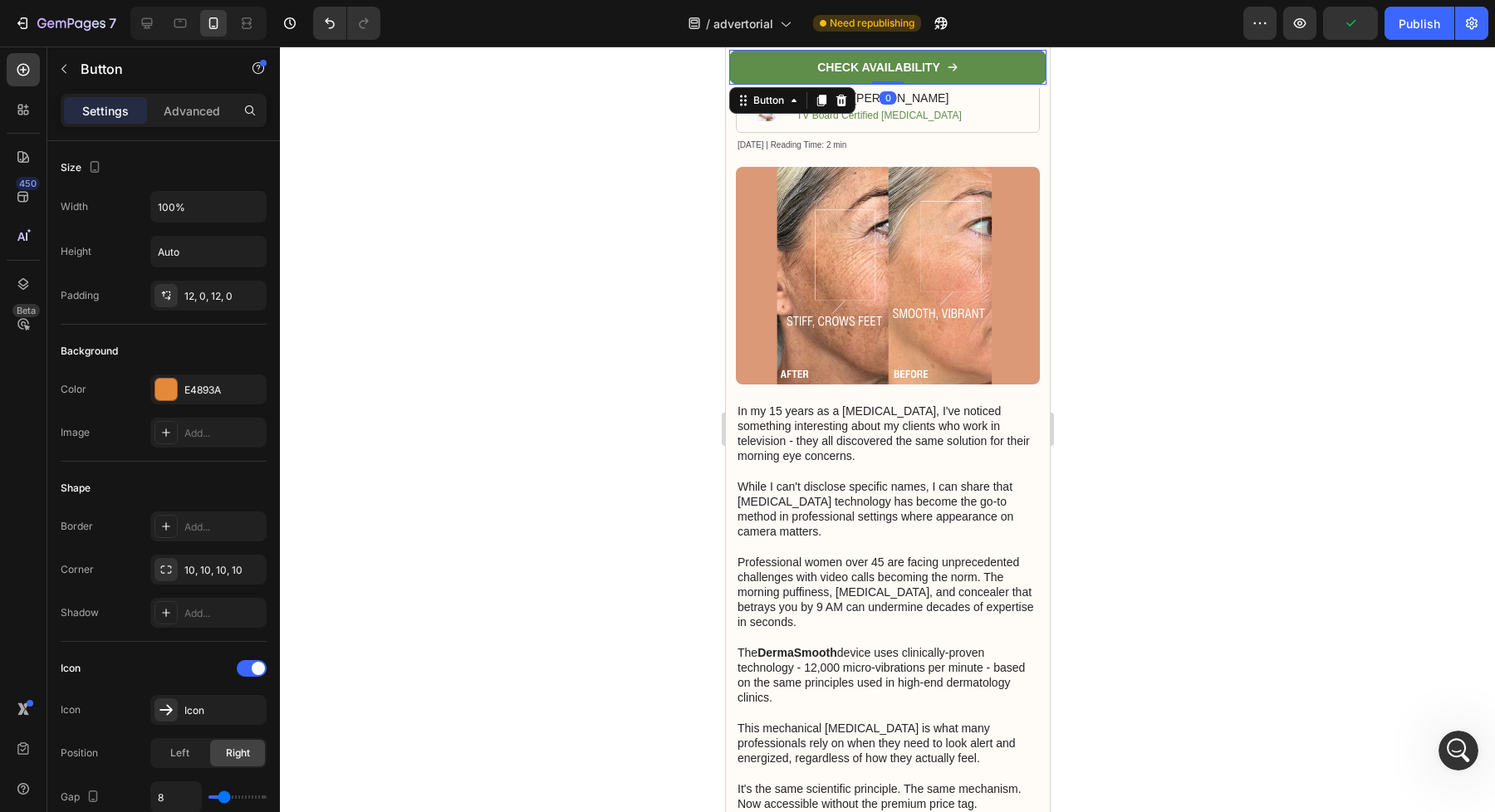
drag, startPoint x: 894, startPoint y: 169, endPoint x: 936, endPoint y: 56, distance: 120.6
click at [936, 56] on div "CHECK AVAILABILITY Button 0" at bounding box center [887, 67] width 317 height 35
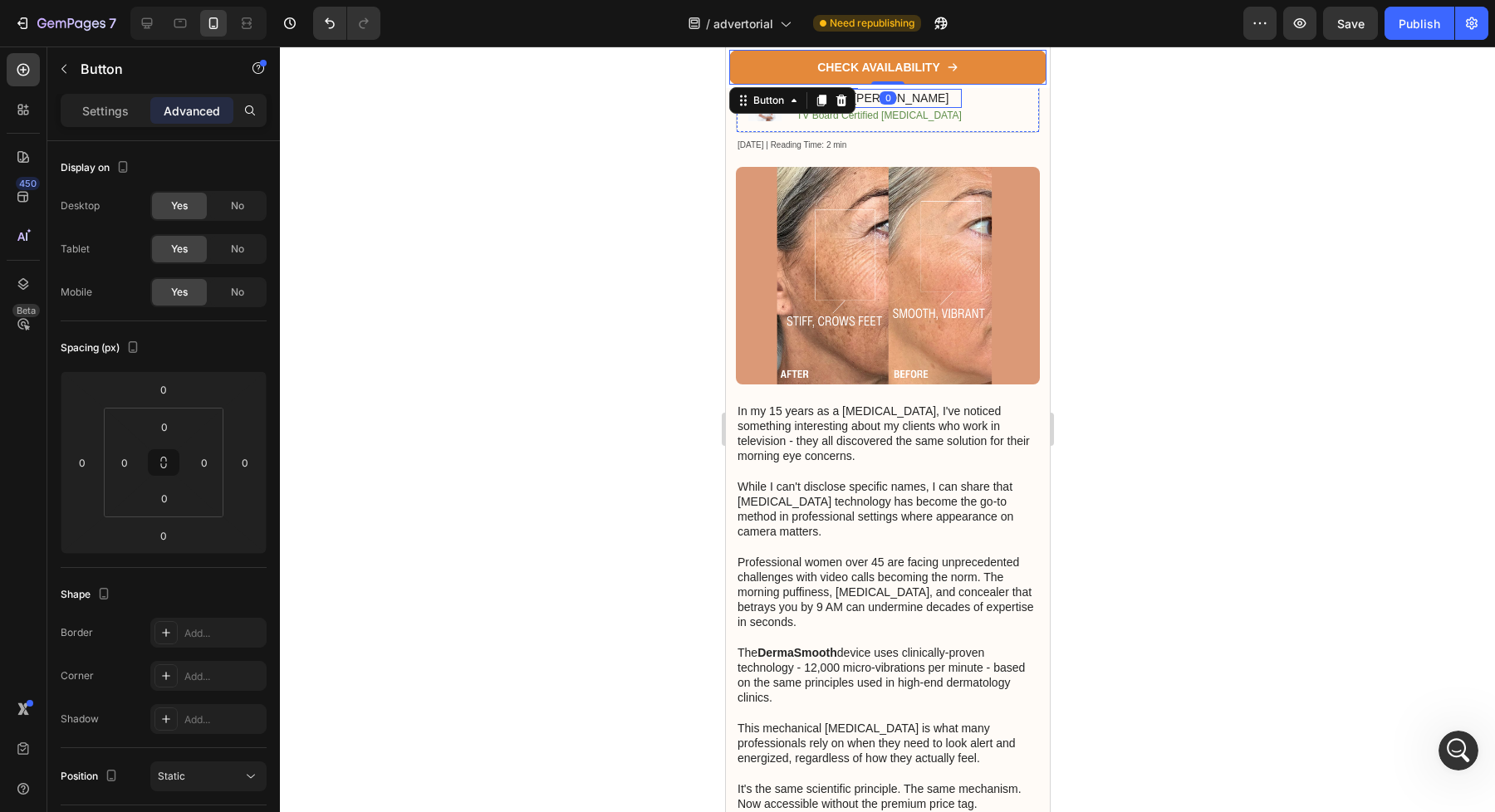
scroll to position [0, 0]
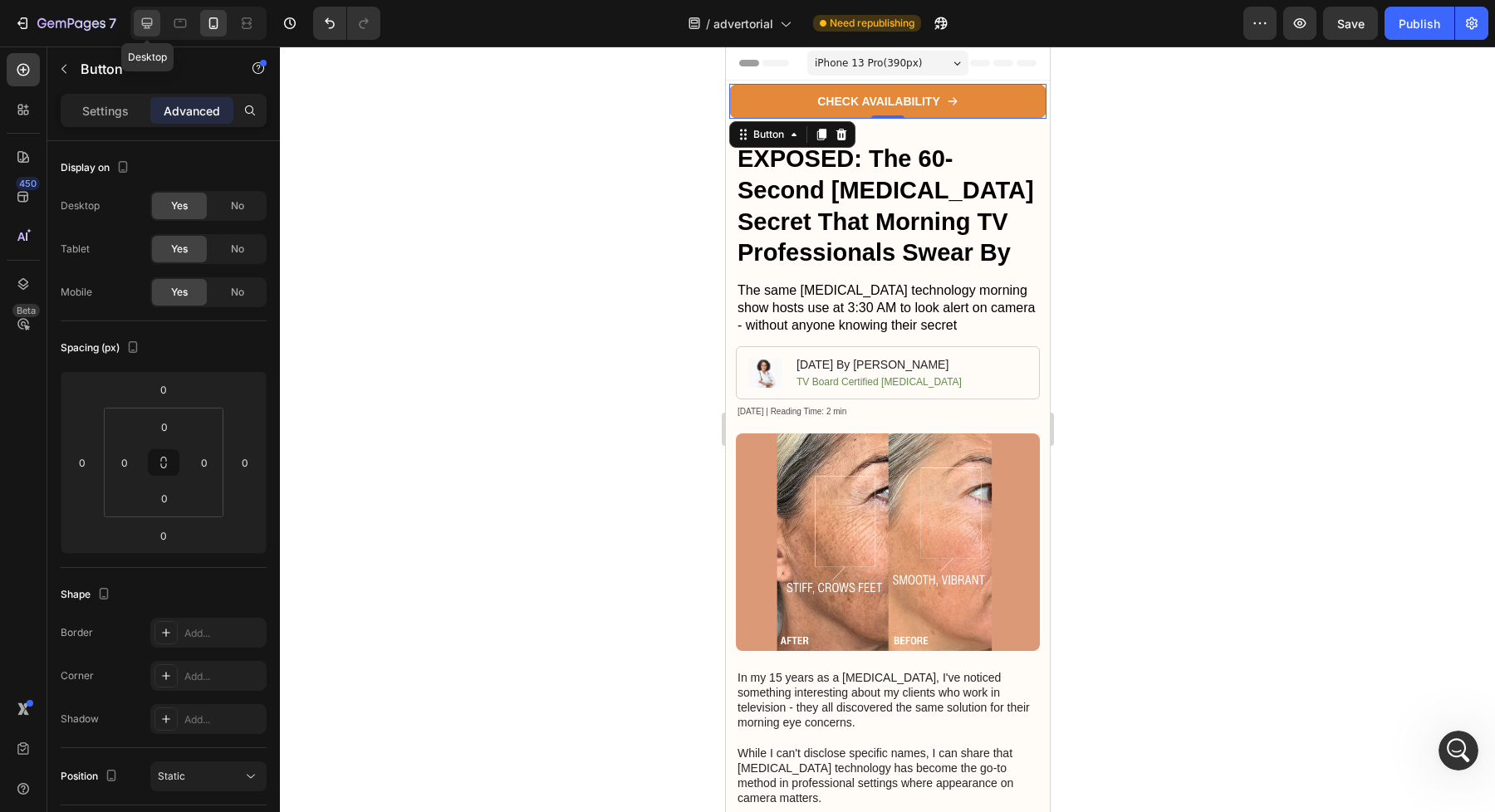
click at [145, 24] on icon at bounding box center [147, 23] width 17 height 17
type input "12"
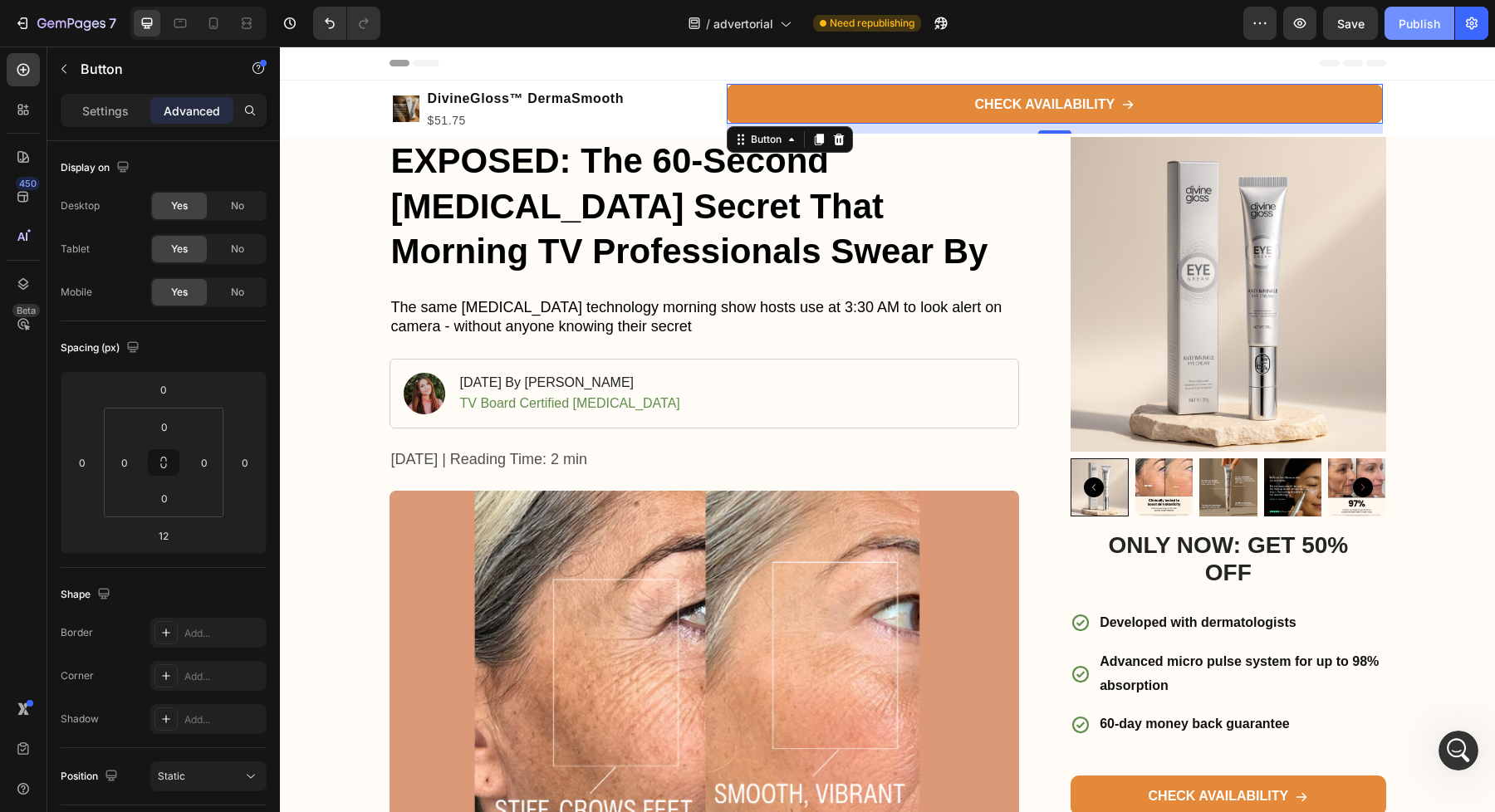
click at [1425, 25] on div "Publish" at bounding box center [1419, 24] width 42 height 18
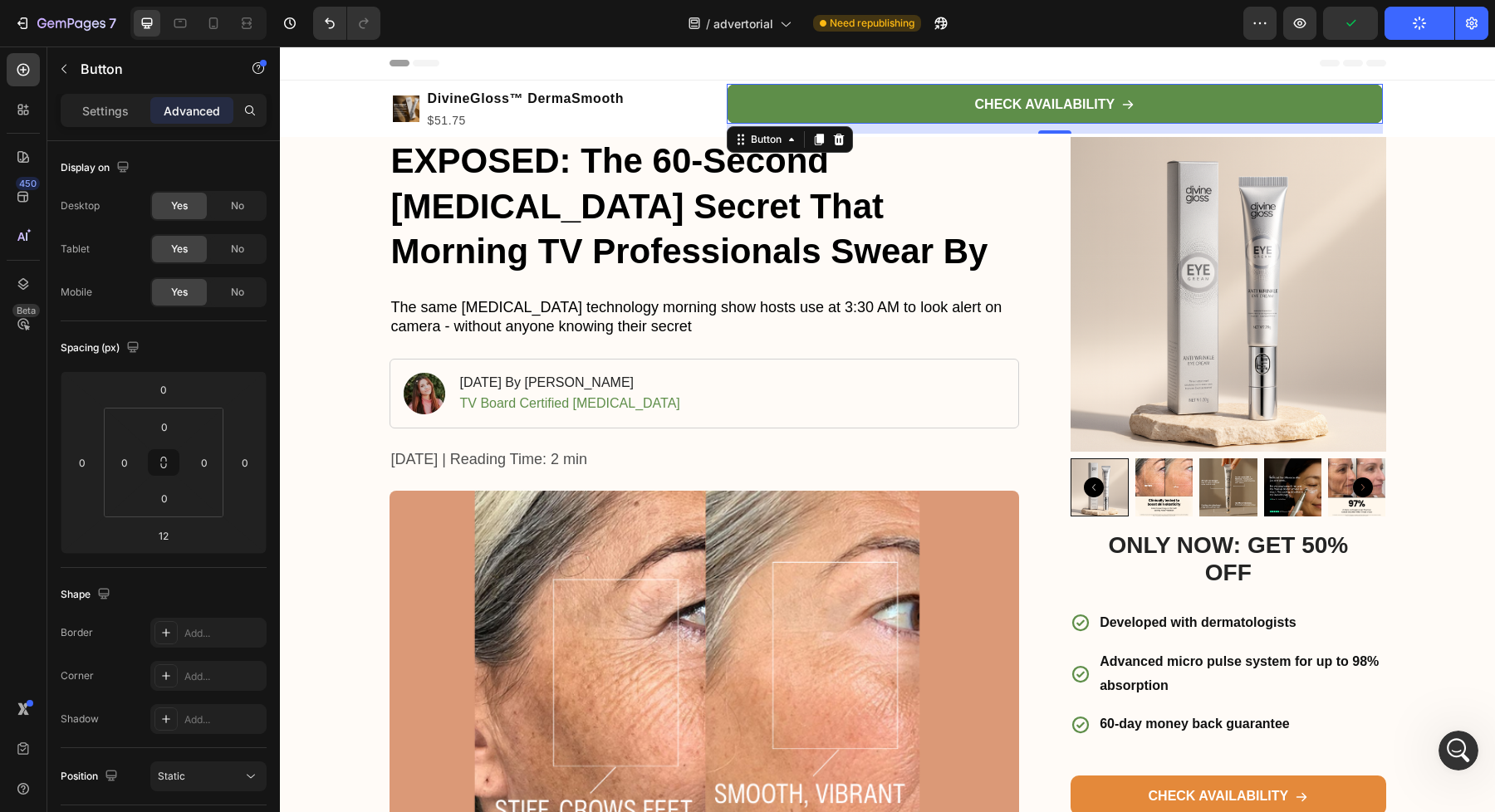
click at [1044, 83] on link "CHECK AVAILABILITY" at bounding box center [1054, 103] width 655 height 40
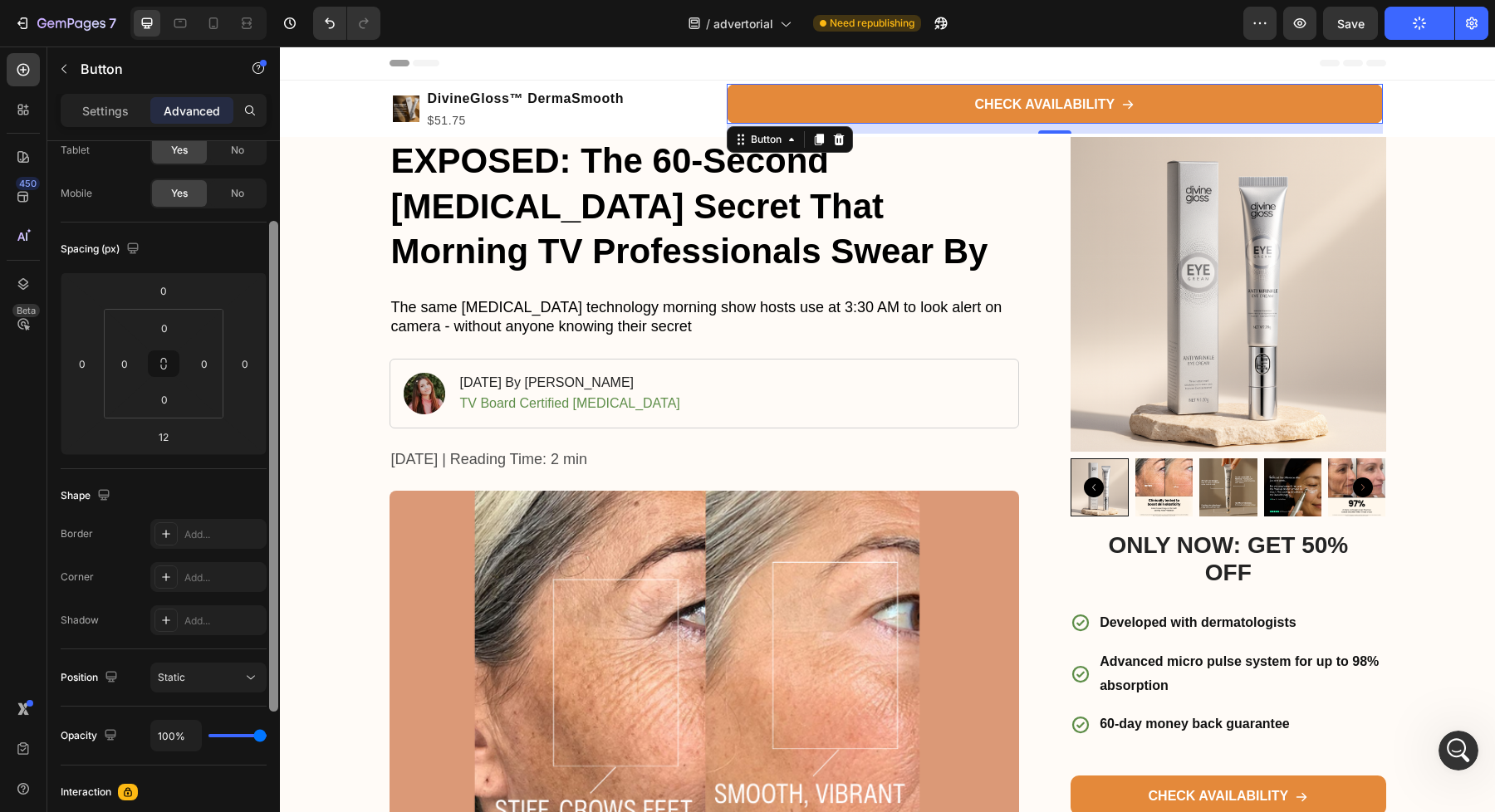
scroll to position [106, 0]
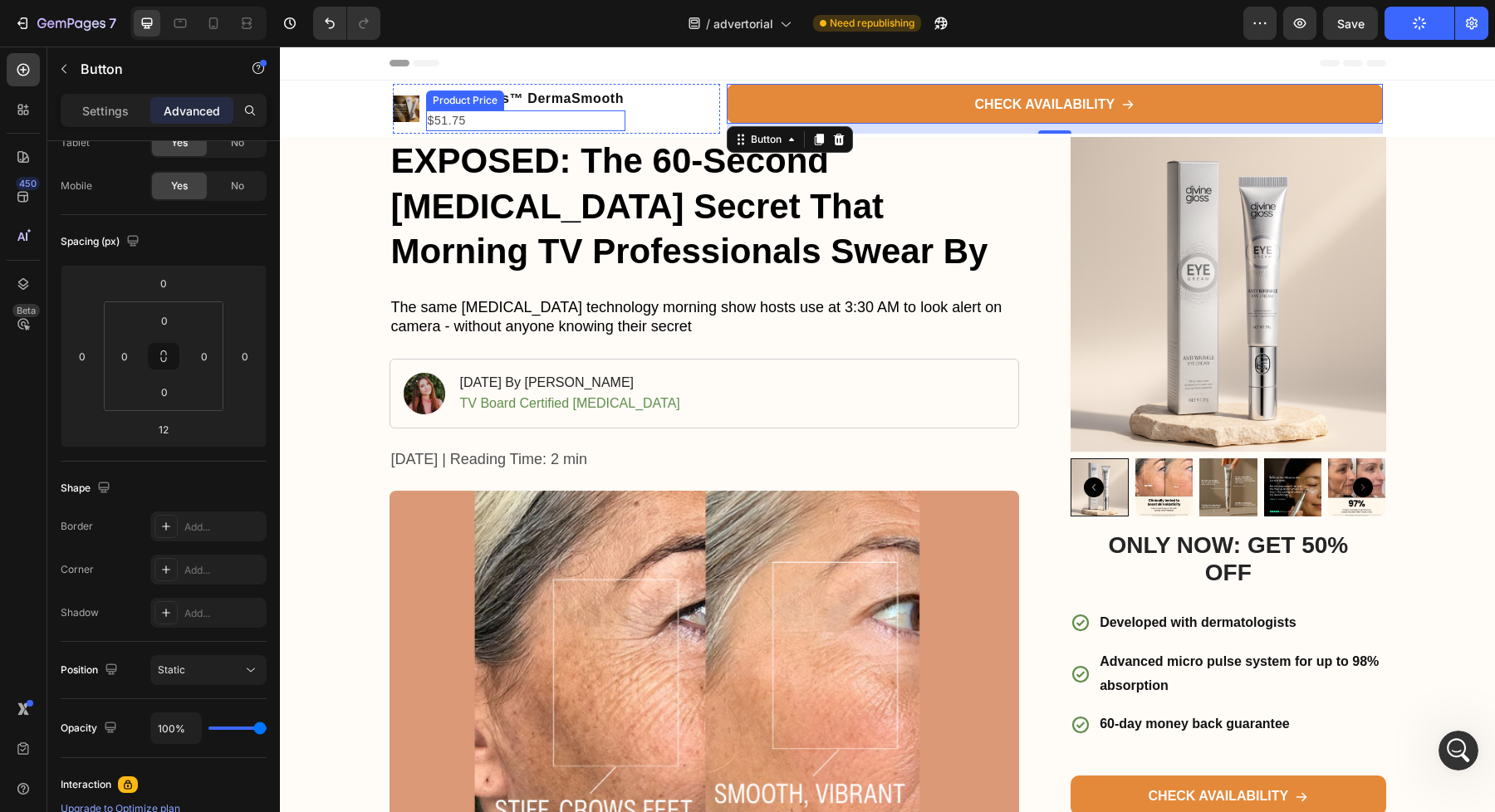
click at [457, 124] on div "$51.75" at bounding box center [526, 120] width 200 height 21
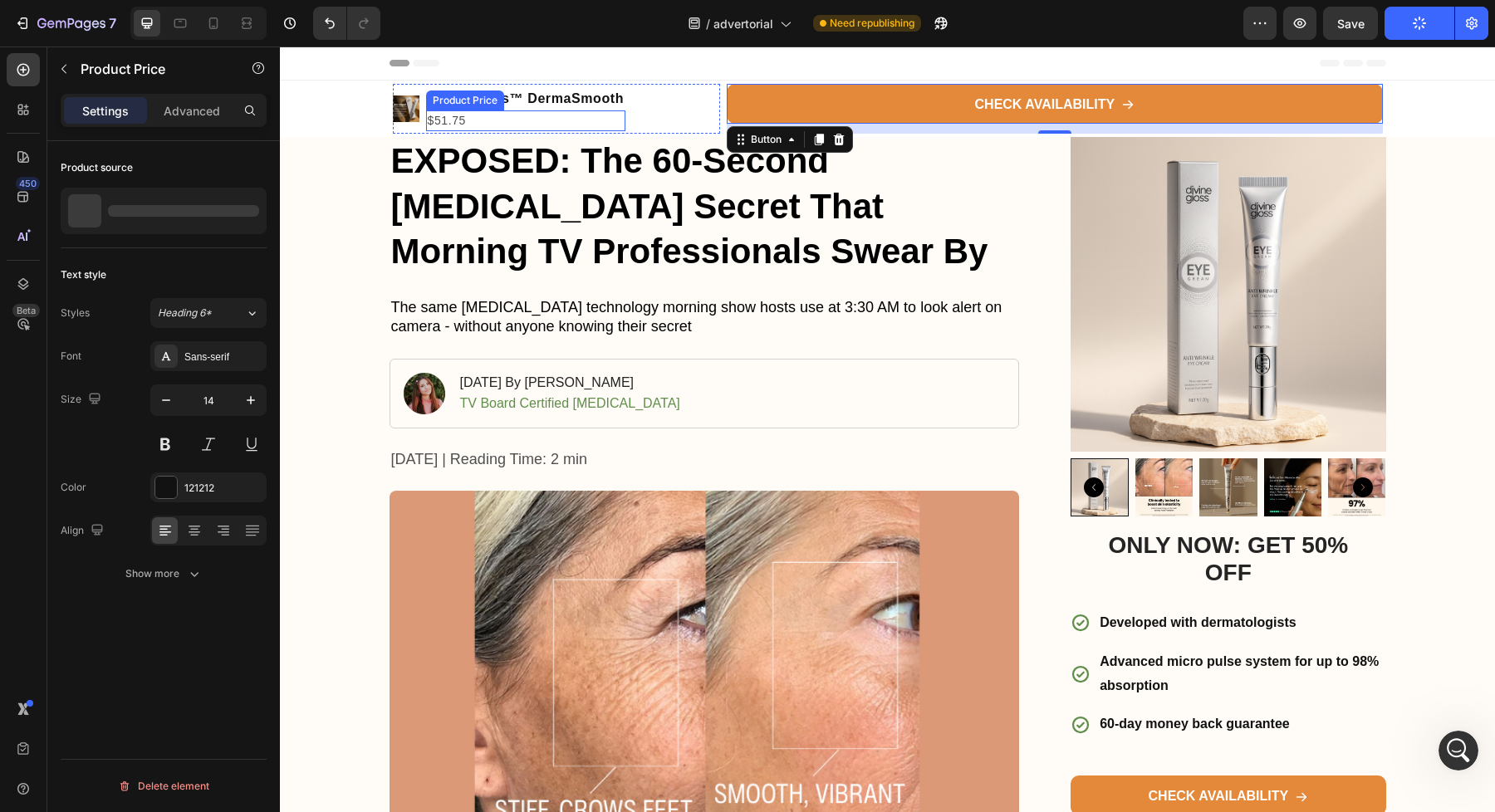
scroll to position [0, 0]
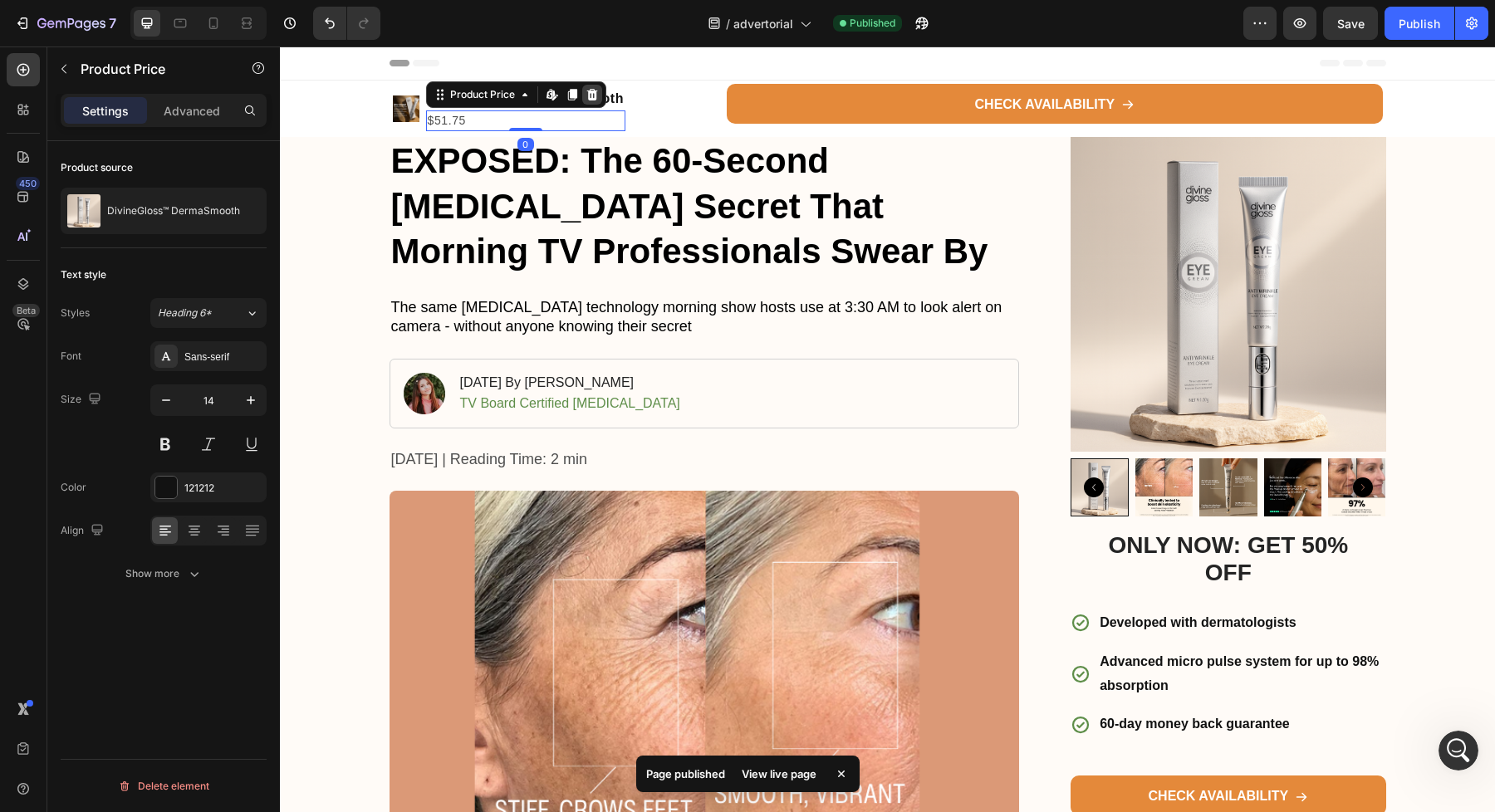
click at [587, 95] on icon at bounding box center [591, 94] width 11 height 12
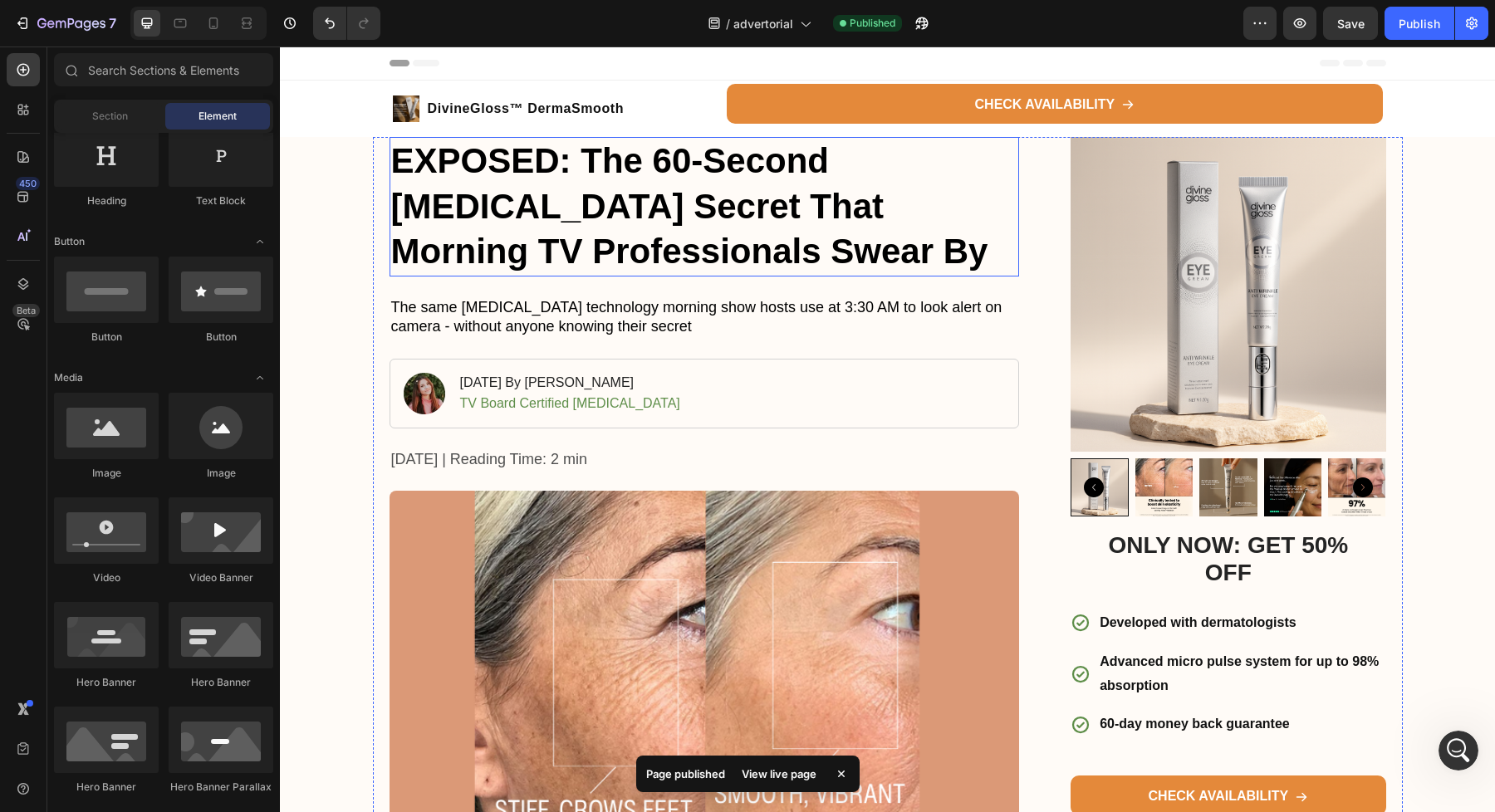
click at [618, 170] on h1 "EXPOSED: The 60-Second [MEDICAL_DATA] Secret That Morning TV Professionals Swea…" at bounding box center [705, 207] width 630 height 139
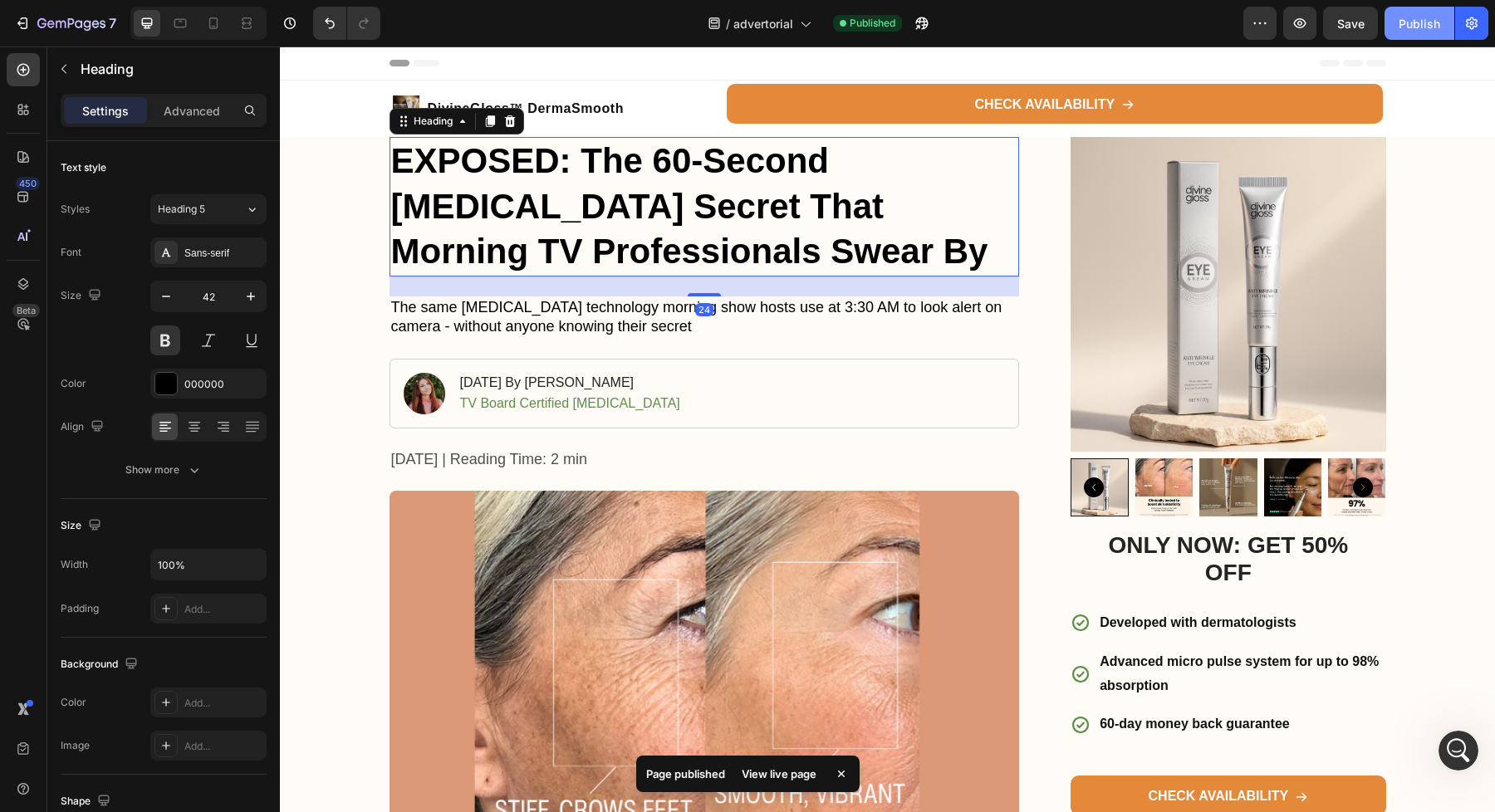
click at [1434, 31] on div "Publish" at bounding box center [1419, 24] width 42 height 18
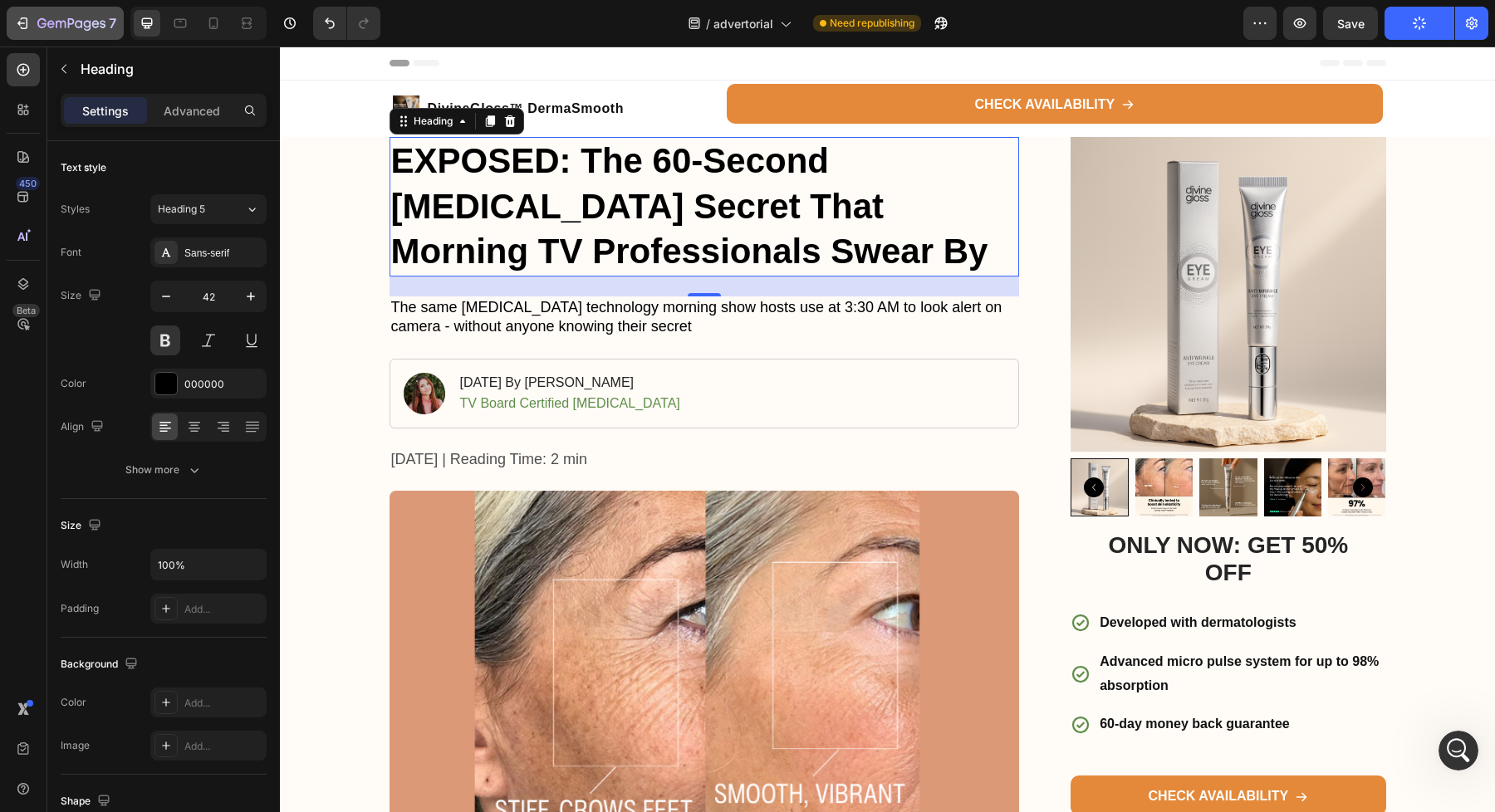
click at [24, 38] on button "7" at bounding box center [66, 23] width 117 height 33
